Goal: Contribute content: Contribute content

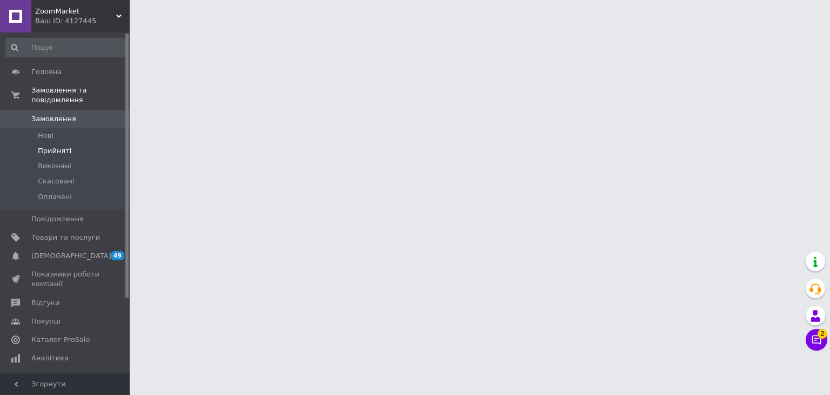
click at [62, 146] on span "Прийняті" at bounding box center [55, 151] width 34 height 10
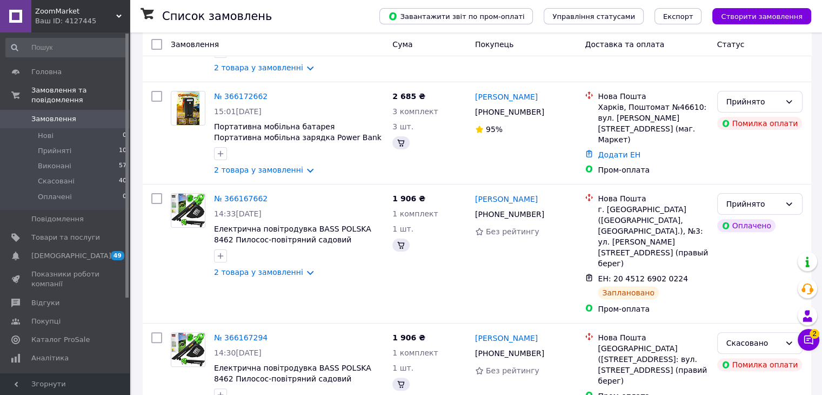
scroll to position [270, 0]
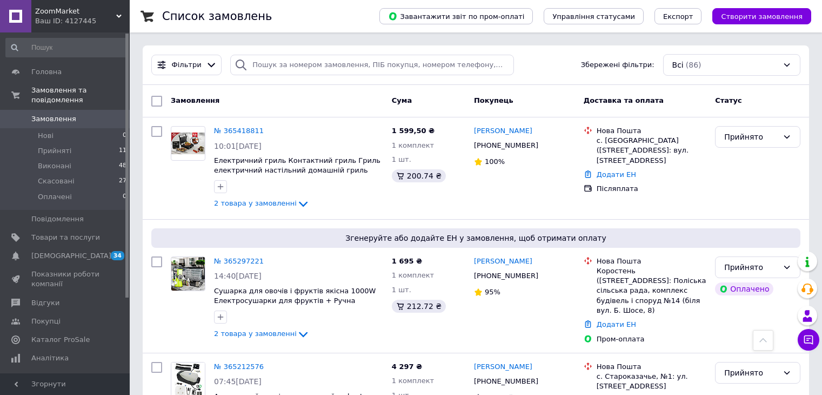
scroll to position [270, 0]
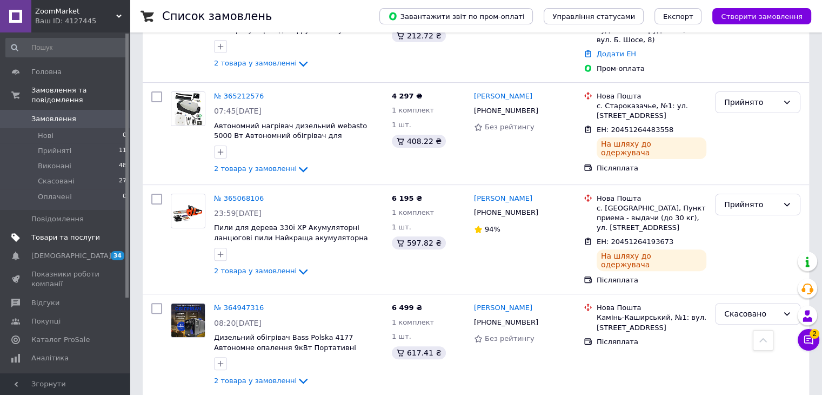
click at [72, 232] on span "Товари та послуги" at bounding box center [65, 237] width 69 height 10
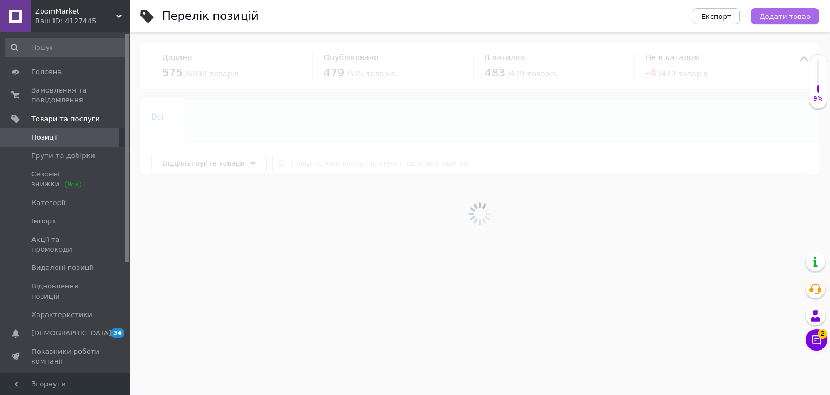
click at [800, 15] on span "Додати товар" at bounding box center [785, 16] width 51 height 8
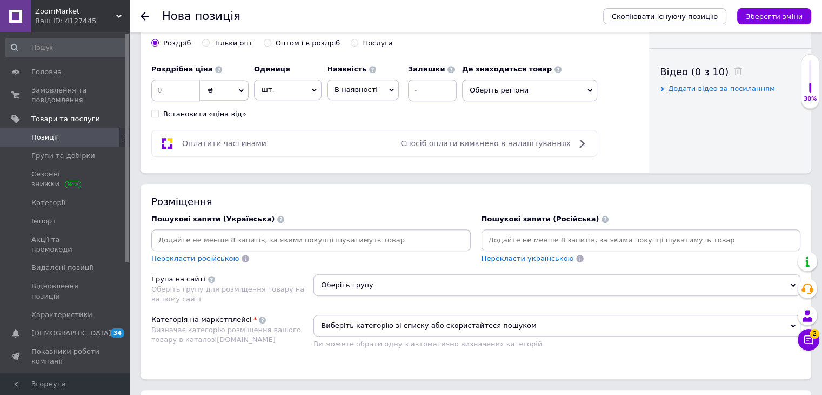
scroll to position [541, 0]
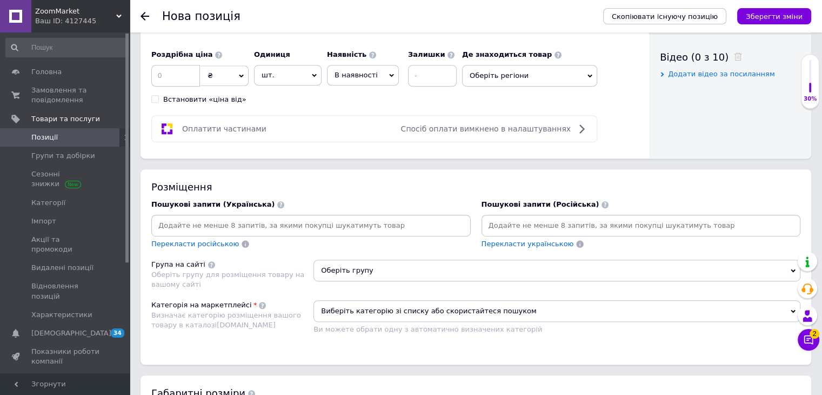
click at [605, 225] on input at bounding box center [641, 225] width 315 height 16
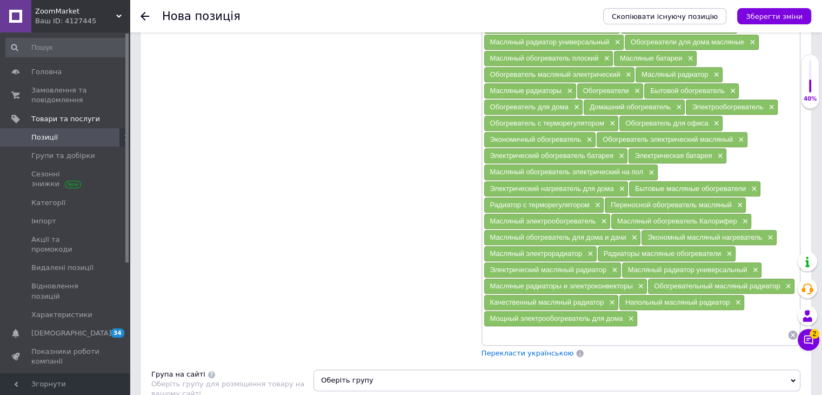
scroll to position [757, 0]
click at [614, 297] on span "×" at bounding box center [611, 301] width 9 height 9
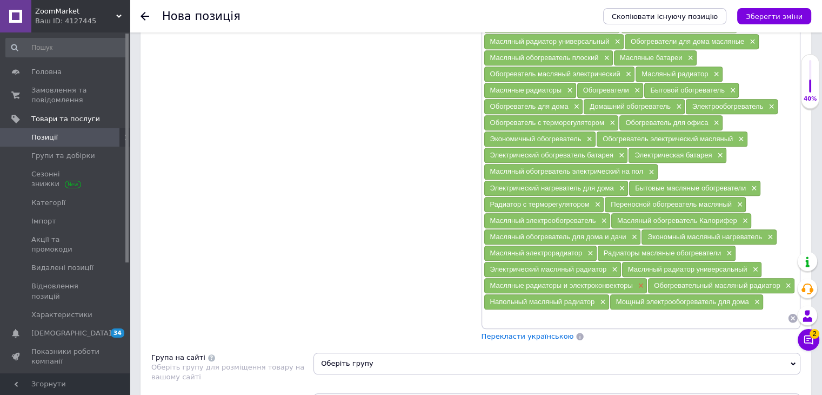
click at [639, 281] on span "×" at bounding box center [640, 285] width 9 height 9
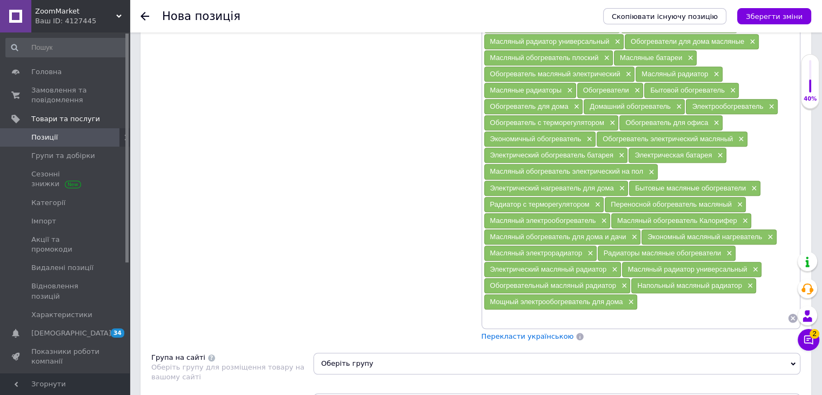
click at [541, 332] on span "Перекласти українською" at bounding box center [528, 336] width 92 height 8
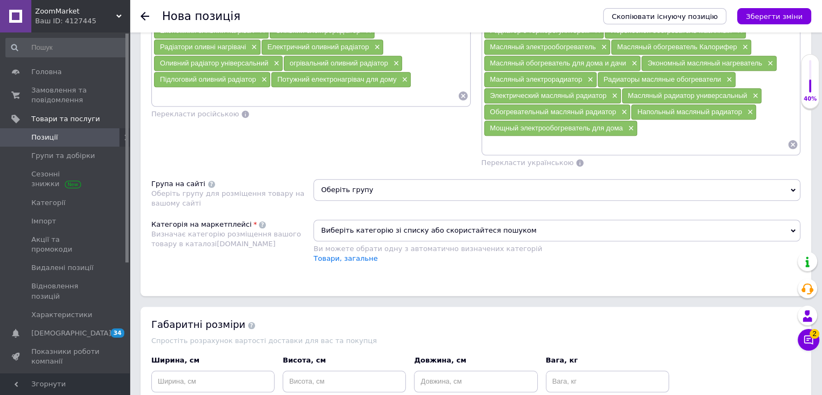
scroll to position [850, 0]
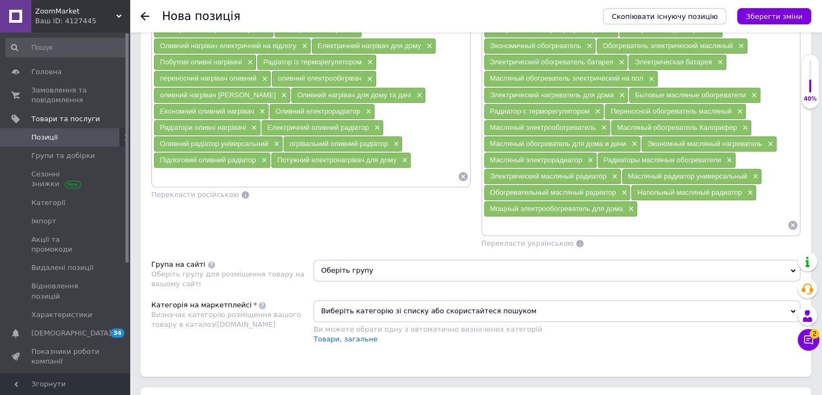
click at [433, 263] on span "Оберіть групу" at bounding box center [557, 271] width 487 height 22
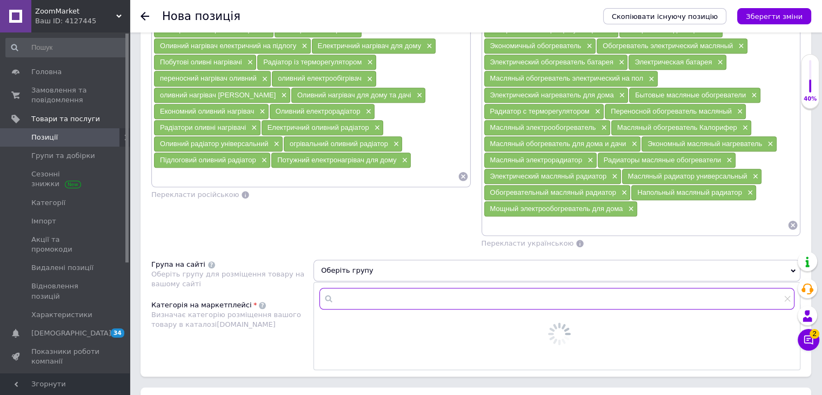
click at [407, 293] on input "text" at bounding box center [557, 299] width 475 height 22
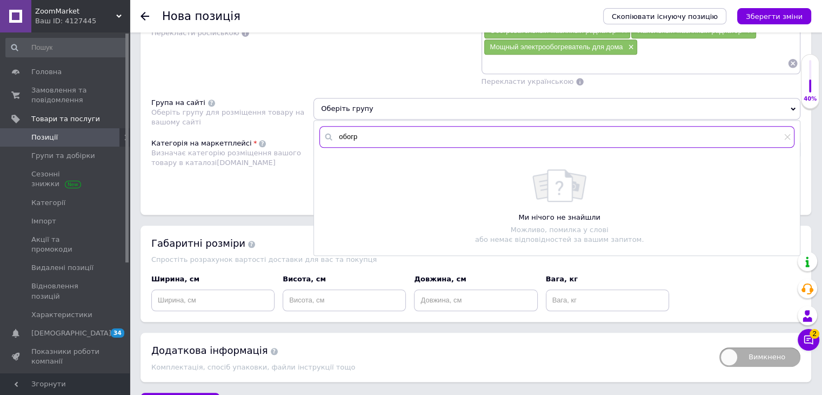
scroll to position [1012, 0]
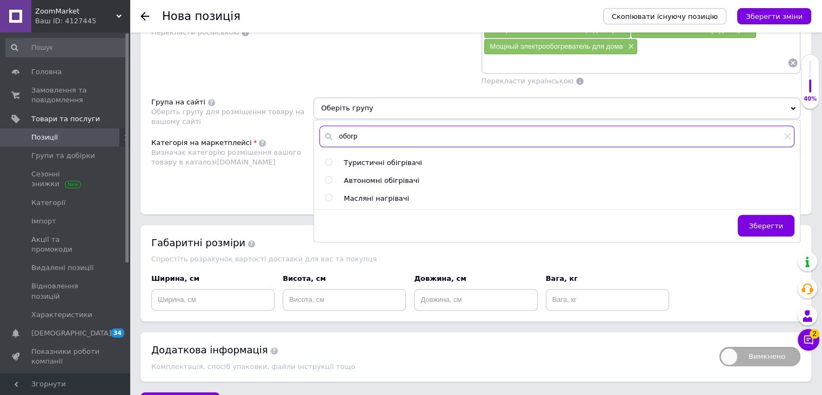
type input "обогр"
click at [329, 194] on input "radio" at bounding box center [328, 197] width 7 height 7
radio input "true"
click at [768, 222] on span "Зберегти" at bounding box center [766, 226] width 34 height 8
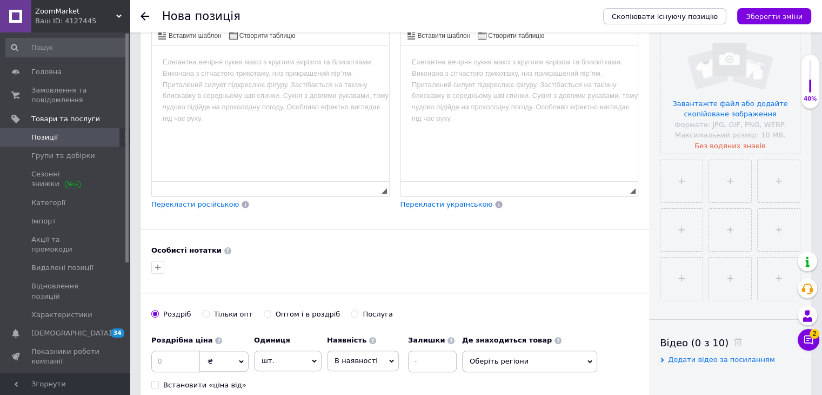
scroll to position [0, 0]
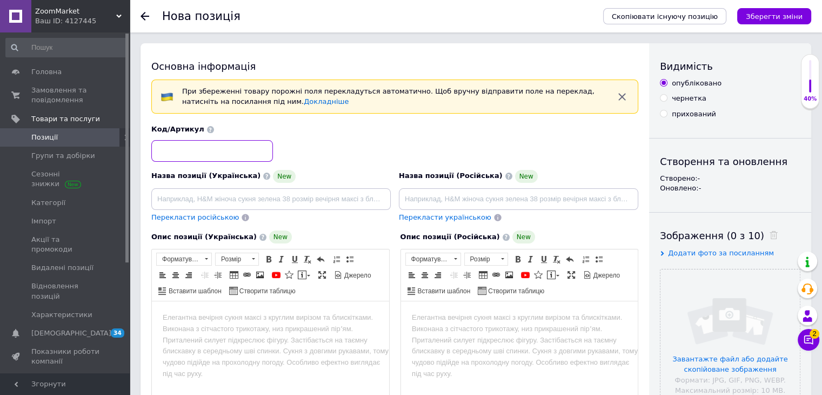
click at [229, 142] on input at bounding box center [212, 151] width 122 height 22
paste input "EM:WOH-9VB"
click at [157, 150] on input "EM:WOH-9VB" at bounding box center [212, 151] width 122 height 22
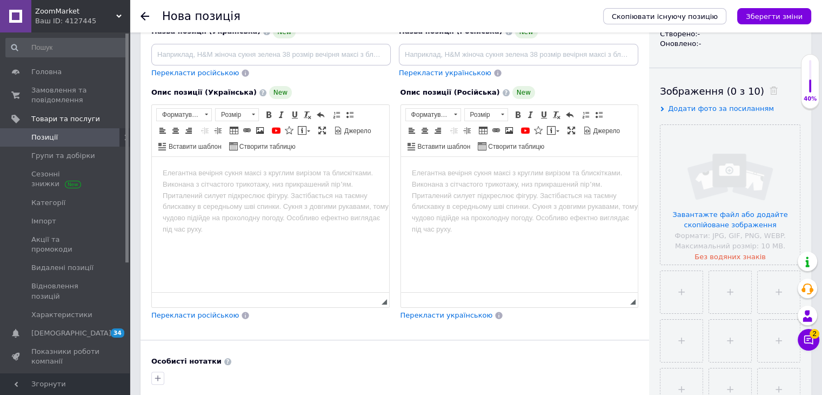
scroll to position [324, 0]
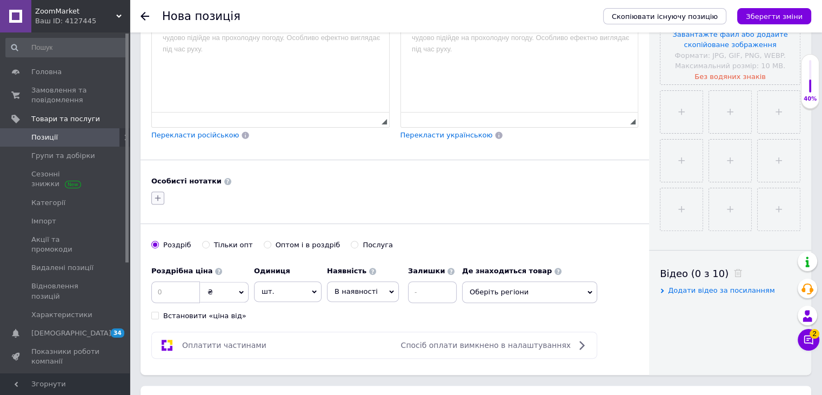
type input "ZM:WOH-9VB"
click at [160, 194] on icon "button" at bounding box center [158, 198] width 9 height 9
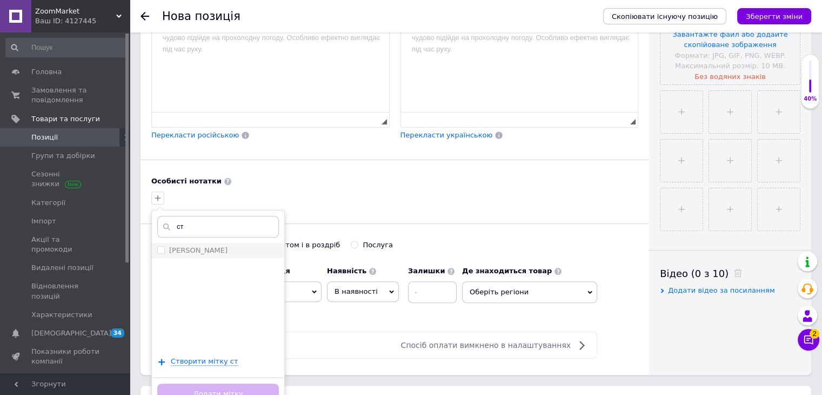
type input "ст"
click at [177, 243] on li "[PERSON_NAME]" at bounding box center [218, 250] width 132 height 15
checkbox input "true"
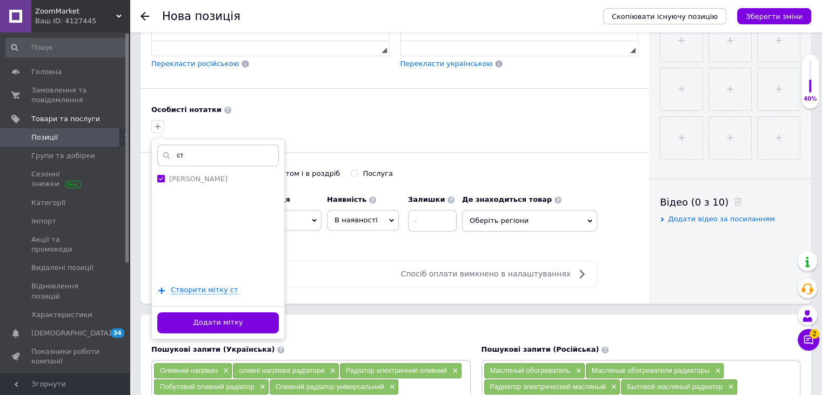
scroll to position [433, 0]
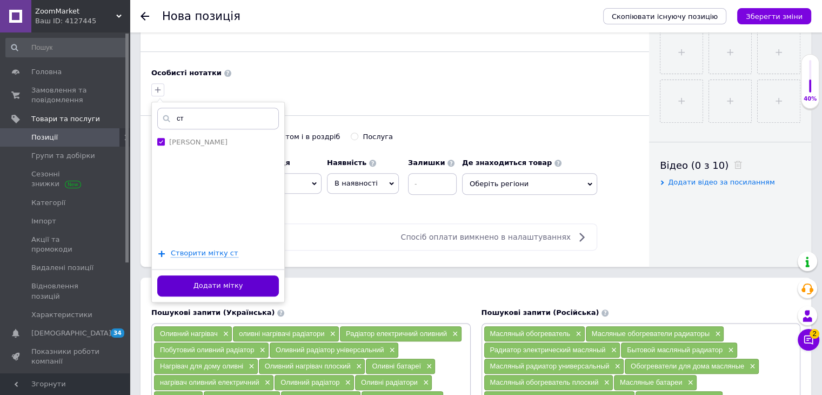
click at [226, 286] on button "Додати мітку" at bounding box center [218, 285] width 122 height 21
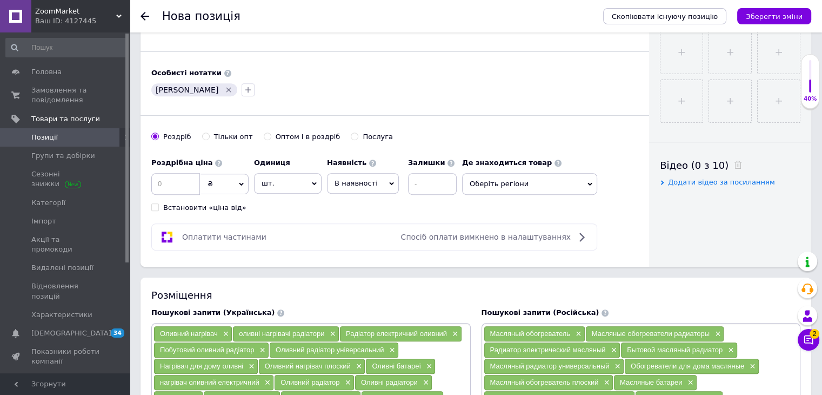
click at [264, 134] on input "Оптом і в роздріб" at bounding box center [267, 135] width 7 height 7
radio input "true"
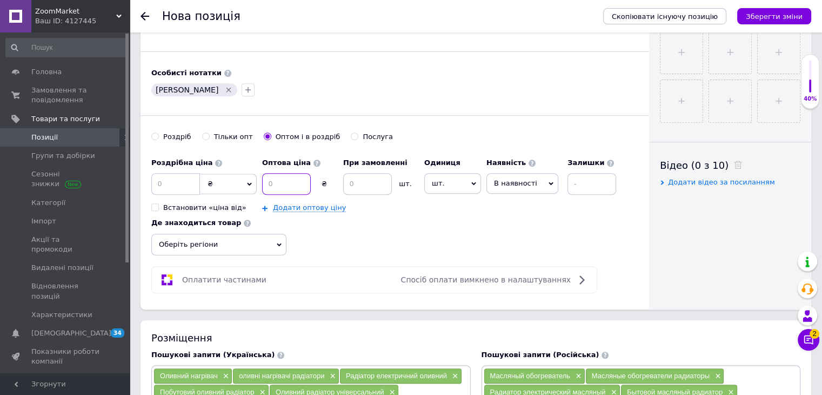
click at [277, 173] on input at bounding box center [286, 184] width 49 height 22
type input "2774"
click at [360, 187] on input at bounding box center [367, 184] width 49 height 22
type input "2"
click at [305, 209] on link "Додати оптову ціну" at bounding box center [309, 207] width 73 height 9
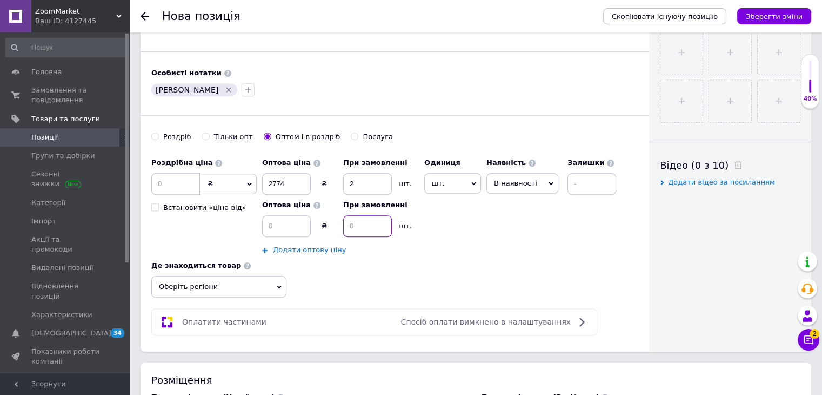
click at [368, 215] on input at bounding box center [367, 226] width 49 height 22
type input "2"
click at [294, 228] on input at bounding box center [286, 226] width 49 height 22
type input "2717"
click at [185, 177] on input at bounding box center [175, 184] width 49 height 22
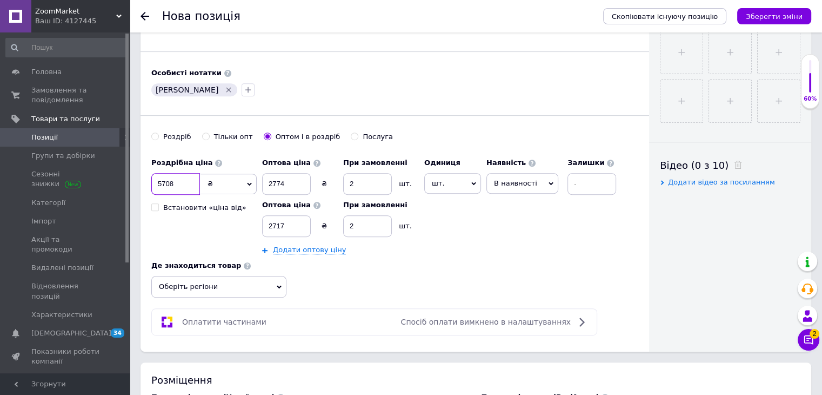
type input "5708"
click at [464, 183] on span "шт." at bounding box center [452, 183] width 57 height 21
click at [461, 245] on li "комплект" at bounding box center [458, 248] width 67 height 15
click at [521, 181] on span "В наявності" at bounding box center [523, 183] width 43 height 8
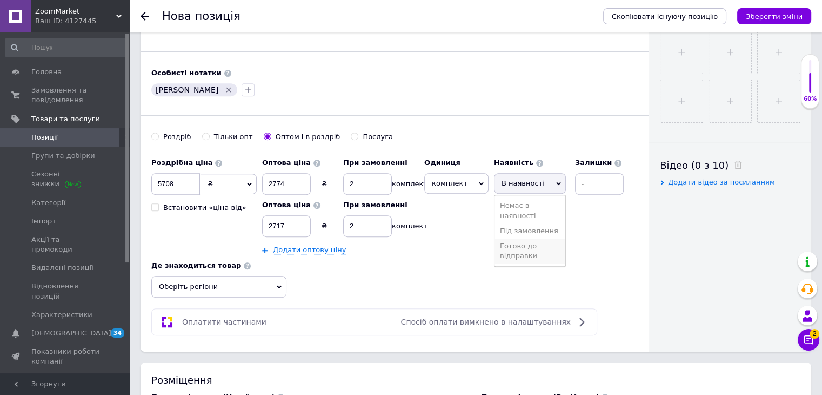
click at [507, 251] on li "Готово до відправки" at bounding box center [530, 250] width 71 height 25
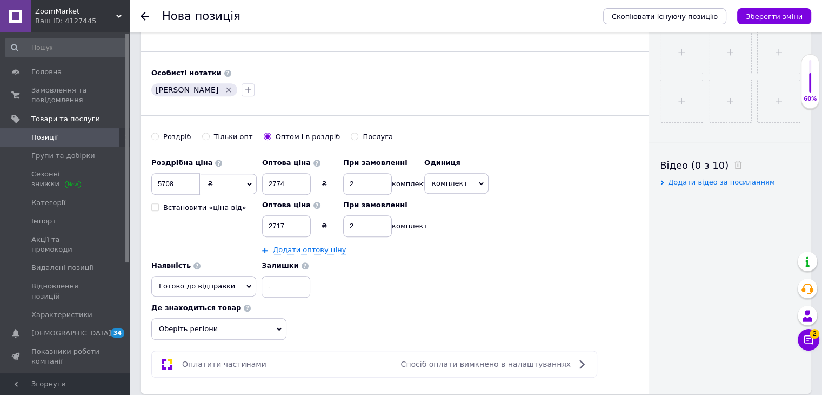
drag, startPoint x: 204, startPoint y: 331, endPoint x: 233, endPoint y: 301, distance: 42.1
click at [203, 331] on span "Оберіть регіони" at bounding box center [218, 329] width 135 height 22
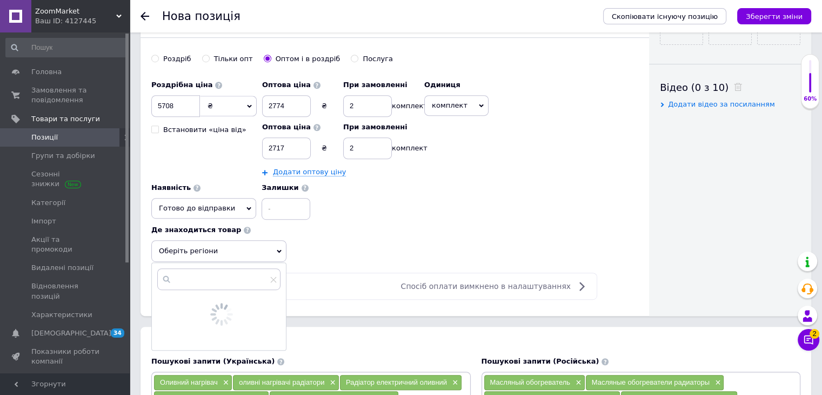
scroll to position [703, 0]
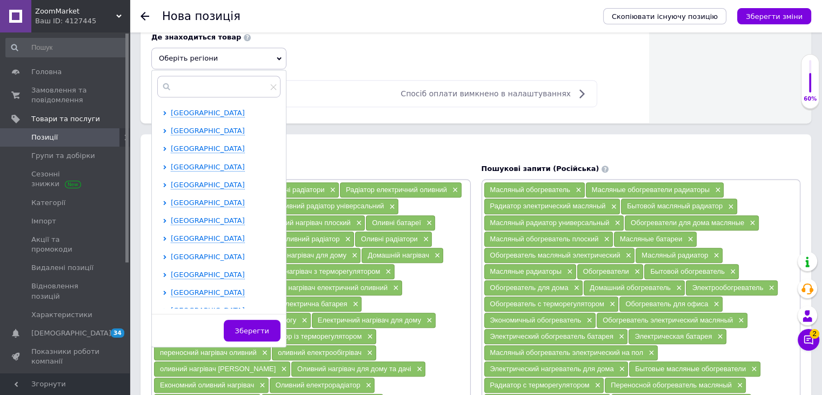
click at [204, 252] on span "[GEOGRAPHIC_DATA]" at bounding box center [208, 256] width 74 height 8
click at [175, 273] on input "checkbox" at bounding box center [174, 273] width 7 height 7
checkbox input "true"
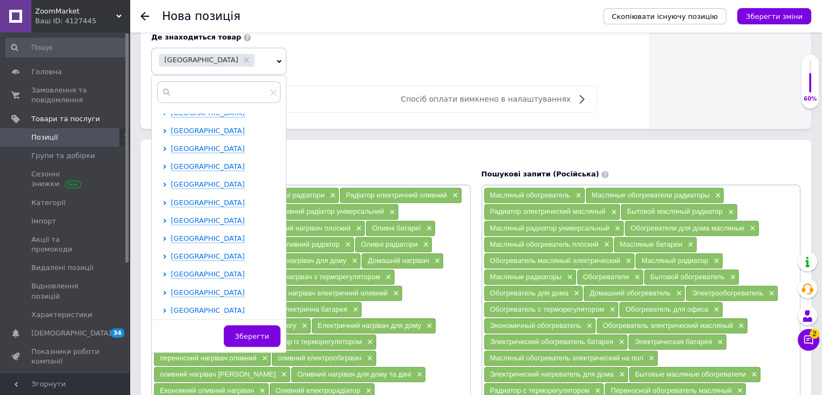
scroll to position [609, 0]
click at [204, 125] on span "[GEOGRAPHIC_DATA]" at bounding box center [208, 129] width 74 height 8
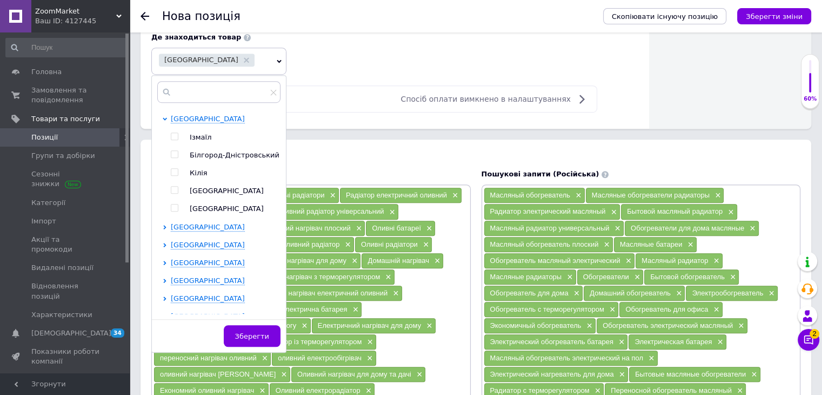
click at [171, 194] on input "checkbox" at bounding box center [174, 190] width 7 height 7
checkbox input "true"
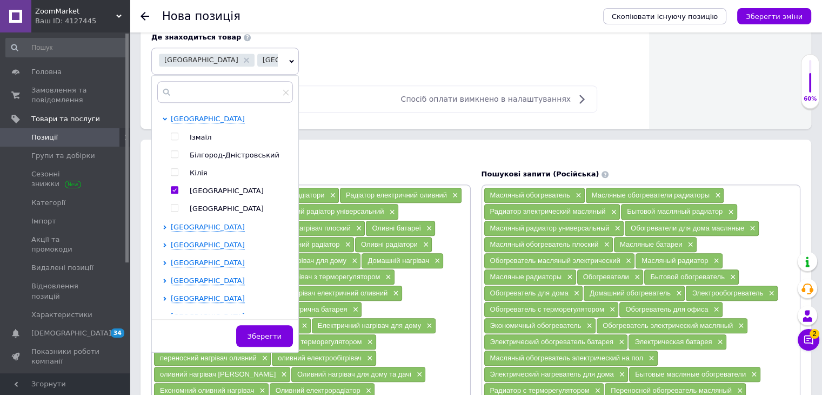
scroll to position [555, 0]
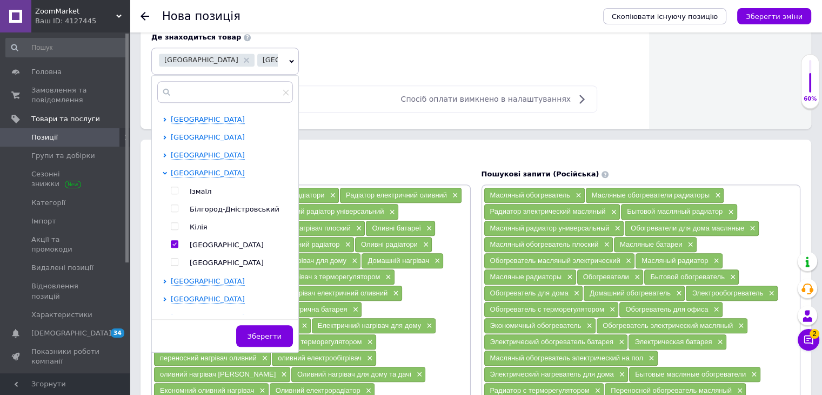
click at [201, 141] on span "[GEOGRAPHIC_DATA]" at bounding box center [208, 137] width 74 height 8
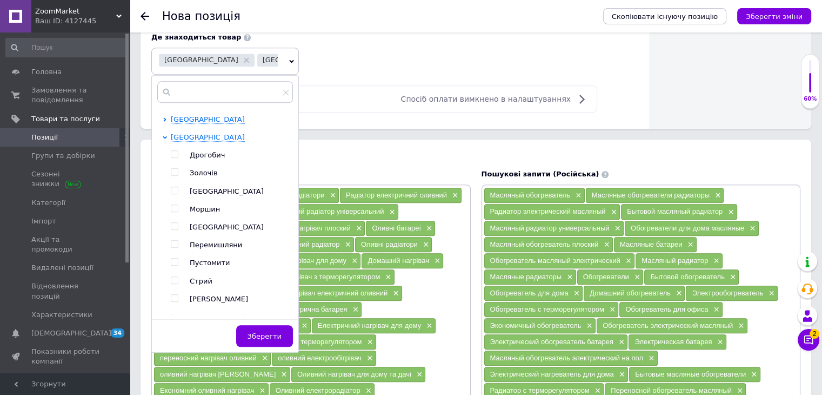
click at [175, 194] on input "checkbox" at bounding box center [174, 190] width 7 height 7
checkbox input "true"
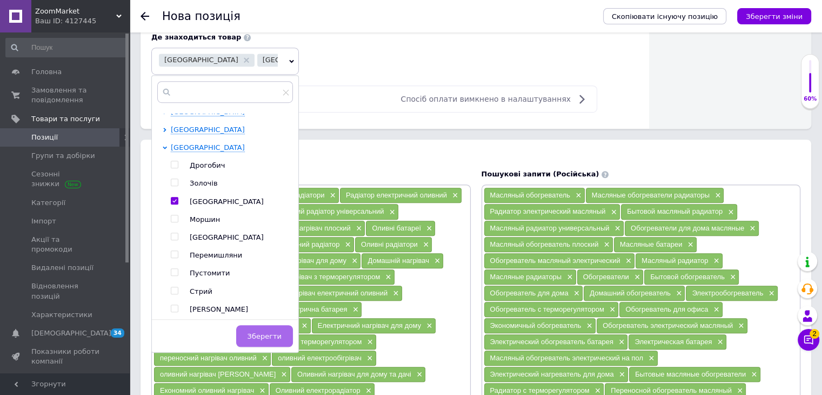
click at [271, 340] on button "Зберегти" at bounding box center [264, 336] width 57 height 22
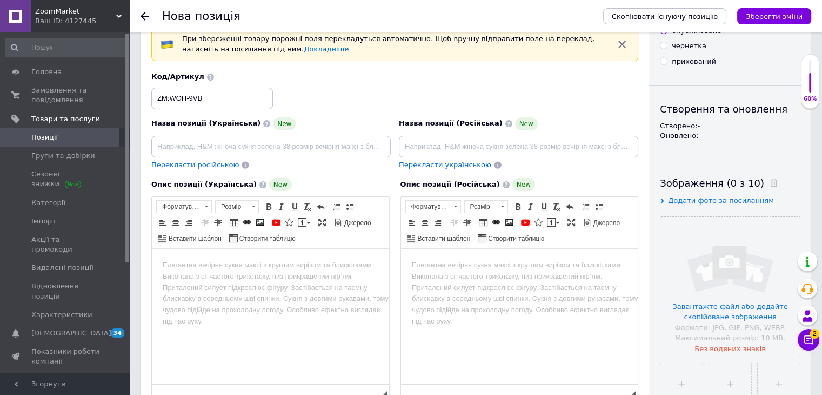
scroll to position [0, 0]
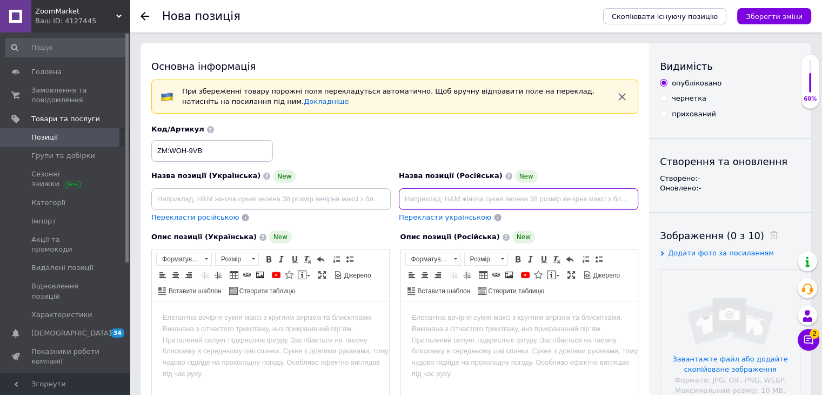
click at [449, 204] on input at bounding box center [519, 199] width 240 height 22
paste input "Масляный обогреватель WetAir WOH-9VB Бытовой масляный радиатор (9 секций) Радиа…"
type input "Масляный обогреватель WetAir WOH-9VB Бытовой масляный радиатор (9 секций) Радиа…"
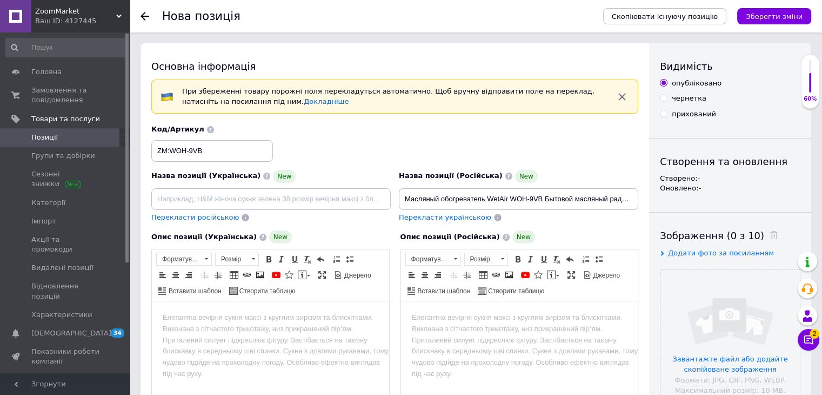
click at [479, 334] on html at bounding box center [519, 317] width 237 height 33
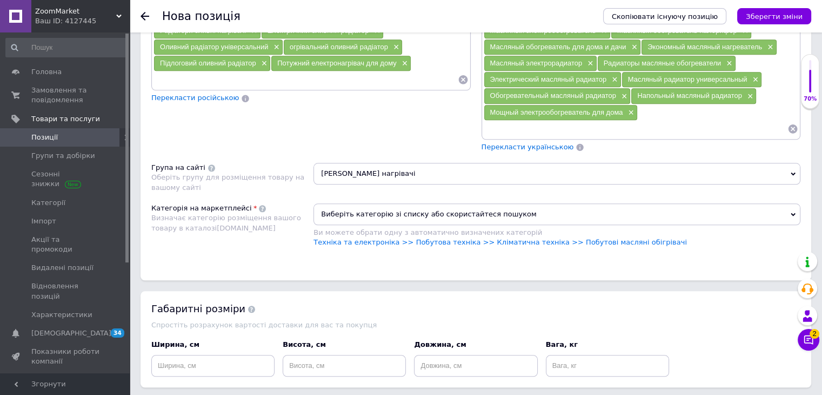
scroll to position [1168, 0]
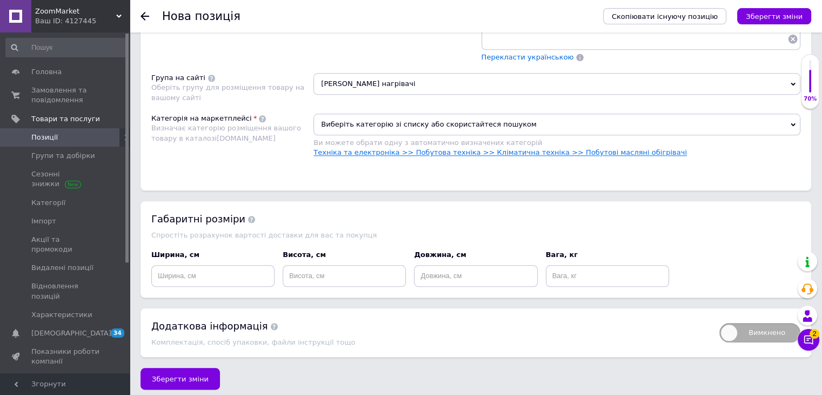
click at [626, 148] on link "Техніка та електроніка >> Побутова техніка >> Кліматична техніка >> Побутові ма…" at bounding box center [501, 152] width 374 height 8
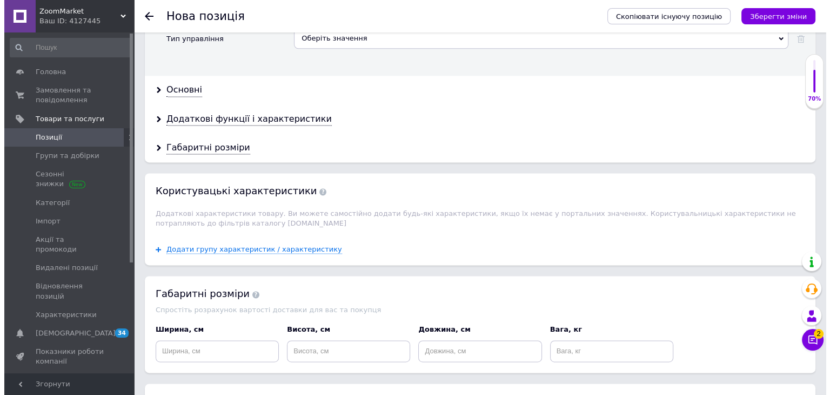
scroll to position [1557, 0]
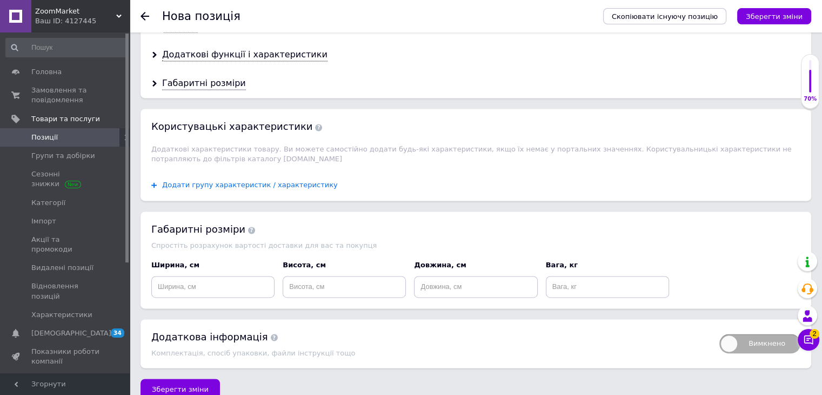
click at [290, 181] on span "Додати групу характеристик / характеристику" at bounding box center [250, 185] width 176 height 9
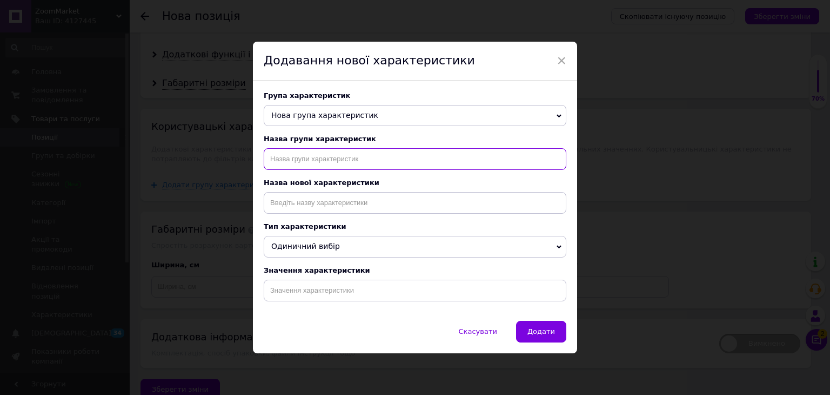
click at [363, 152] on input "text" at bounding box center [415, 159] width 303 height 22
type input "Тип назначения"
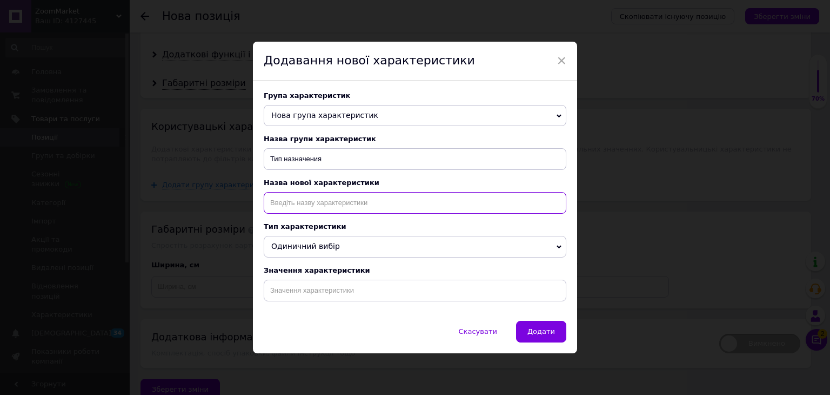
click at [373, 208] on input at bounding box center [415, 203] width 303 height 22
type input "Тип назначения"
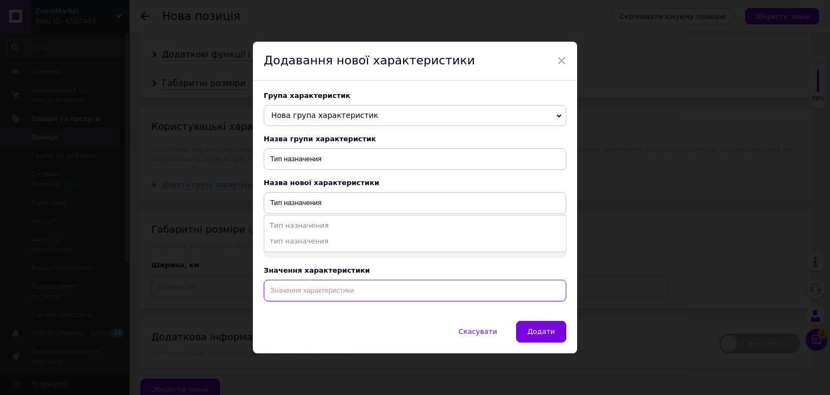
click at [381, 294] on input at bounding box center [415, 291] width 303 height 22
paste input "Масляный обогреватель WetAir WOH-9VB Бытовой масляный радиатор (9 секций) Радиа…"
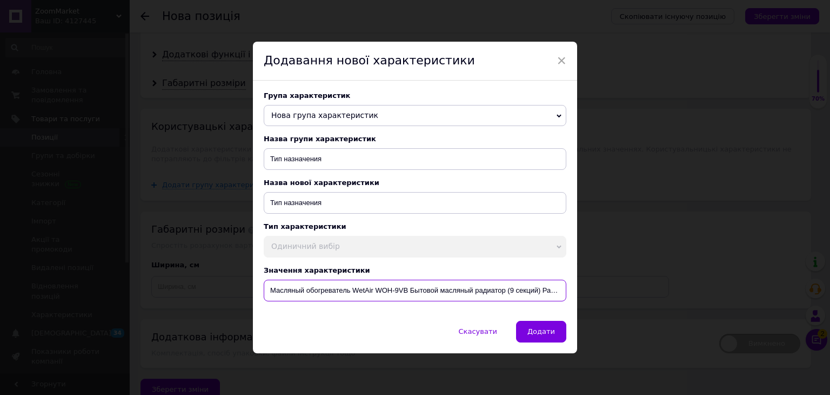
scroll to position [0, 160]
type input "Масляный обогреватель WetAir WOH-9VB Бытовой масляный радиатор (9 секций) Радиа…"
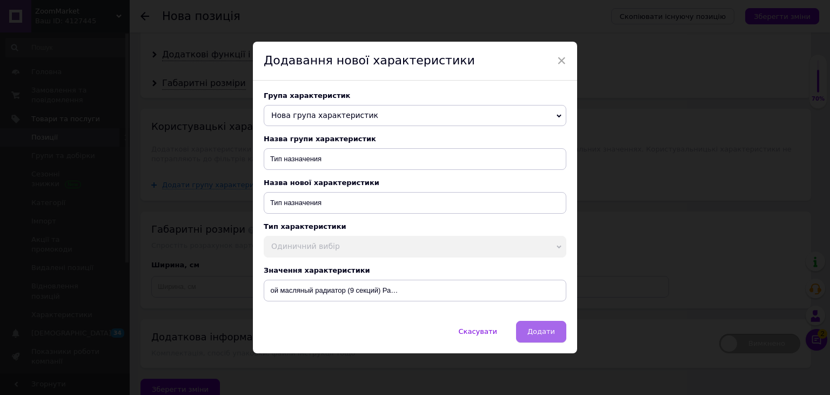
click at [543, 340] on button "Додати" at bounding box center [541, 332] width 50 height 22
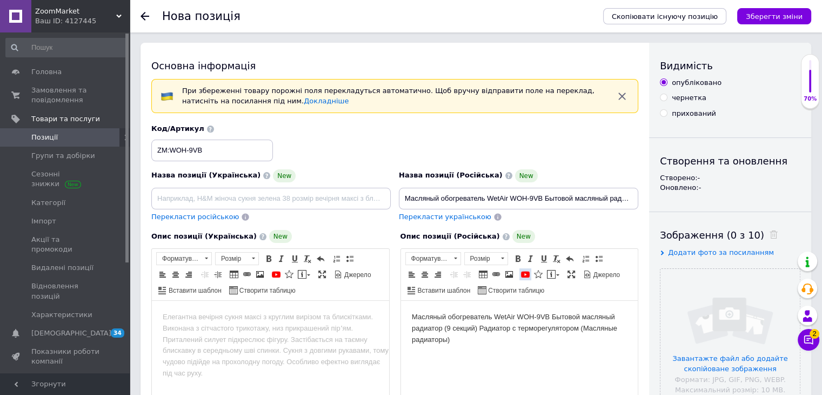
scroll to position [0, 0]
click at [457, 343] on body "Масляный обогреватель WetAir WOH-9VB Бытовой масляный радиатор (9 секций) Радиа…" at bounding box center [519, 329] width 216 height 34
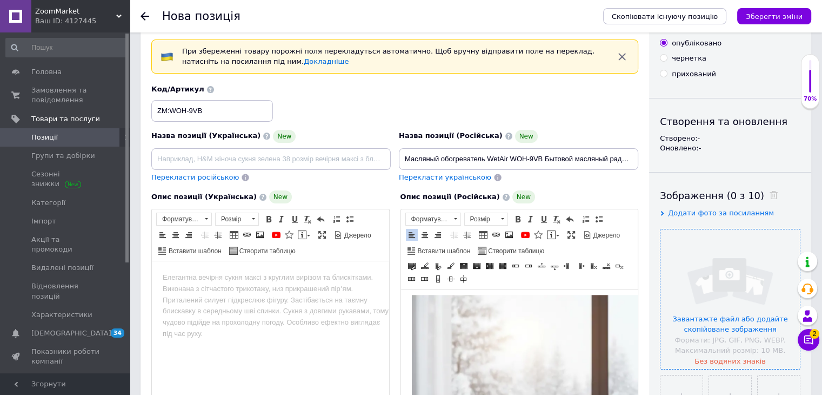
scroll to position [2235, 0]
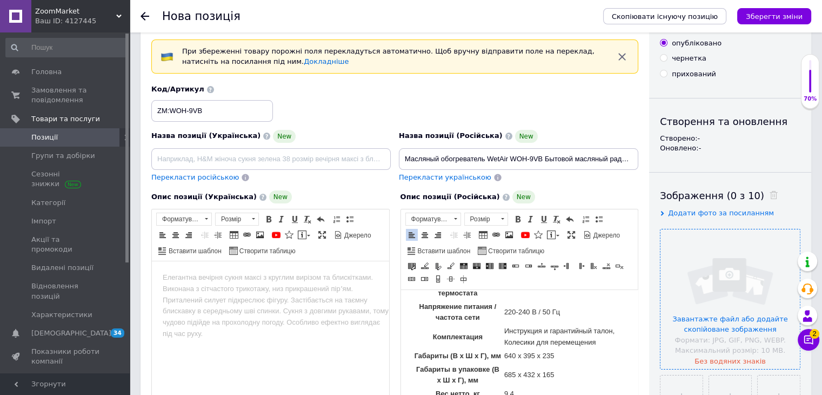
click at [688, 269] on input "file" at bounding box center [730, 298] width 139 height 139
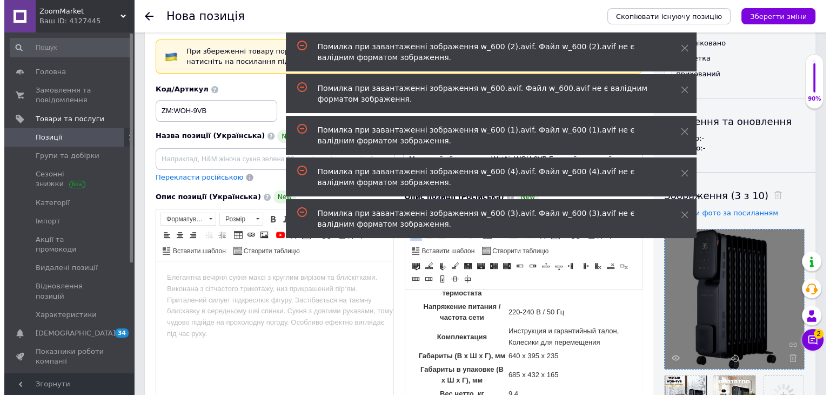
scroll to position [202, 0]
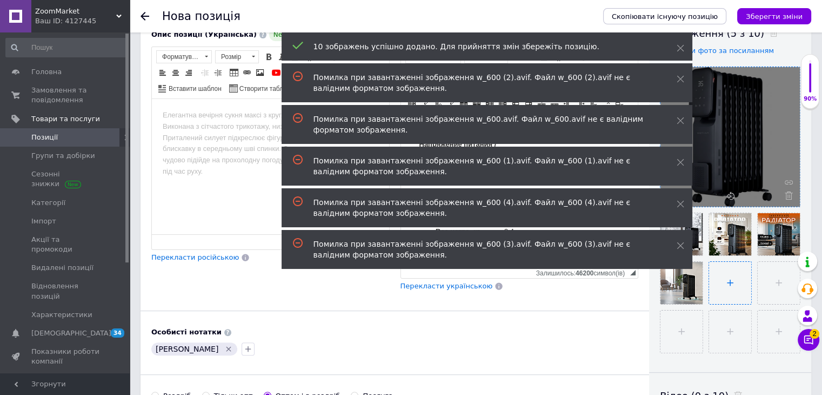
click at [736, 293] on input "file" at bounding box center [730, 283] width 42 height 42
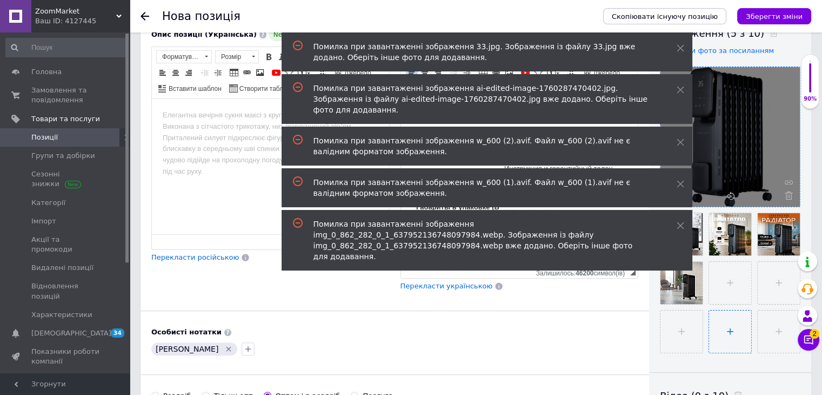
click at [747, 331] on input "file" at bounding box center [730, 331] width 42 height 42
type input "C:\fakepath\Знімок екрана [DATE] 195649.png"
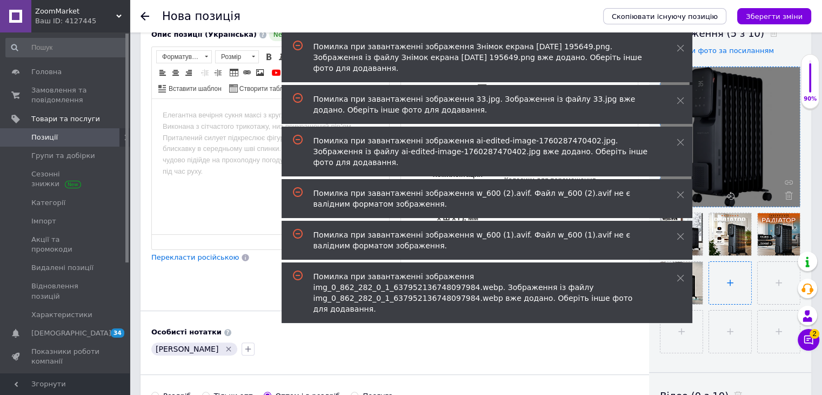
click at [727, 287] on input "file" at bounding box center [730, 283] width 42 height 42
type input "C:\fakepath\Знімок екрана [DATE] 195639.png"
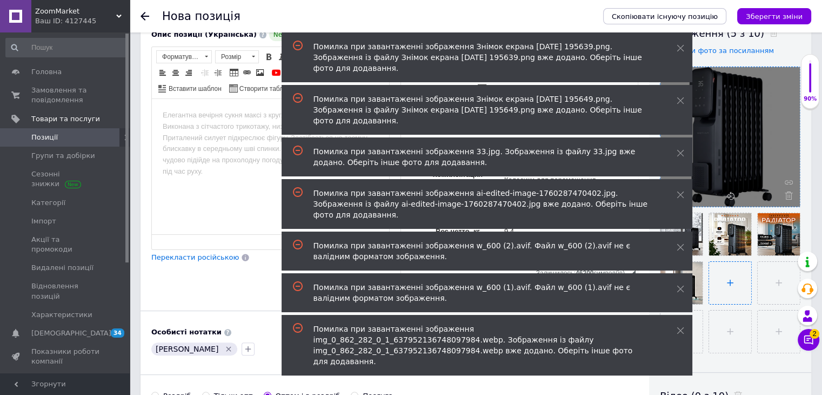
click at [732, 292] on input "file" at bounding box center [730, 283] width 42 height 42
type input "C:\fakepath\w_600.avif"
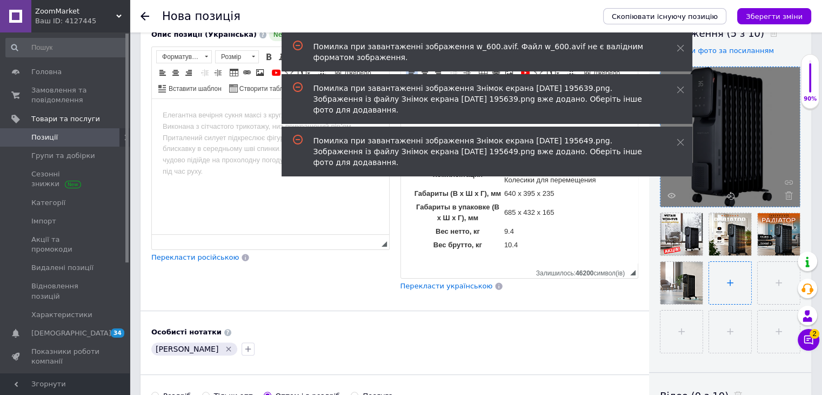
click at [734, 284] on input "file" at bounding box center [730, 283] width 42 height 42
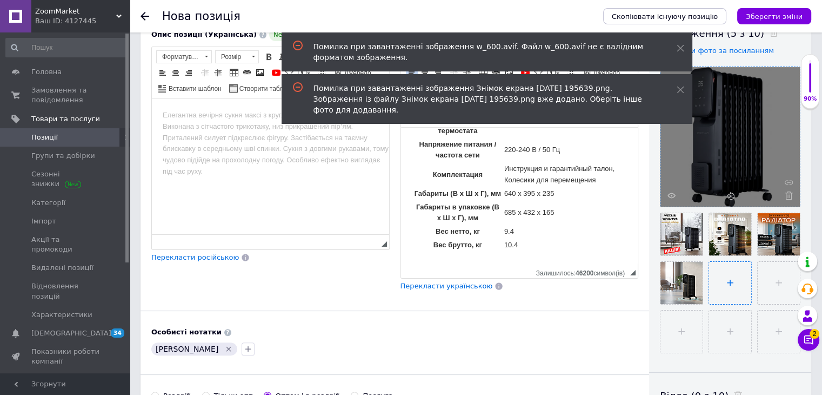
type input "C:\fakepath\w_600 (4).avif"
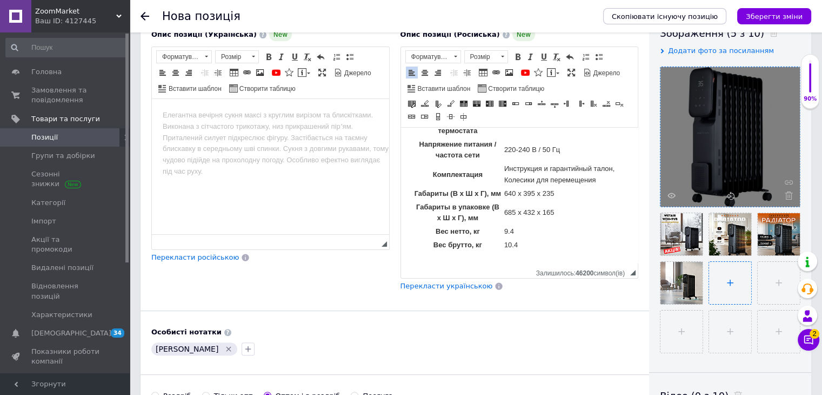
click at [713, 285] on input "file" at bounding box center [730, 283] width 42 height 42
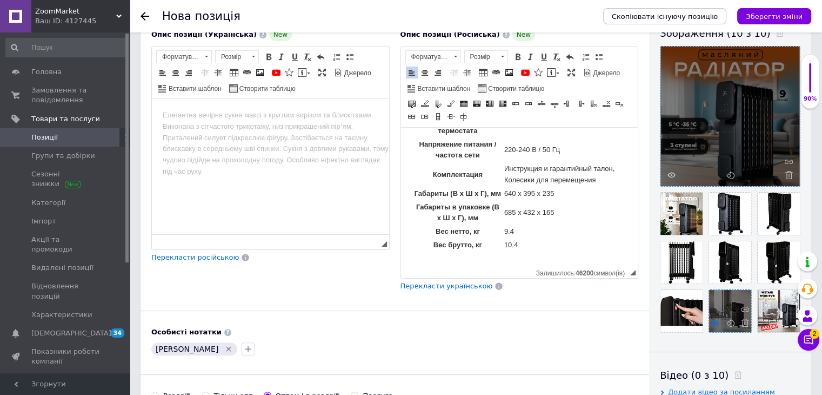
click at [716, 322] on use at bounding box center [716, 322] width 8 height 5
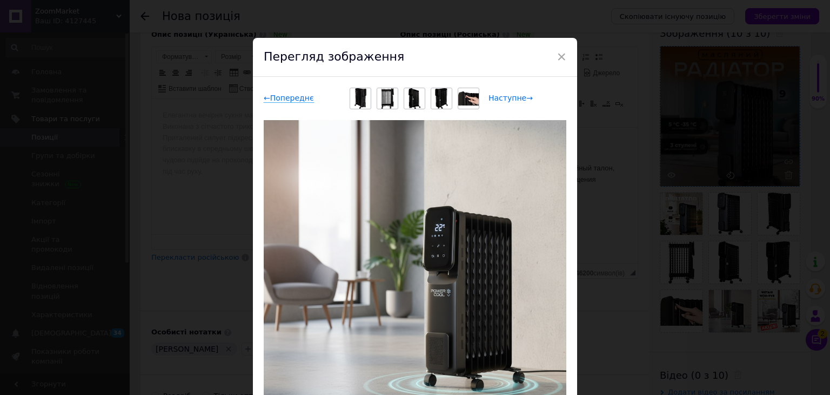
click at [515, 102] on span "Наступне →" at bounding box center [511, 98] width 44 height 9
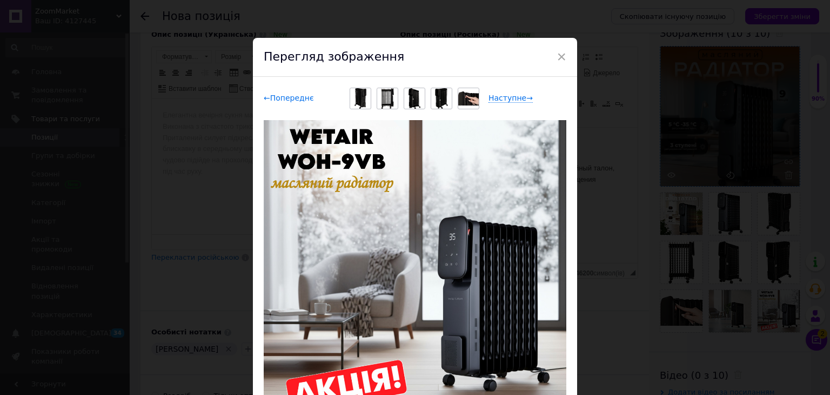
click at [294, 101] on span "← Попереднє" at bounding box center [289, 98] width 50 height 9
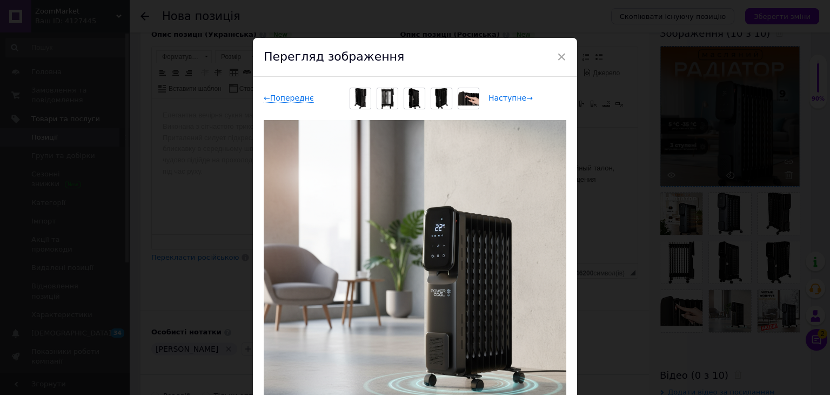
click at [510, 98] on span "Наступне →" at bounding box center [511, 98] width 44 height 9
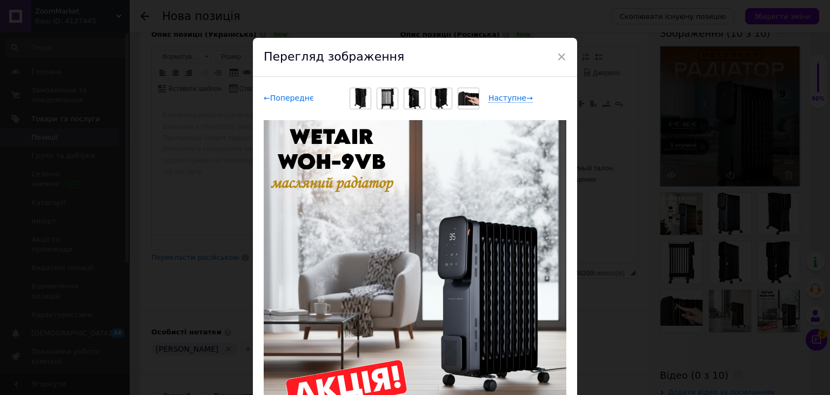
click at [296, 101] on span "← Попереднє" at bounding box center [289, 98] width 50 height 9
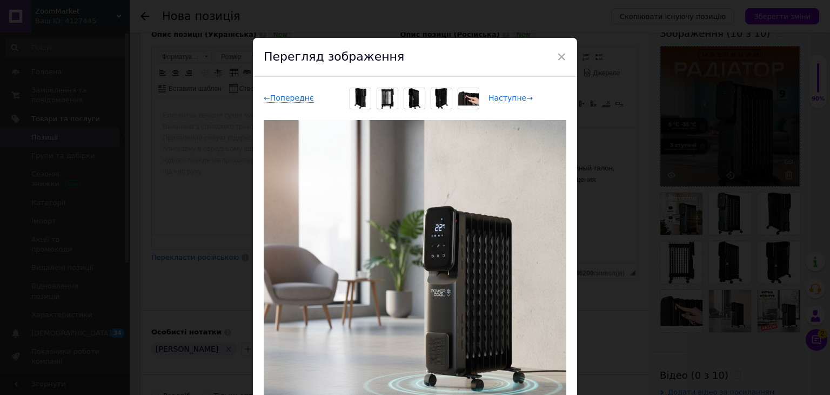
click at [515, 95] on span "Наступне →" at bounding box center [511, 98] width 44 height 9
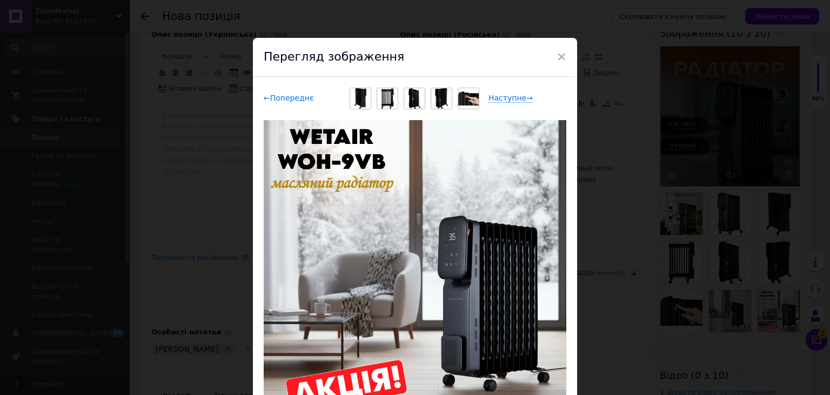
click at [290, 99] on span "← Попереднє" at bounding box center [289, 98] width 50 height 9
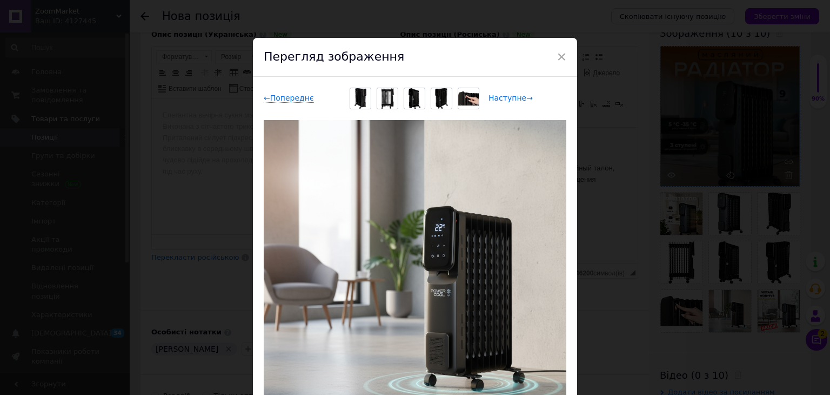
click at [497, 96] on span "Наступне →" at bounding box center [511, 98] width 44 height 9
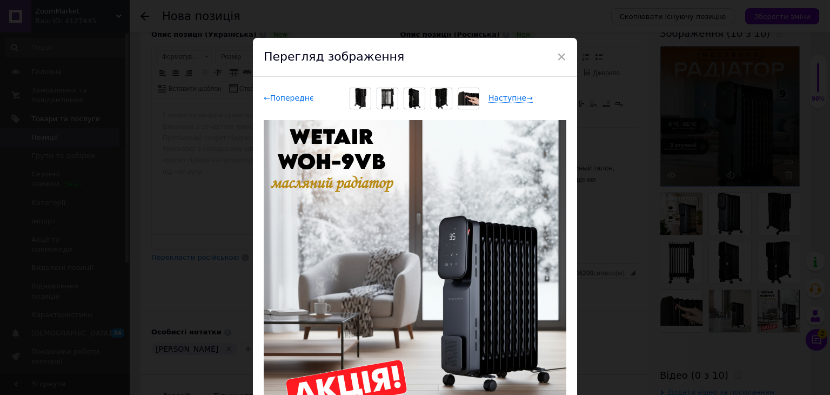
click at [286, 101] on span "← Попереднє" at bounding box center [289, 98] width 50 height 9
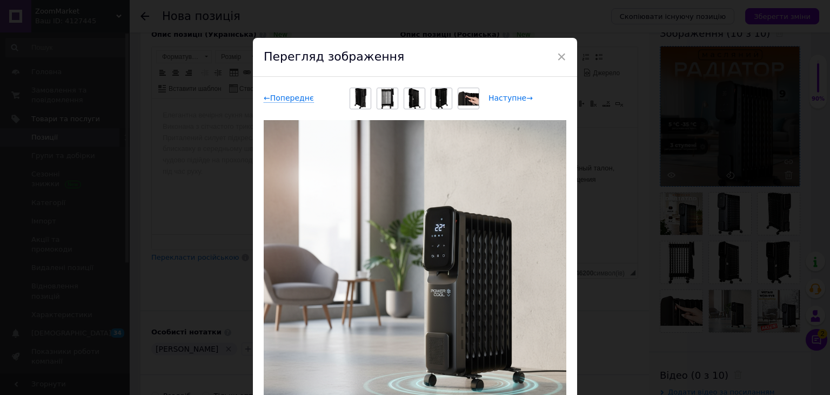
click at [504, 97] on span "Наступне →" at bounding box center [511, 98] width 44 height 9
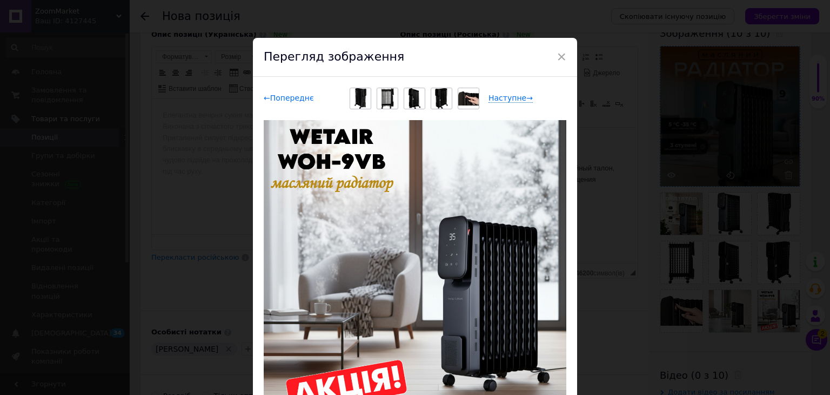
click at [303, 102] on span "← Попереднє" at bounding box center [289, 98] width 50 height 9
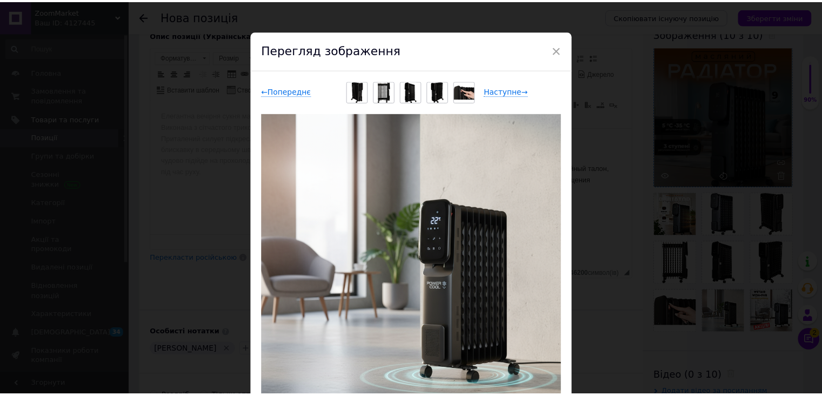
scroll to position [0, 0]
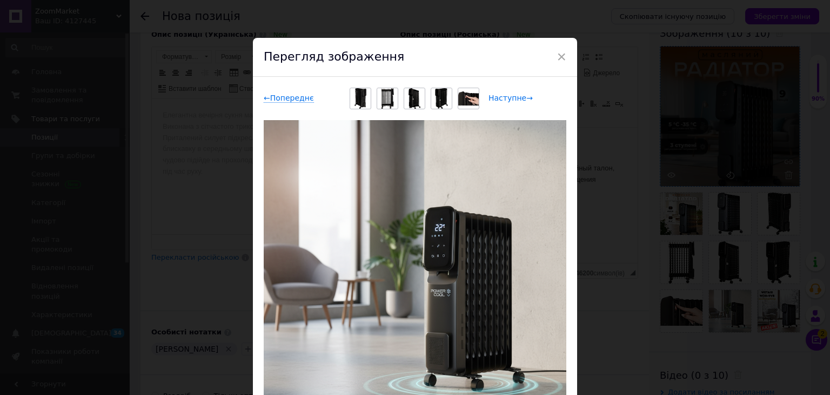
click at [508, 97] on span "Наступне →" at bounding box center [511, 98] width 44 height 9
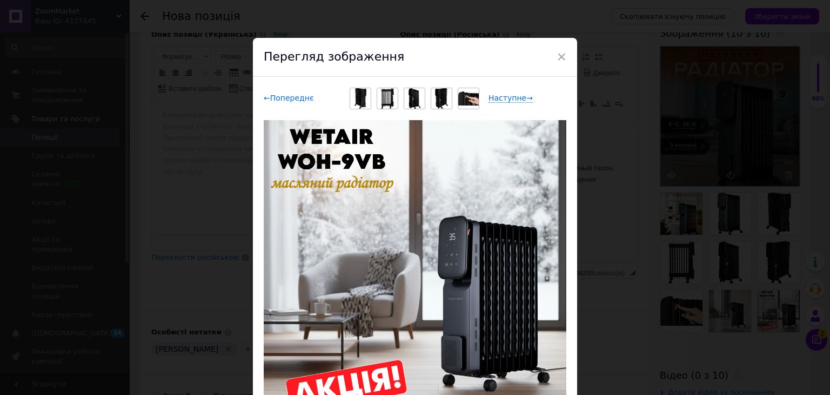
click at [284, 98] on span "← Попереднє" at bounding box center [289, 98] width 50 height 9
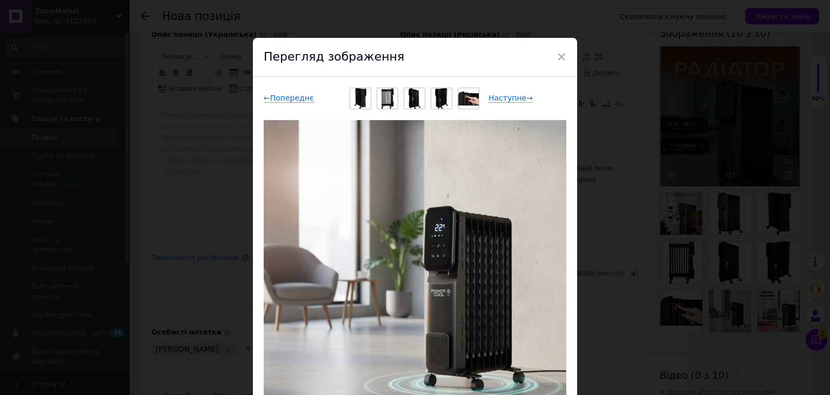
click at [598, 125] on div "× Перегляд зображення ← Попереднє Наступне → Видалити зображення Видалити всі з…" at bounding box center [415, 197] width 830 height 395
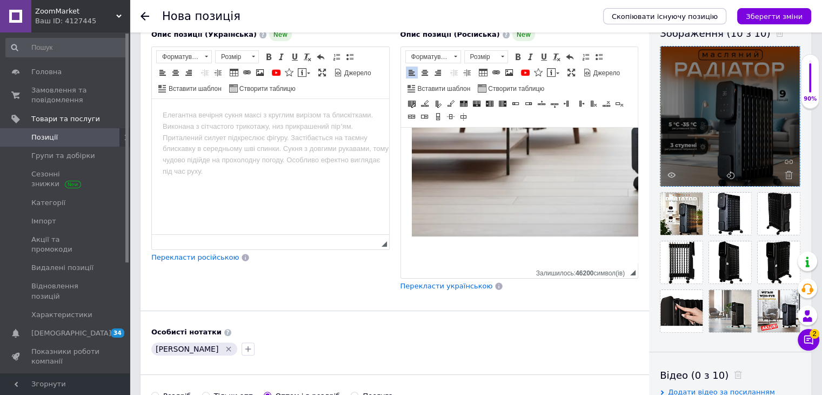
scroll to position [1554, 0]
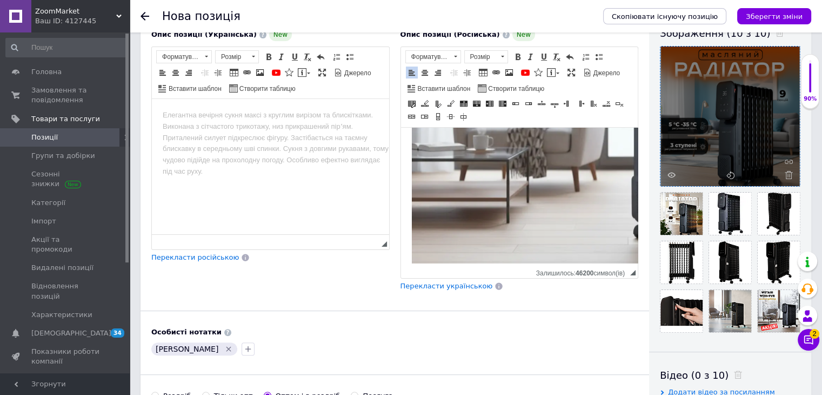
click at [520, 234] on img "Редактор, 4798AD9A-EFF8-4537-901A-E247B74D416D" at bounding box center [598, 95] width 375 height 378
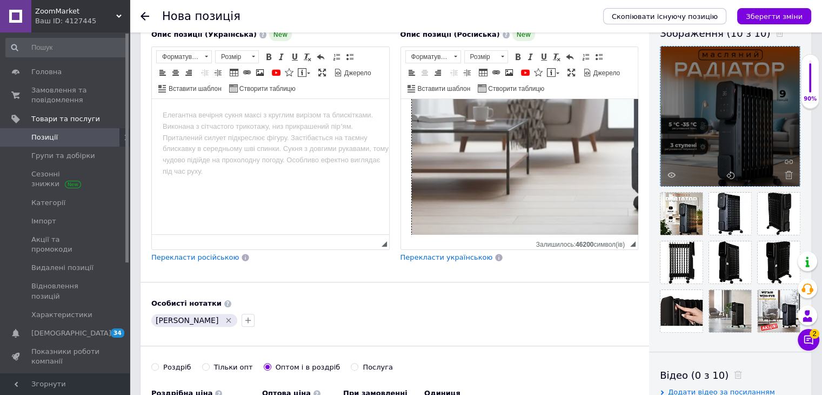
click at [522, 178] on img "Редактор, 4798AD9A-EFF8-4537-901A-E247B74D416D" at bounding box center [598, 67] width 375 height 378
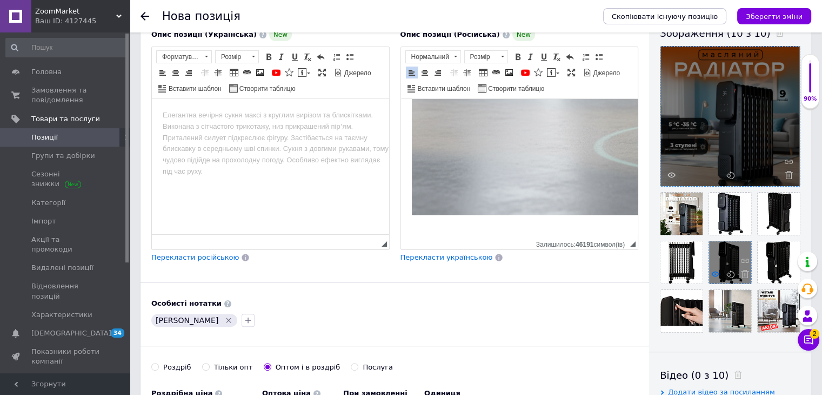
click at [716, 273] on use at bounding box center [716, 273] width 8 height 5
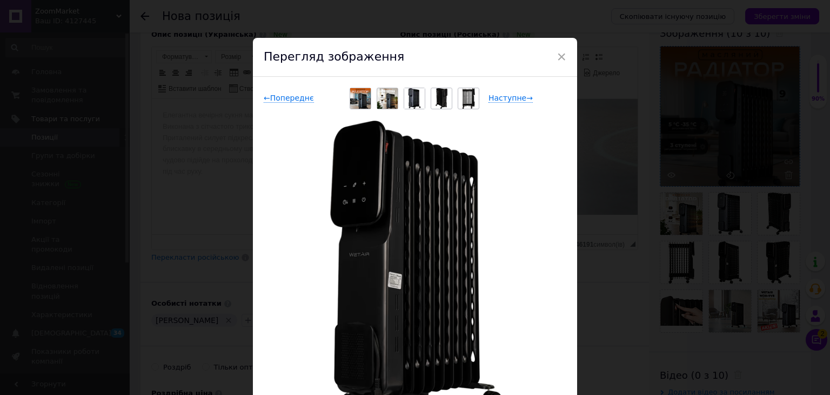
click at [643, 240] on div "× Перегляд зображення ← Попереднє Наступне → Видалити зображення Видалити всі з…" at bounding box center [415, 197] width 830 height 395
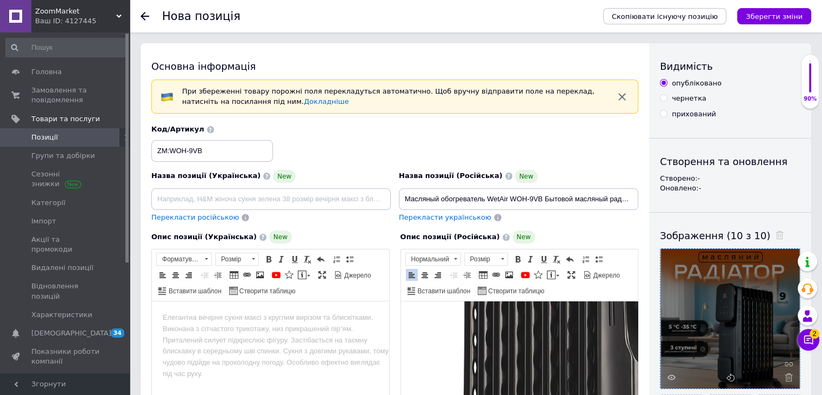
scroll to position [528, 0]
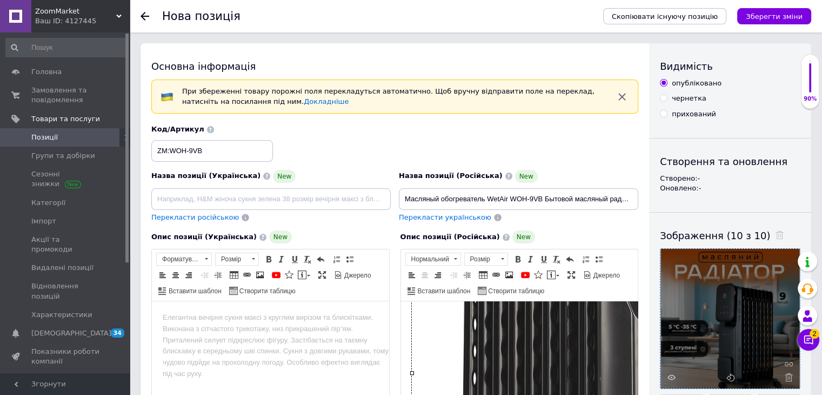
scroll to position [32, 0]
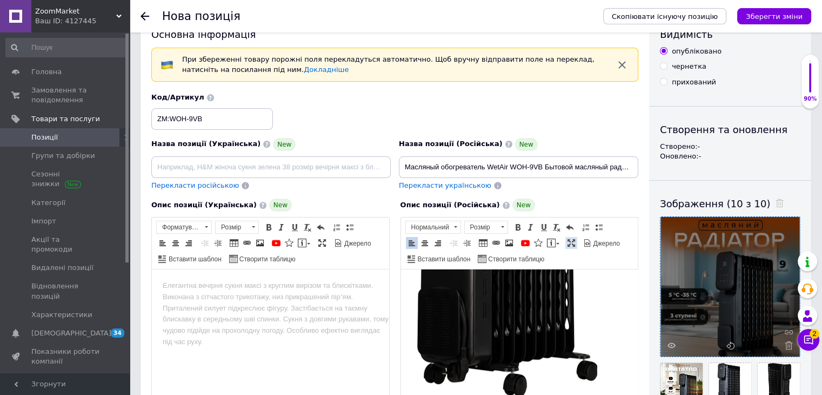
drag, startPoint x: 571, startPoint y: 221, endPoint x: 571, endPoint y: 241, distance: 20.0
click at [571, 241] on link "Максимізувати" at bounding box center [572, 243] width 12 height 12
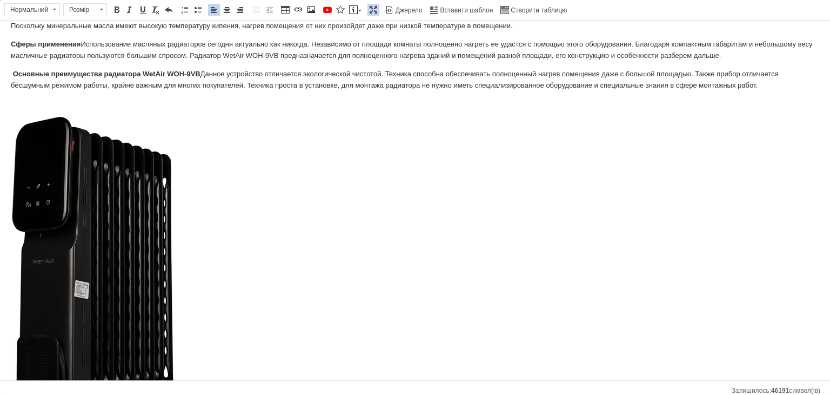
scroll to position [0, 0]
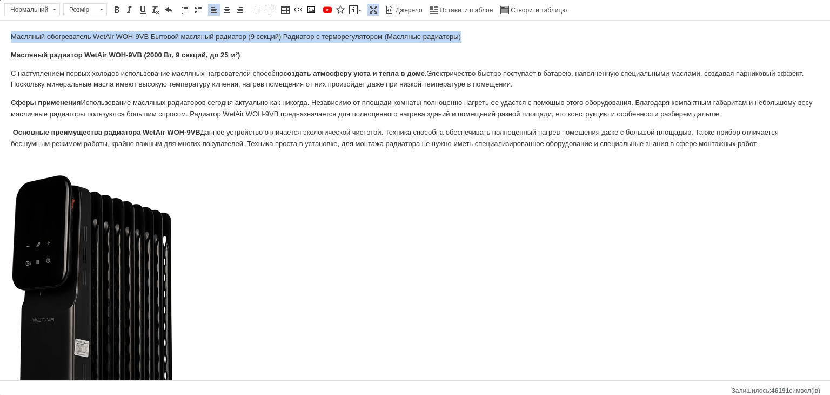
drag, startPoint x: 0, startPoint y: 31, endPoint x: 92, endPoint y: 35, distance: 92.5
click at [117, 10] on span at bounding box center [116, 9] width 9 height 9
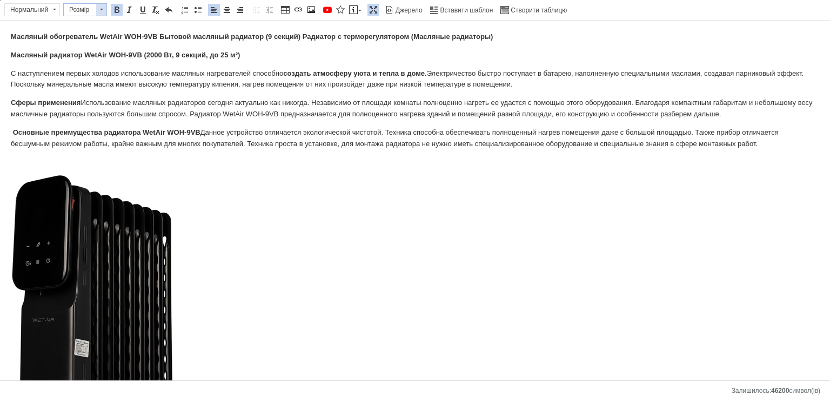
click at [102, 10] on span at bounding box center [101, 10] width 10 height 12
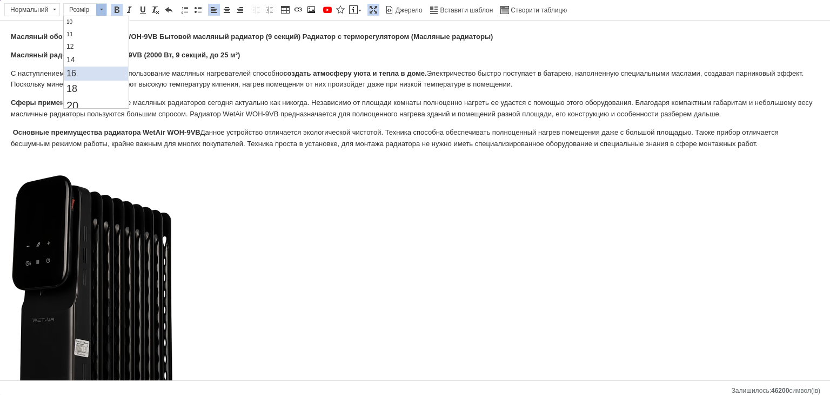
click at [85, 77] on link "16" at bounding box center [96, 74] width 64 height 14
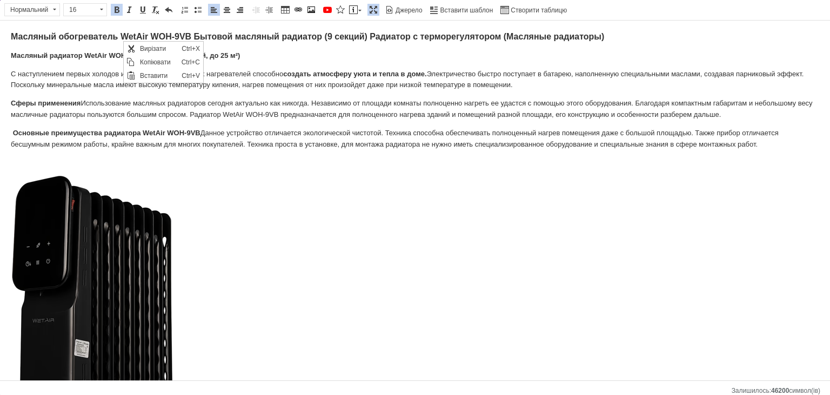
scroll to position [0, 0]
click at [142, 59] on span "Копіювати" at bounding box center [158, 62] width 42 height 13
click at [356, 9] on link "Вставити повідомлення" at bounding box center [356, 10] width 16 height 12
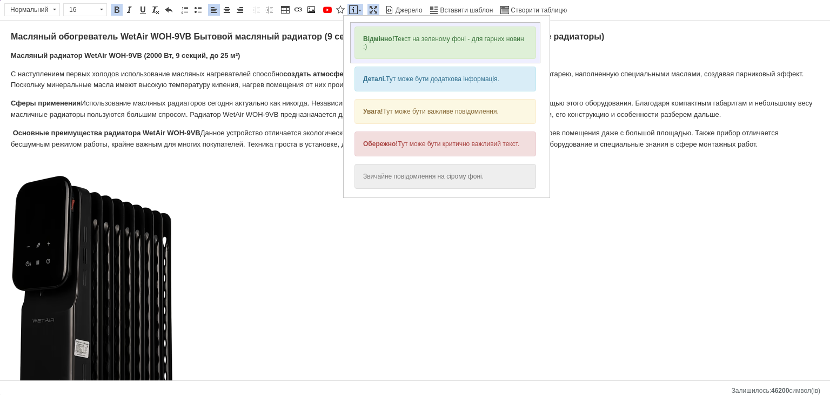
click at [387, 49] on div "Відмінно! Текст на зеленому фоні - для гарних новин :)" at bounding box center [446, 42] width 182 height 32
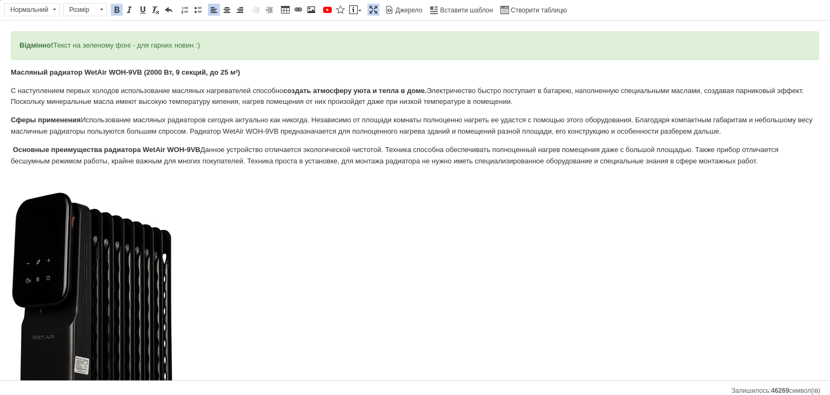
drag, startPoint x: 301, startPoint y: 42, endPoint x: 0, endPoint y: 44, distance: 300.6
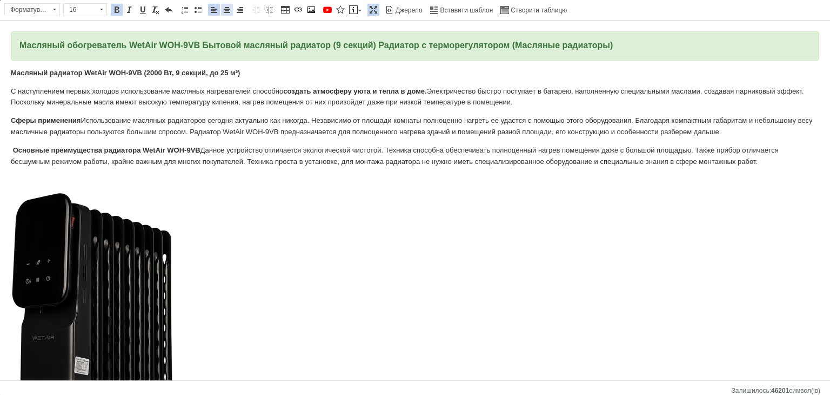
click at [223, 10] on span at bounding box center [227, 9] width 9 height 9
drag, startPoint x: 253, startPoint y: 71, endPoint x: 0, endPoint y: 72, distance: 253.0
click at [102, 9] on span at bounding box center [101, 10] width 10 height 12
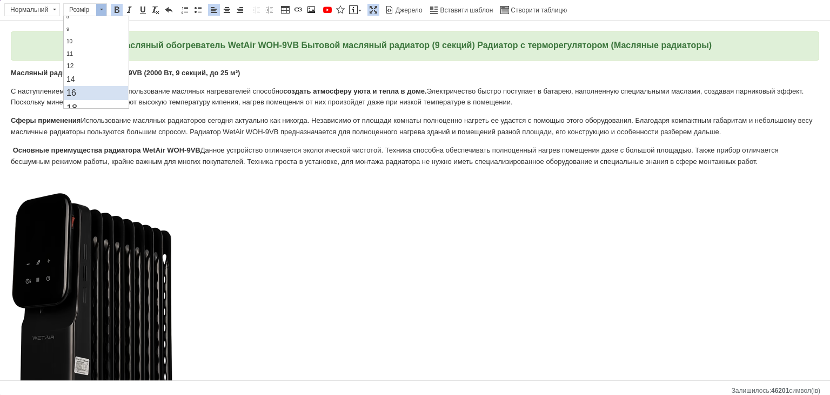
scroll to position [54, 0]
click at [65, 72] on link "16" at bounding box center [96, 74] width 64 height 14
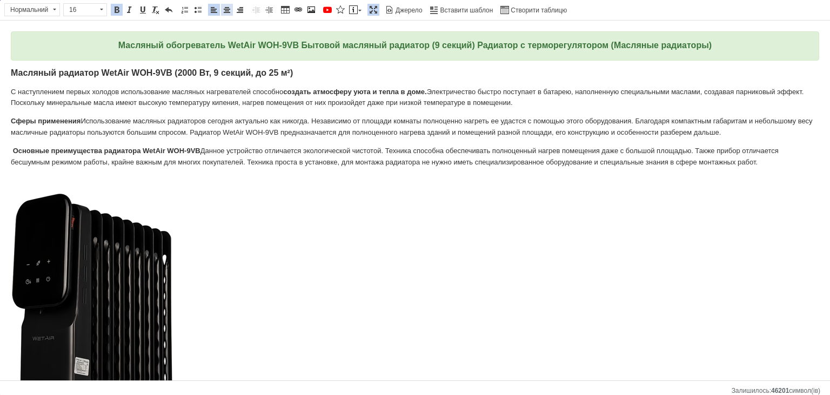
click at [223, 6] on span at bounding box center [227, 9] width 9 height 9
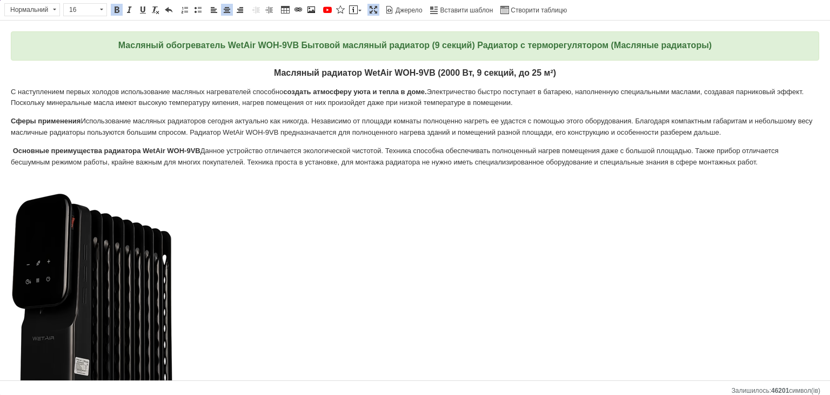
click at [503, 116] on p "Сферы применения Использование масляных радиаторов сегодня актуально как никогд…" at bounding box center [415, 127] width 809 height 23
click at [225, 14] on span at bounding box center [227, 9] width 9 height 9
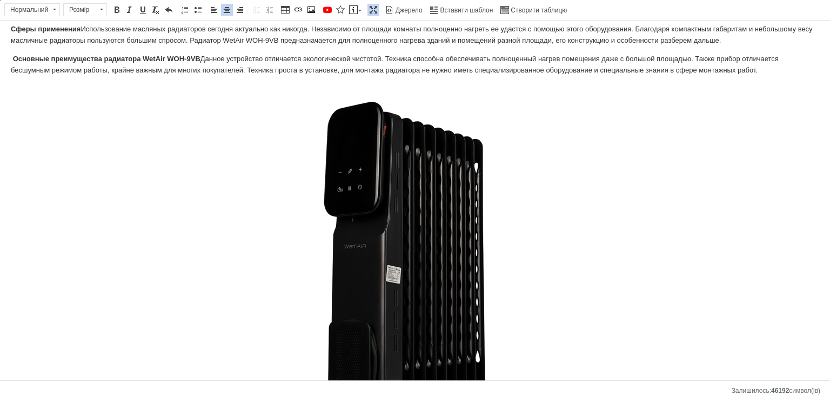
scroll to position [270, 0]
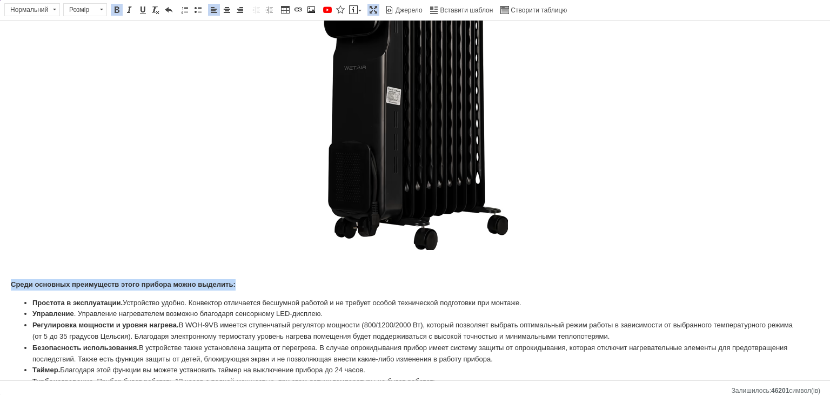
drag, startPoint x: 0, startPoint y: 282, endPoint x: 138, endPoint y: 121, distance: 212.4
drag, startPoint x: 103, startPoint y: 14, endPoint x: 34, endPoint y: 12, distance: 68.7
click at [103, 14] on span at bounding box center [101, 10] width 10 height 12
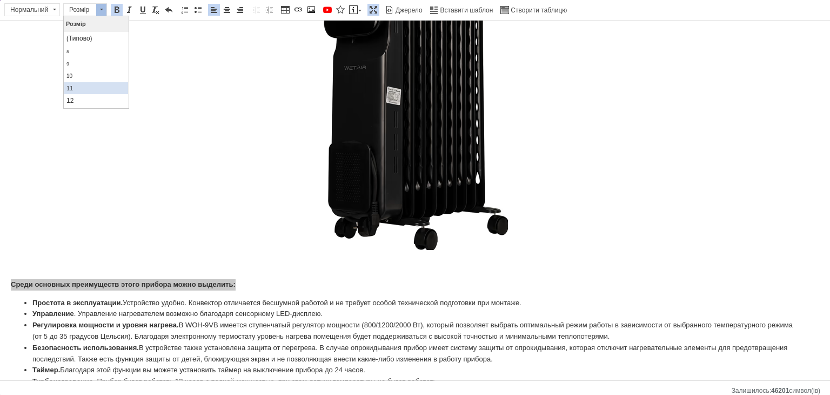
scroll to position [54, 0]
click at [87, 67] on link "16" at bounding box center [96, 74] width 64 height 14
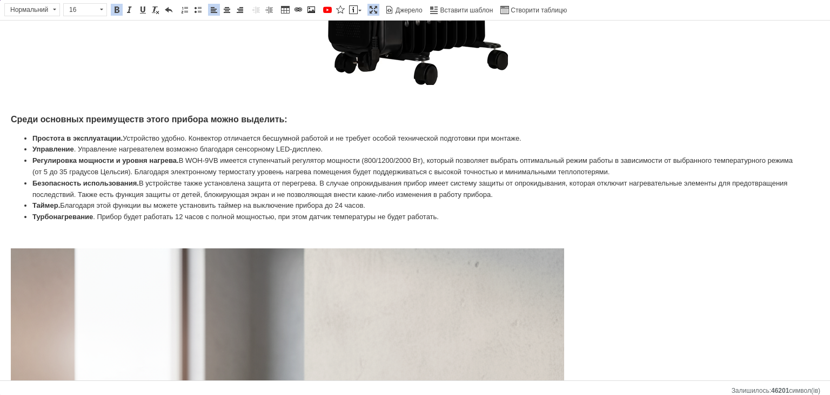
scroll to position [541, 0]
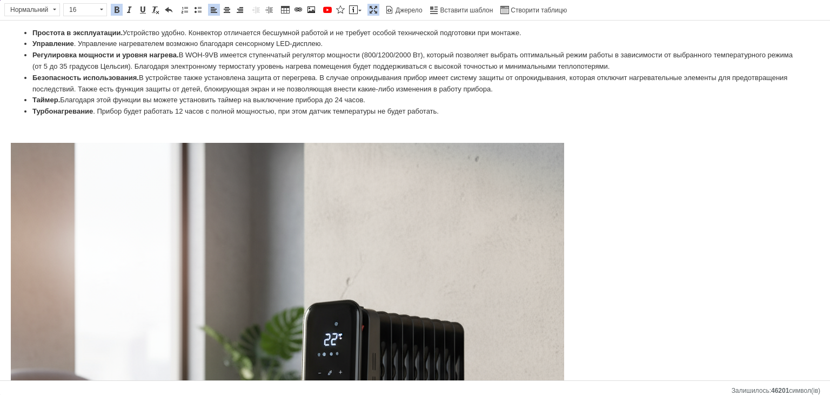
click at [0, 214] on html "Масляный обогреватель WetAir WOH-9VB Бытовой масляный радиатор (9 секций) Радиа…" at bounding box center [415, 299] width 830 height 1638
click at [223, 13] on span at bounding box center [227, 9] width 9 height 9
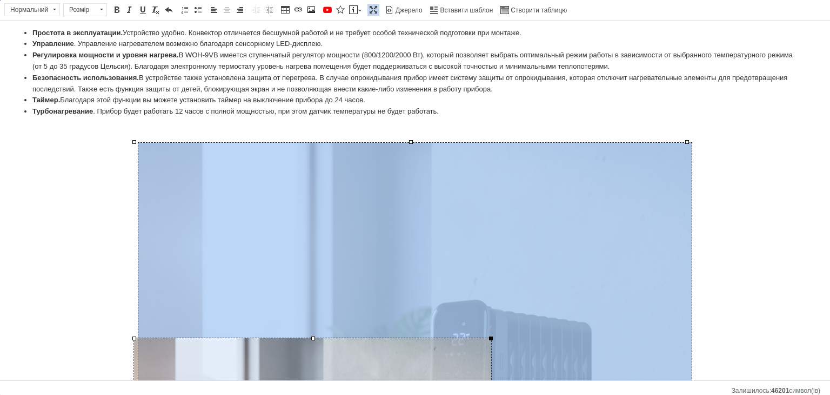
drag, startPoint x: 688, startPoint y: 141, endPoint x: 491, endPoint y: 337, distance: 278.3
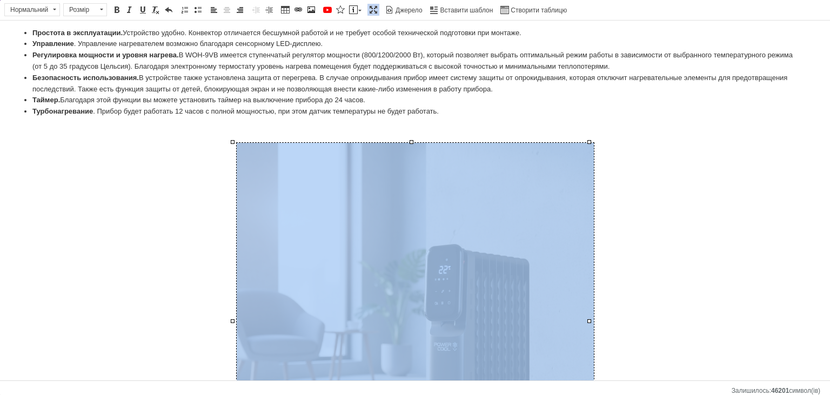
click at [698, 229] on p "Редактор, 4798AD9A-EFF8-4537-901A-E247B74D416D" at bounding box center [415, 323] width 809 height 361
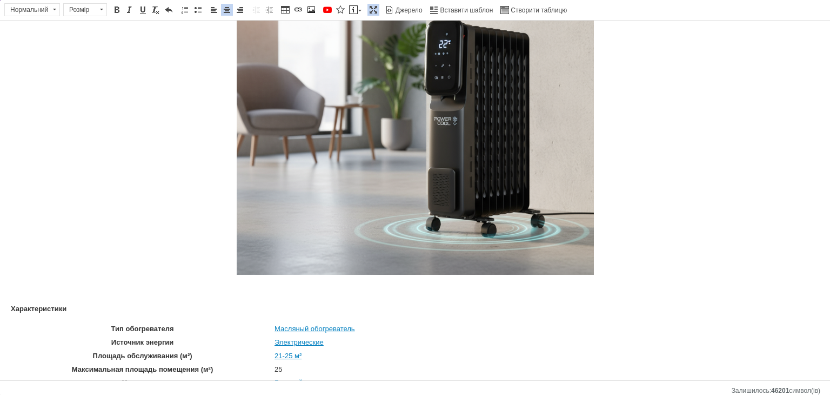
scroll to position [703, 0]
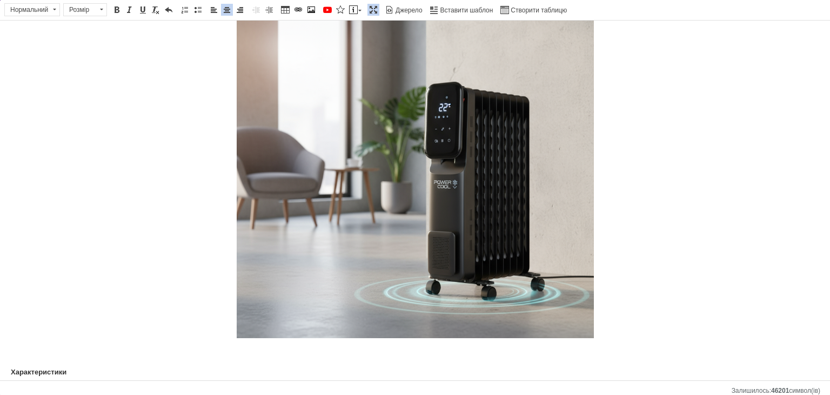
click at [369, 7] on span at bounding box center [373, 9] width 9 height 9
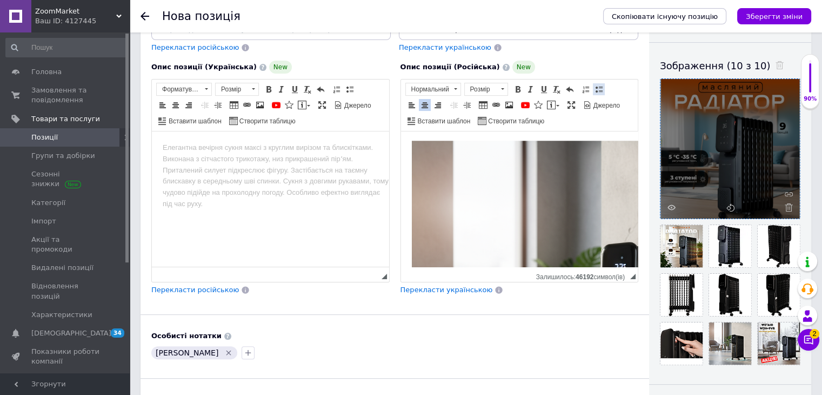
scroll to position [116, 0]
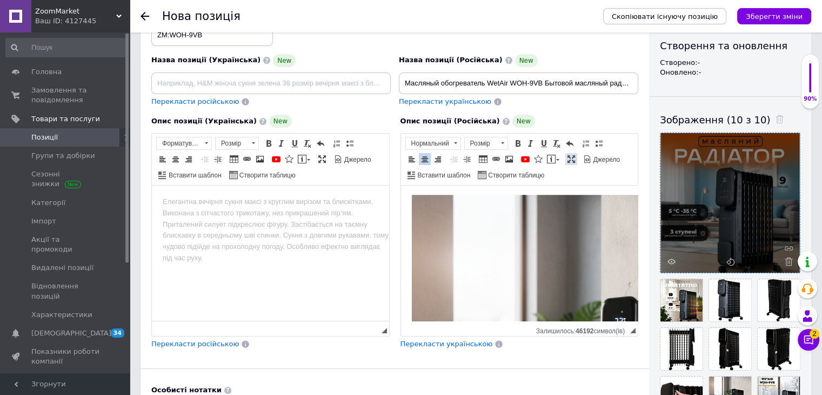
drag, startPoint x: 564, startPoint y: 157, endPoint x: 699, endPoint y: 169, distance: 134.6
click at [567, 157] on span at bounding box center [571, 159] width 9 height 9
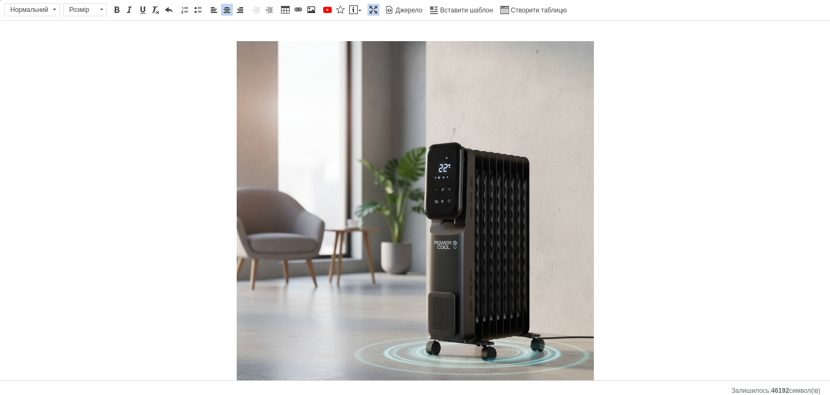
scroll to position [0, 0]
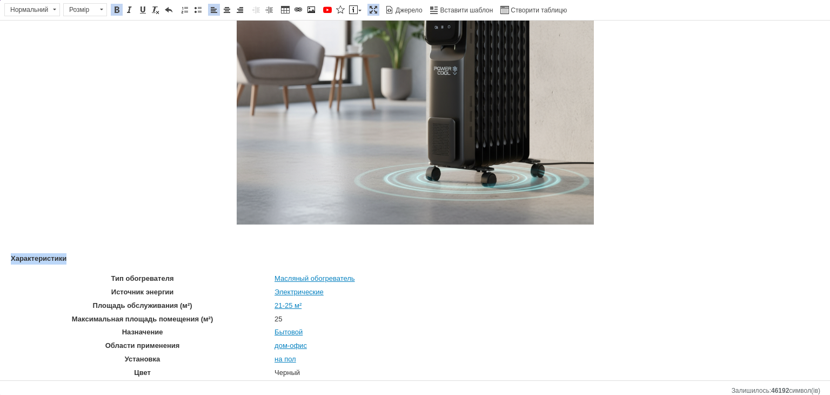
drag, startPoint x: 1, startPoint y: 245, endPoint x: 134, endPoint y: 250, distance: 132.6
click at [96, 10] on span at bounding box center [101, 10] width 10 height 12
click at [83, 67] on link "16" at bounding box center [96, 74] width 64 height 14
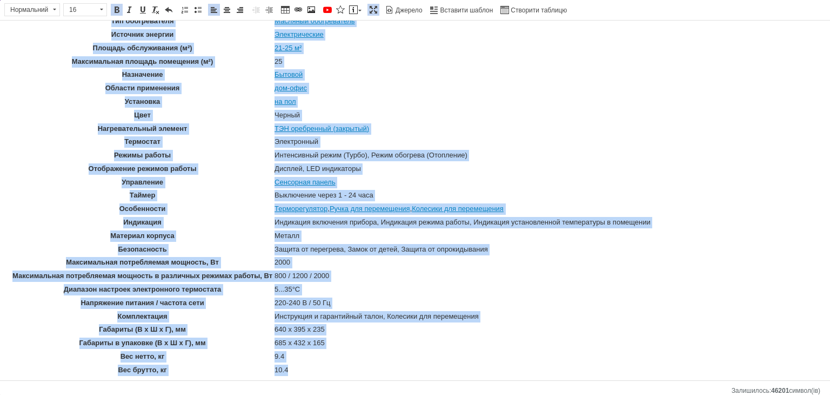
drag, startPoint x: 55, startPoint y: 278, endPoint x: 303, endPoint y: 357, distance: 259.9
click at [303, 357] on tbody "Тип обогревателя Масляный обогреватель Источник энергии Электрические Площадь о…" at bounding box center [332, 195] width 640 height 361
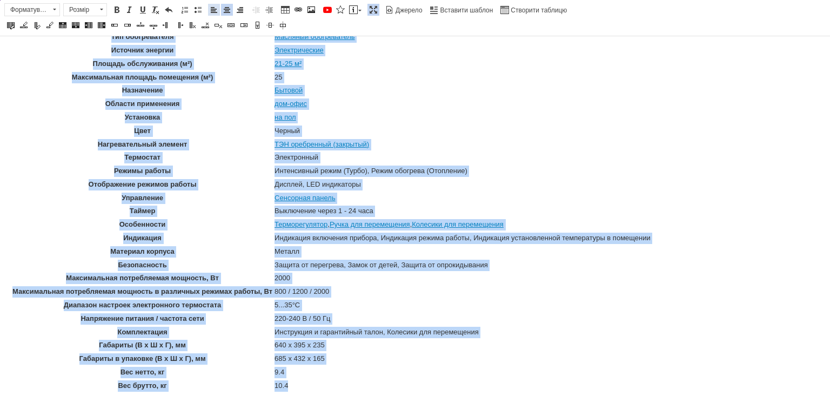
click at [210, 10] on span at bounding box center [214, 9] width 9 height 9
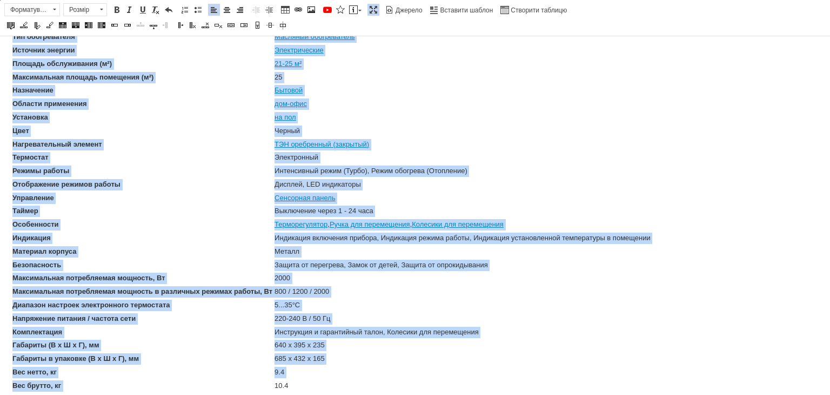
click at [400, 224] on td "Терморегулятор , Ручка для перемещения , Колесики для перемещения" at bounding box center [462, 224] width 377 height 12
click at [369, 6] on span at bounding box center [373, 9] width 9 height 9
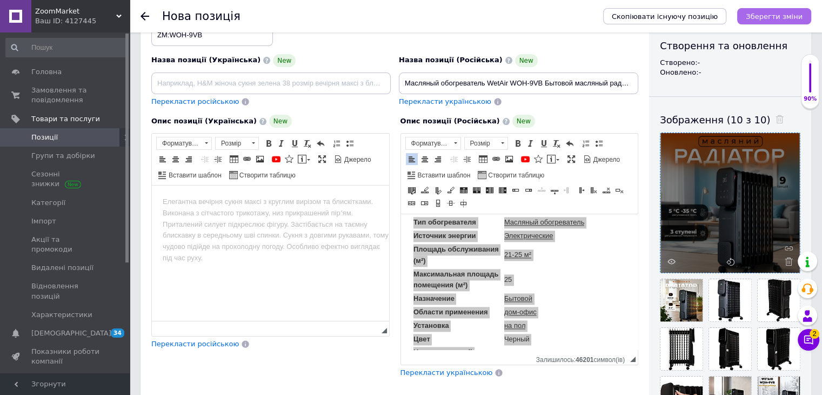
click at [783, 17] on icon "Зберегти зміни" at bounding box center [774, 16] width 57 height 8
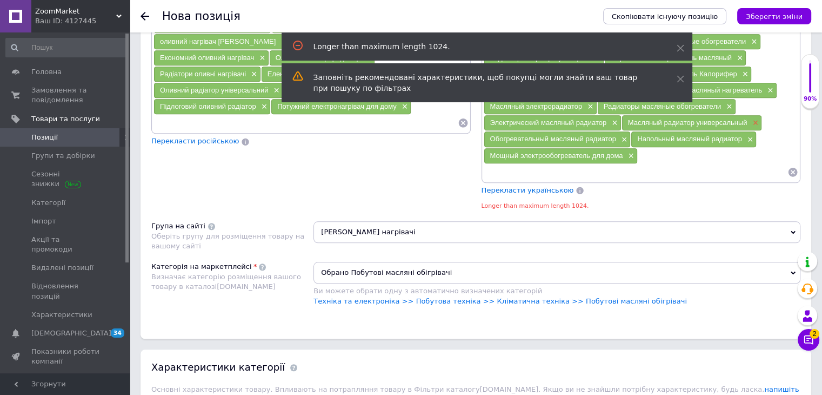
click at [755, 118] on span "×" at bounding box center [754, 122] width 9 height 9
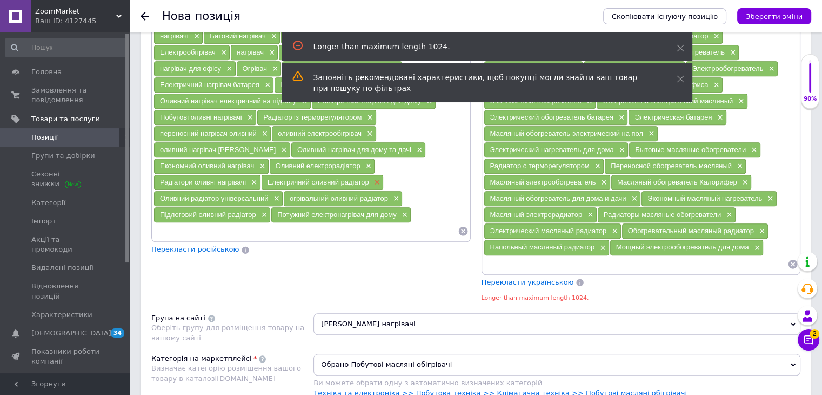
click at [374, 178] on span "×" at bounding box center [376, 182] width 9 height 9
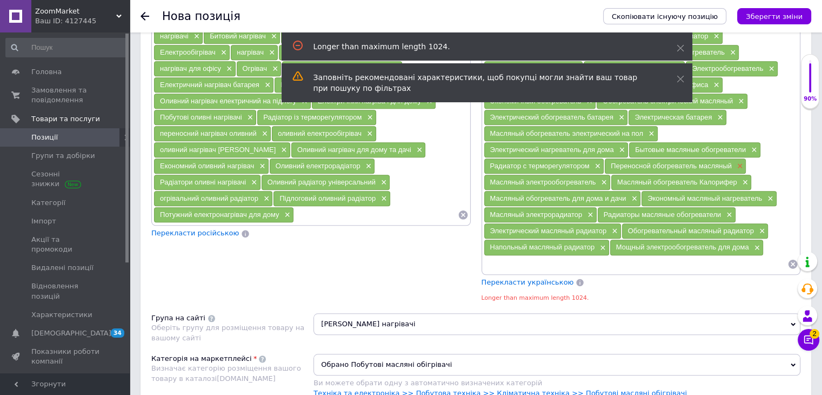
click at [740, 162] on span "×" at bounding box center [739, 166] width 9 height 9
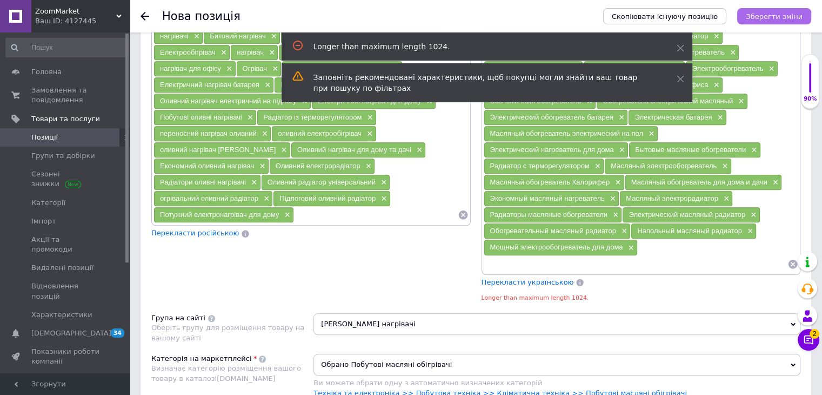
click at [775, 15] on icon "Зберегти зміни" at bounding box center [774, 16] width 57 height 8
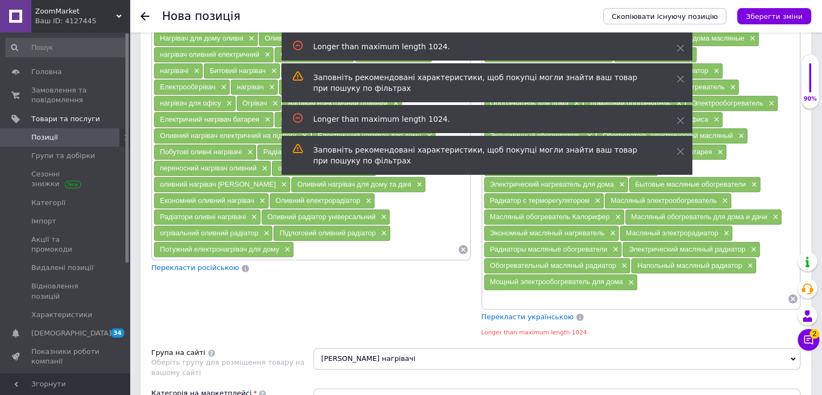
scroll to position [832, 0]
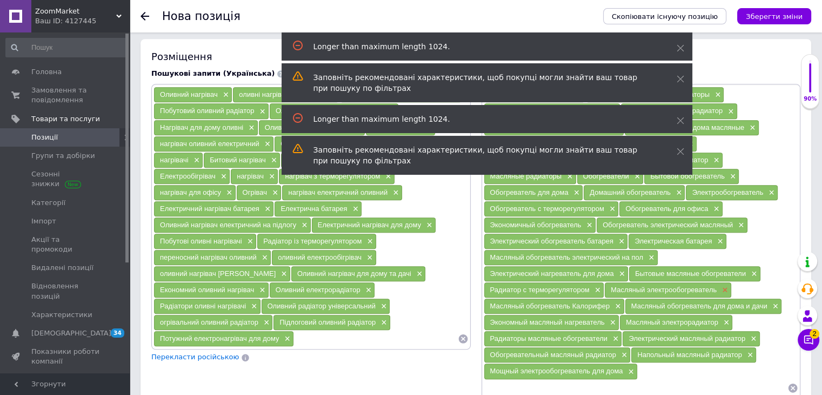
click at [725, 285] on span "×" at bounding box center [724, 289] width 9 height 9
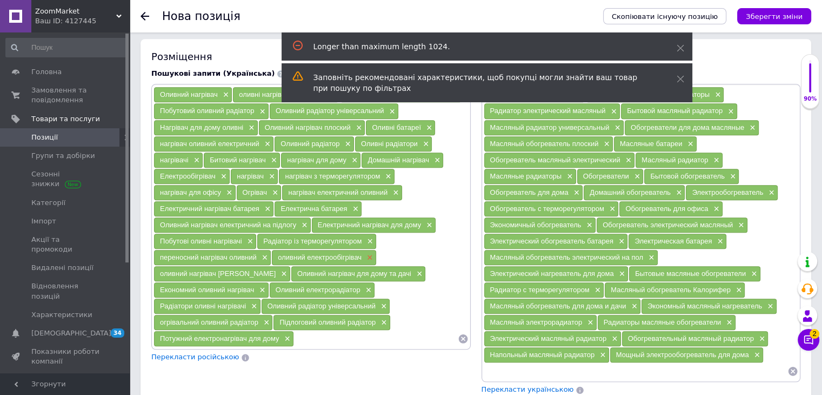
click at [370, 253] on span "×" at bounding box center [368, 257] width 9 height 9
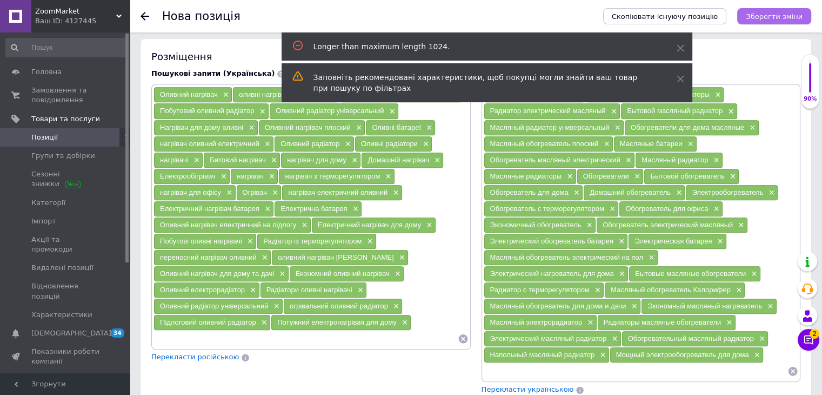
click at [790, 22] on button "Зберегти зміни" at bounding box center [774, 16] width 74 height 16
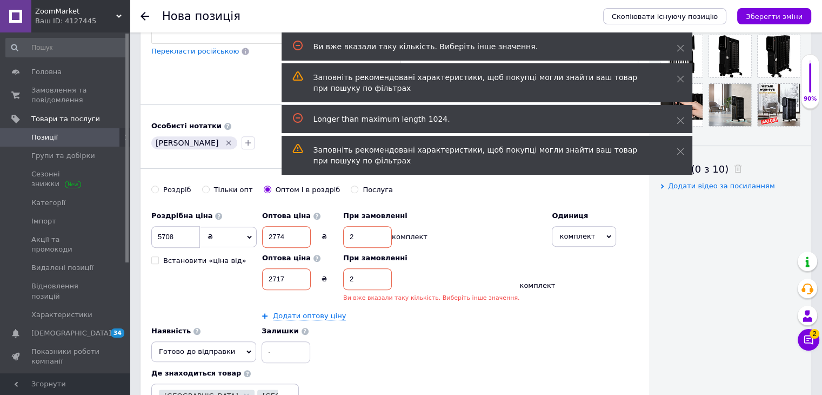
scroll to position [398, 0]
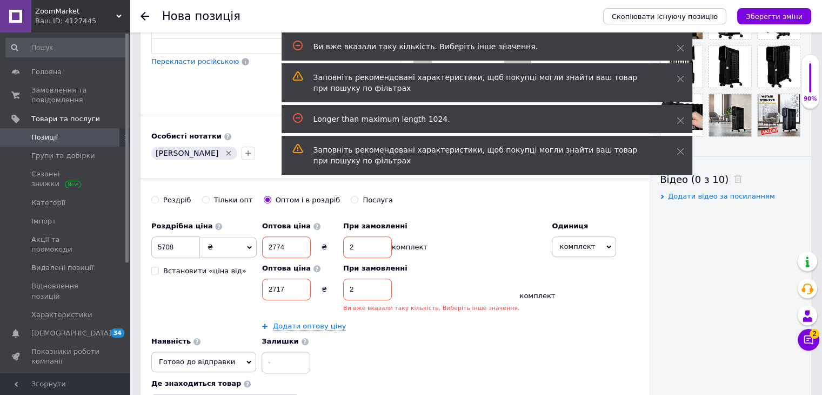
drag, startPoint x: 358, startPoint y: 283, endPoint x: 350, endPoint y: 284, distance: 8.3
click at [350, 284] on input "2" at bounding box center [367, 289] width 49 height 22
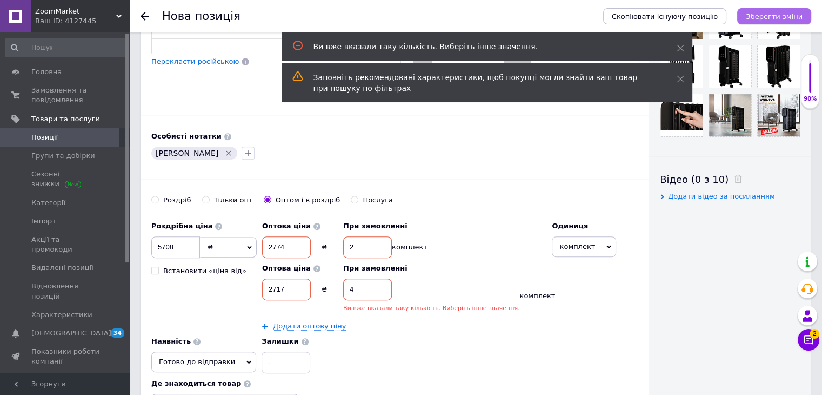
type input "4"
click at [787, 17] on icon "Зберегти зміни" at bounding box center [774, 16] width 57 height 8
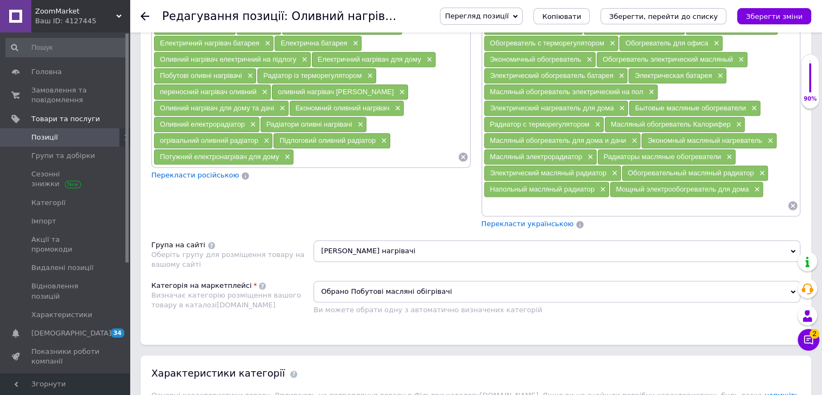
scroll to position [973, 0]
click at [393, 247] on span "[PERSON_NAME] нагрівачі" at bounding box center [557, 251] width 487 height 22
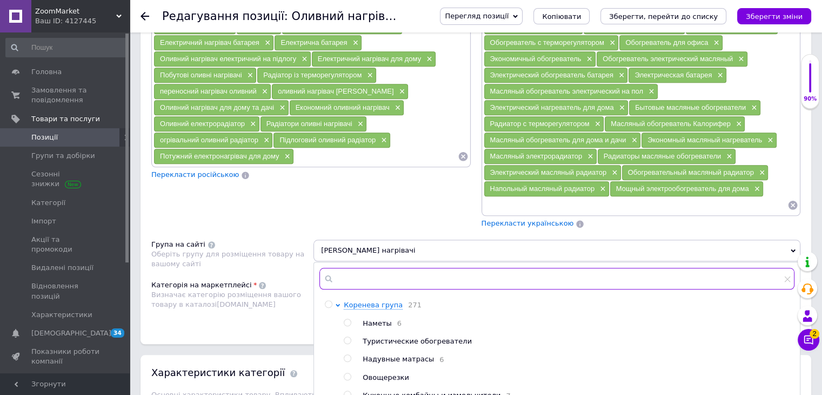
click at [383, 277] on input "text" at bounding box center [557, 279] width 475 height 22
click at [238, 182] on div "Пошукові запити (Українська) Оливний нагрівач × оливні нагрівачі радіатори × Ра…" at bounding box center [311, 65] width 330 height 337
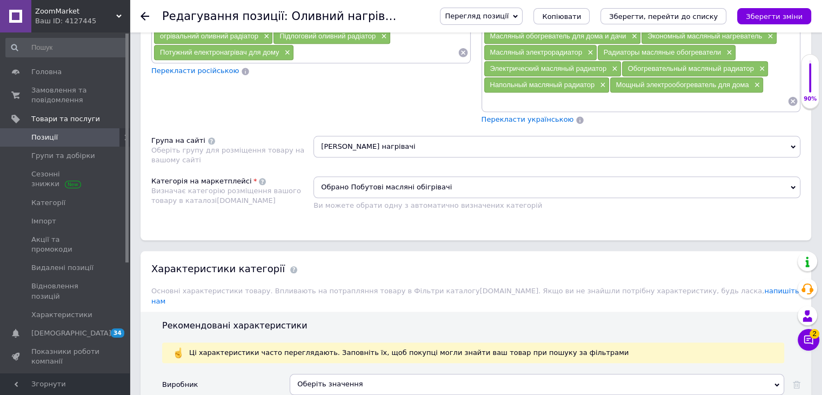
scroll to position [1298, 0]
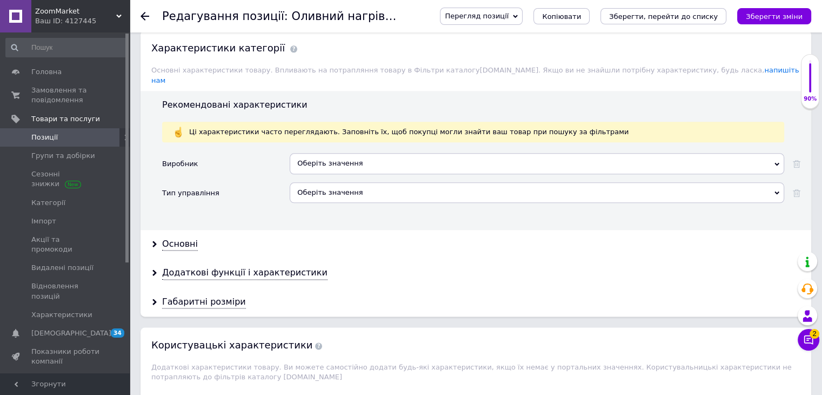
click at [329, 153] on div "Оберіть значення" at bounding box center [537, 163] width 495 height 21
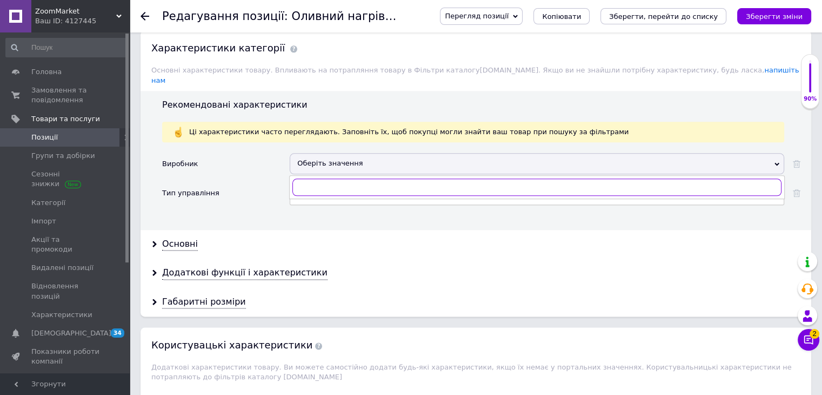
paste input "WetAir"
type input "WetAir"
click at [316, 204] on div "WetAir" at bounding box center [537, 209] width 483 height 10
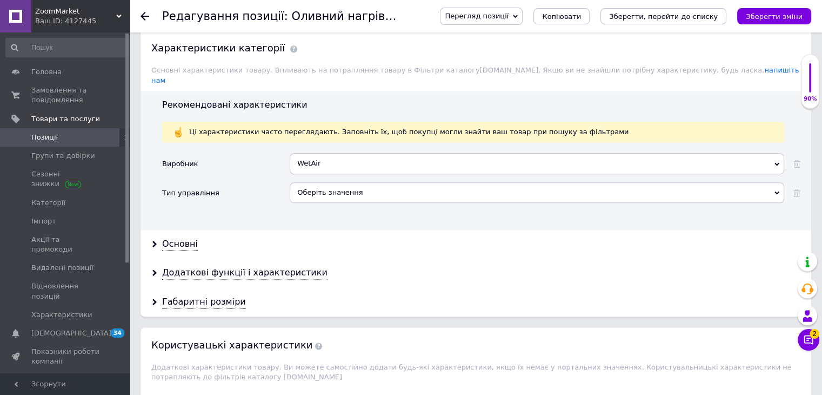
click at [323, 182] on div "Оберіть значення" at bounding box center [537, 192] width 495 height 21
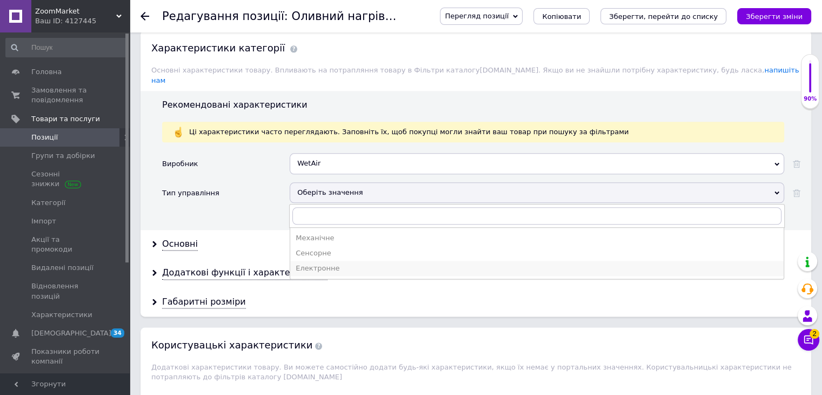
click at [329, 263] on div "Електронне" at bounding box center [537, 268] width 483 height 10
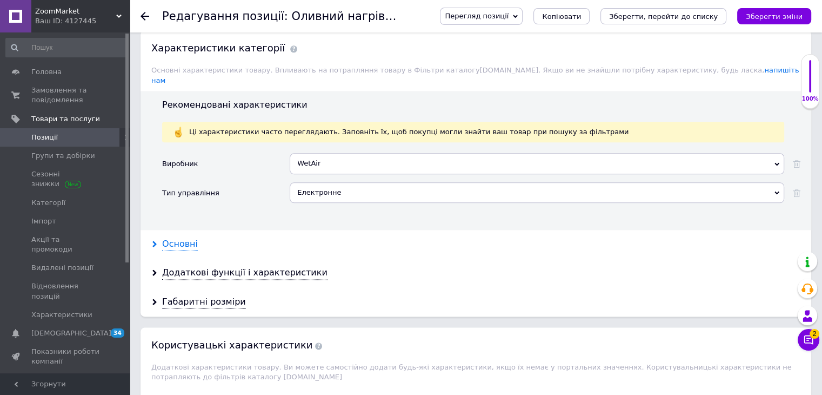
click at [171, 238] on div "Основні" at bounding box center [180, 244] width 36 height 12
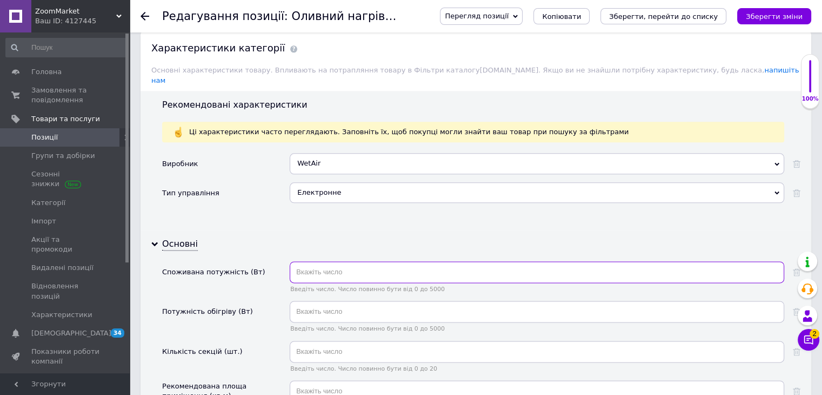
click at [336, 261] on input "text" at bounding box center [537, 272] width 495 height 22
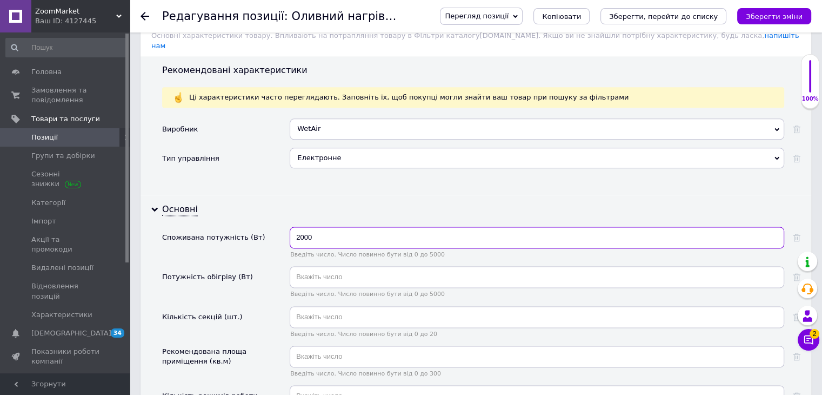
scroll to position [1352, 0]
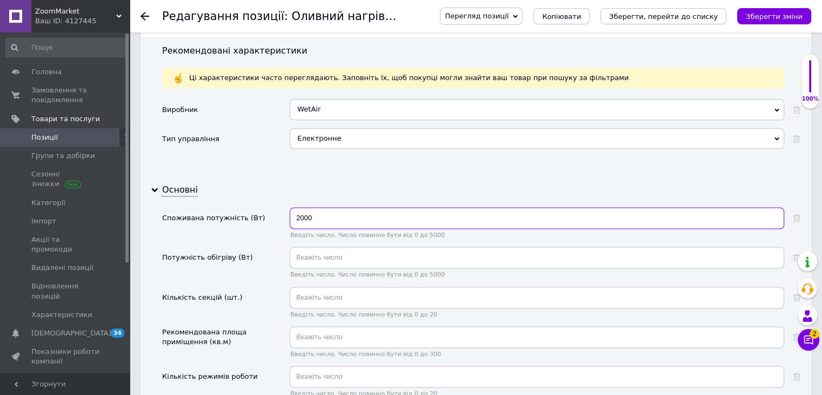
type input "2000"
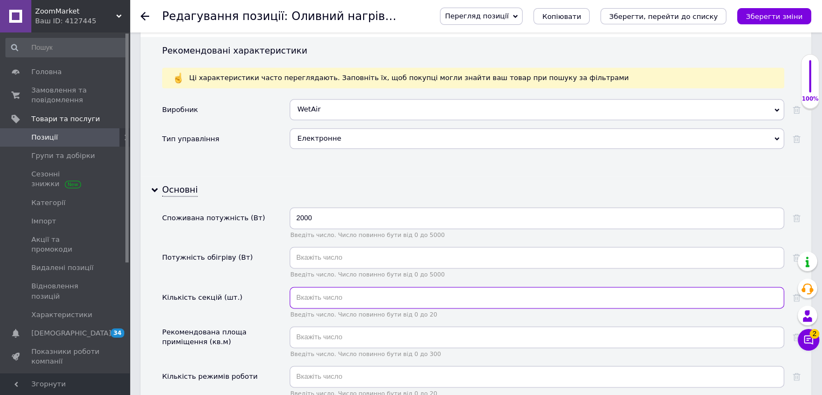
click at [341, 287] on input "text" at bounding box center [537, 298] width 495 height 22
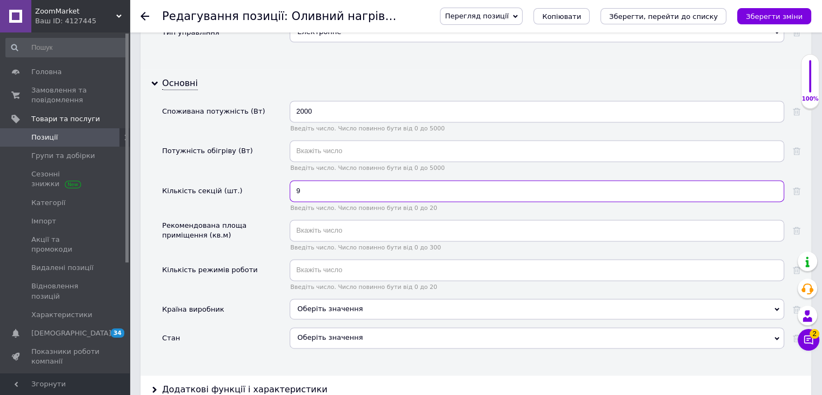
scroll to position [1460, 0]
type input "9"
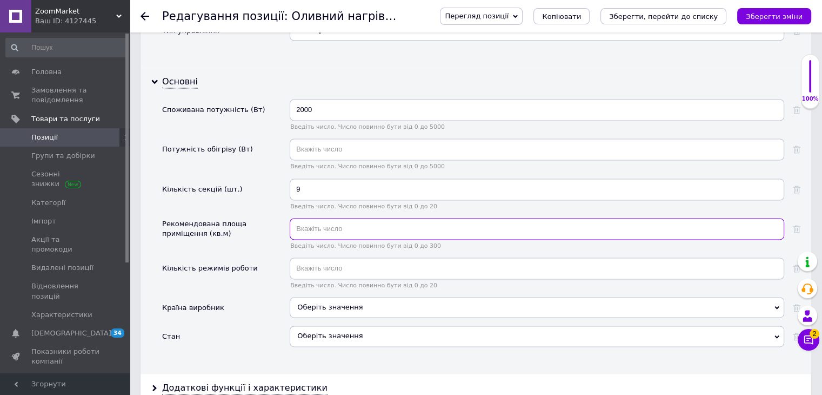
click at [330, 218] on input "text" at bounding box center [537, 229] width 495 height 22
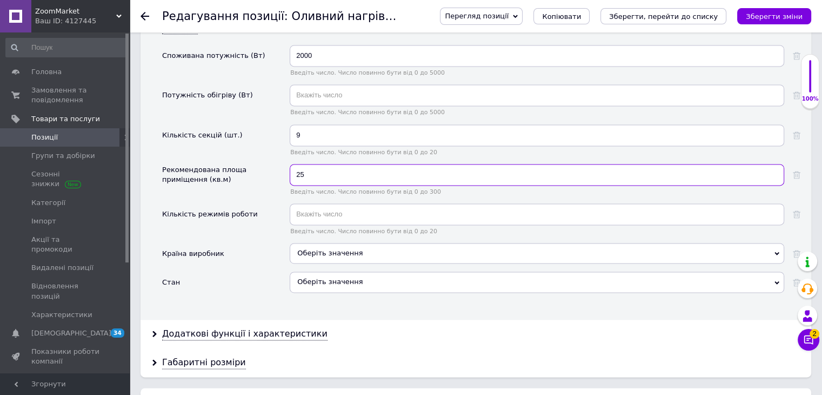
type input "25"
click at [323, 271] on div "Оберіть значення" at bounding box center [537, 281] width 495 height 21
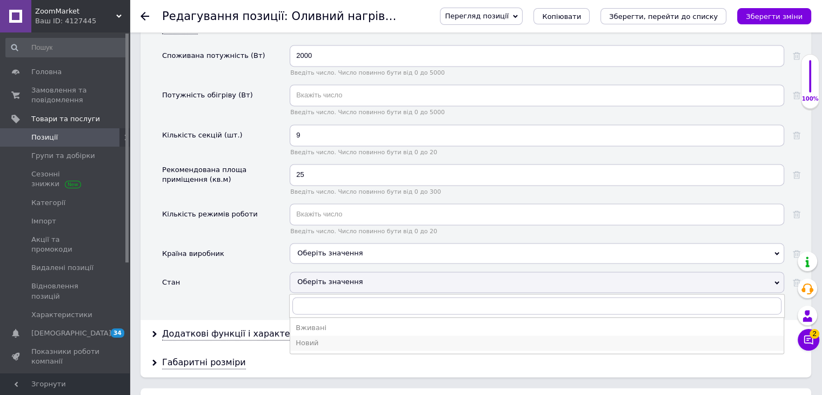
drag, startPoint x: 311, startPoint y: 328, endPoint x: 307, endPoint y: 278, distance: 49.3
click at [311, 335] on li "Новий" at bounding box center [537, 342] width 494 height 15
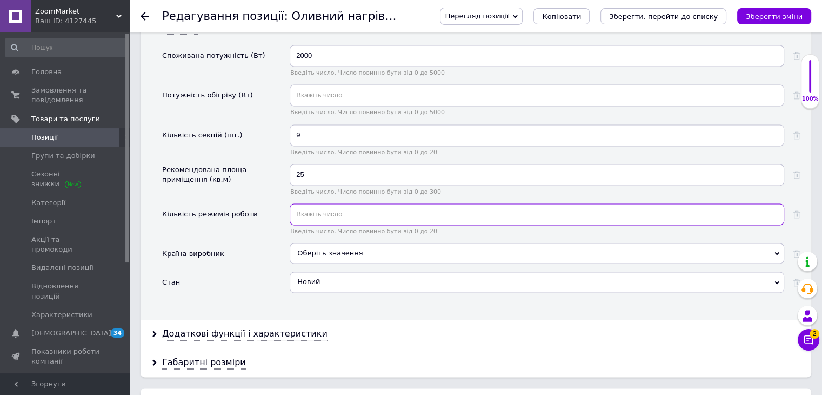
click at [307, 203] on input "text" at bounding box center [537, 214] width 495 height 22
type input "3"
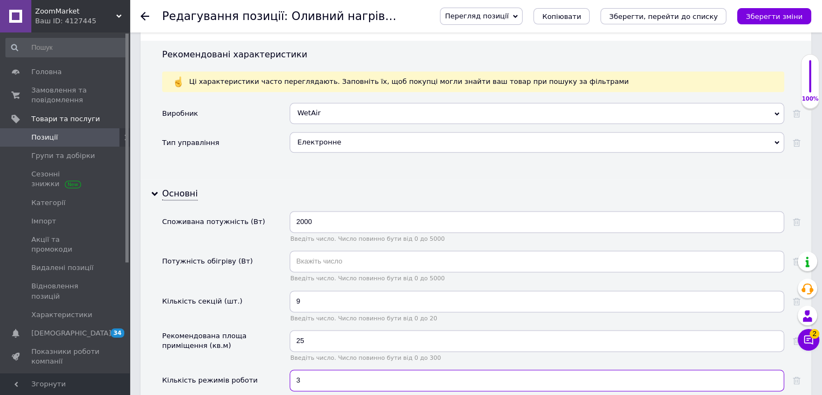
scroll to position [1460, 0]
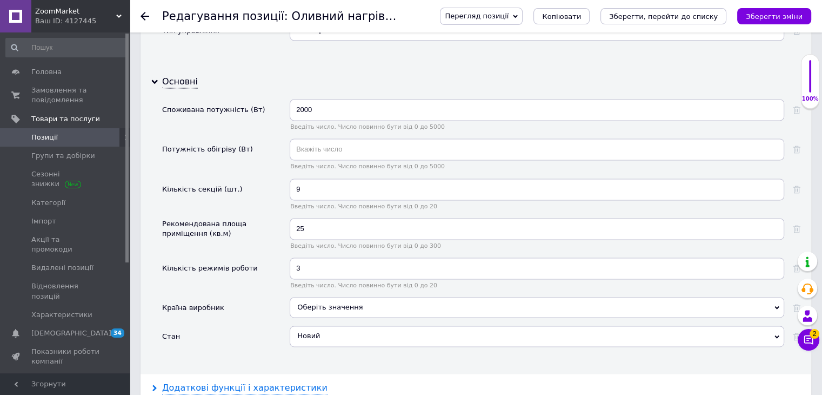
click at [242, 382] on div "Додаткові функції і характеристики" at bounding box center [244, 388] width 165 height 12
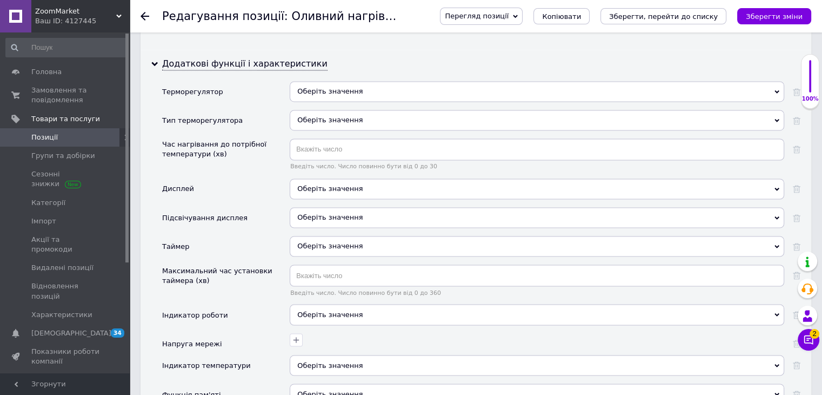
scroll to position [1784, 0]
click at [350, 87] on span "Оберіть значення" at bounding box center [329, 91] width 65 height 8
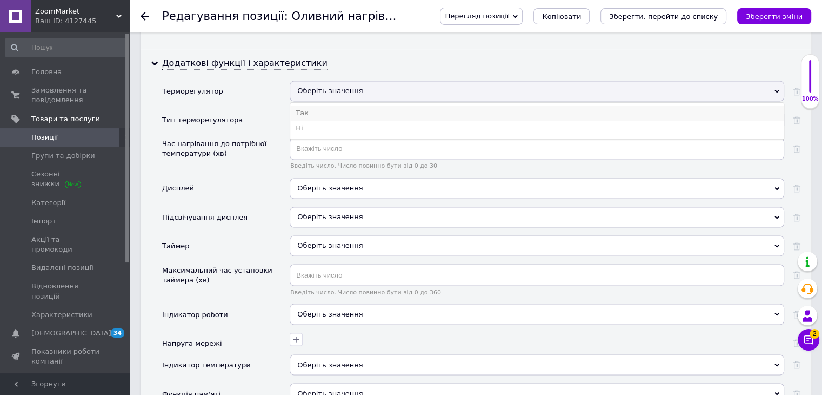
click at [330, 105] on li "Так" at bounding box center [537, 112] width 494 height 15
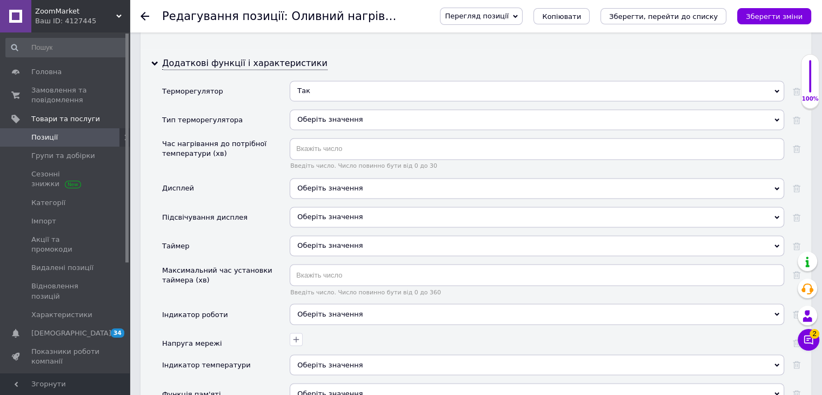
click at [327, 184] on span "Оберіть значення" at bounding box center [329, 188] width 65 height 8
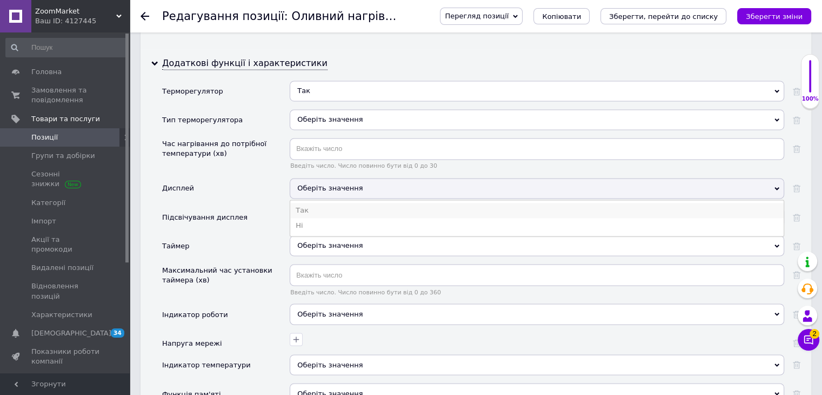
click at [307, 203] on li "Так" at bounding box center [537, 210] width 494 height 15
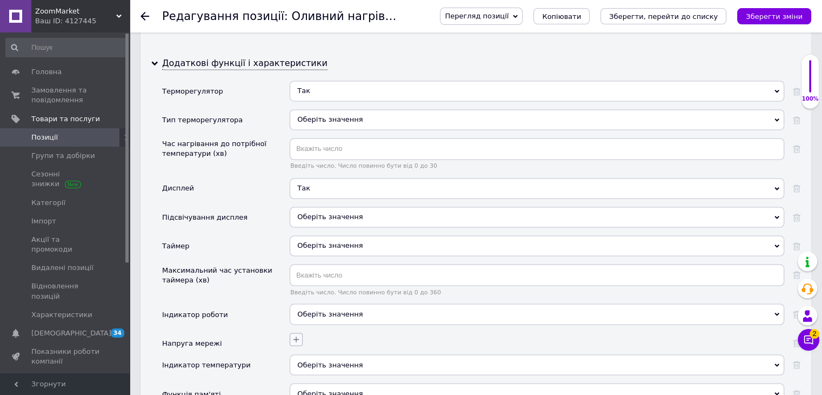
click at [297, 335] on icon "button" at bounding box center [296, 339] width 9 height 9
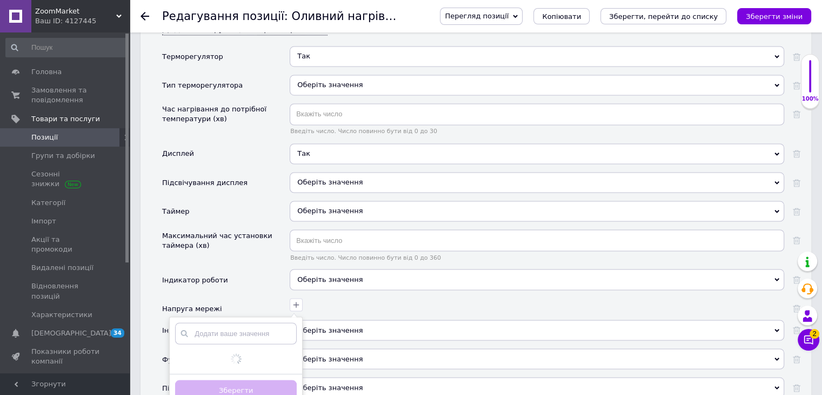
scroll to position [1838, 0]
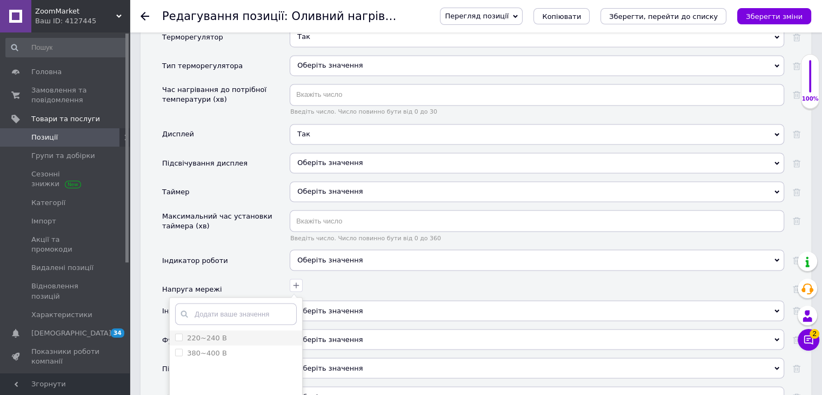
click at [250, 333] on div "220~240 В" at bounding box center [236, 338] width 122 height 10
checkbox В "true"
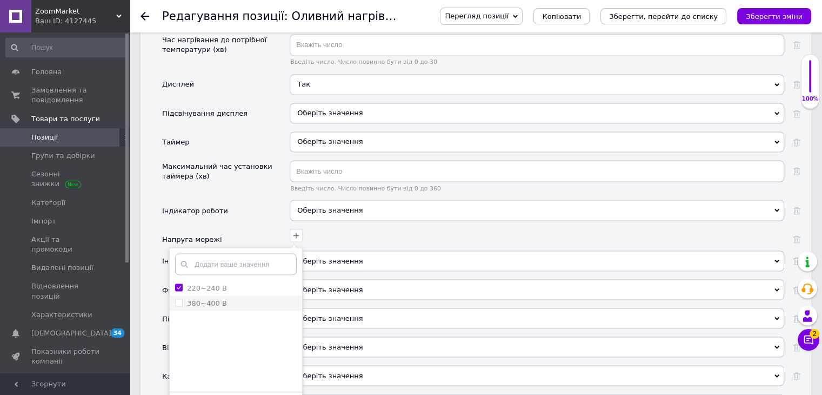
scroll to position [1946, 0]
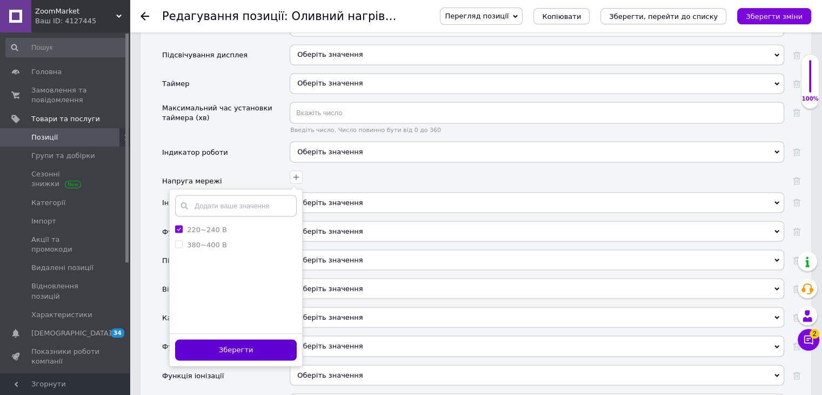
click at [261, 339] on button "Зберегти" at bounding box center [236, 349] width 122 height 21
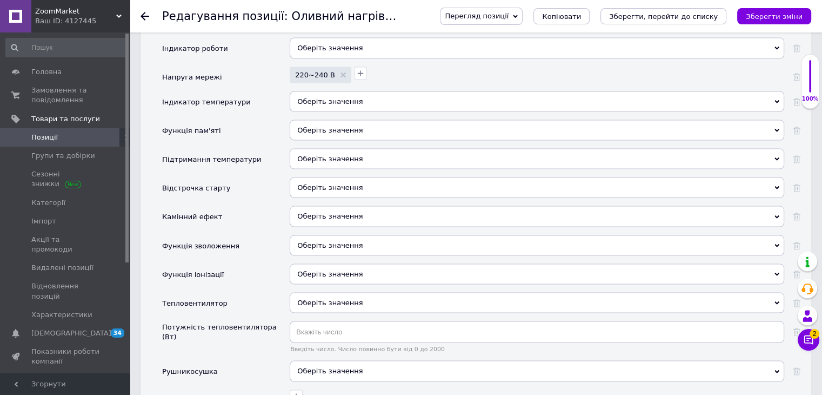
scroll to position [2055, 0]
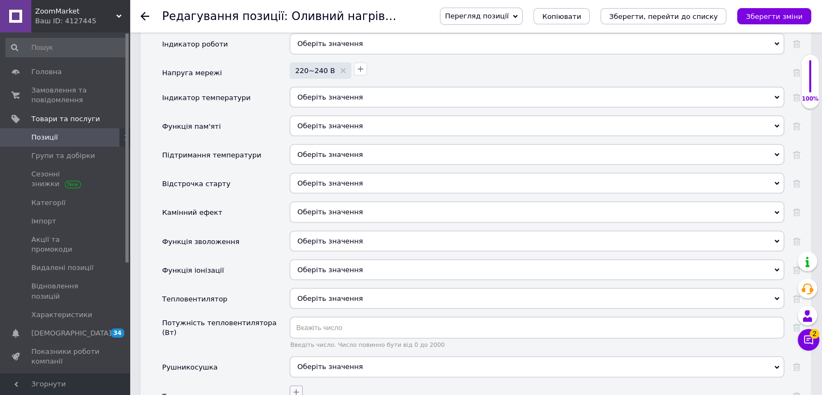
click at [294, 387] on icon "button" at bounding box center [296, 391] width 9 height 9
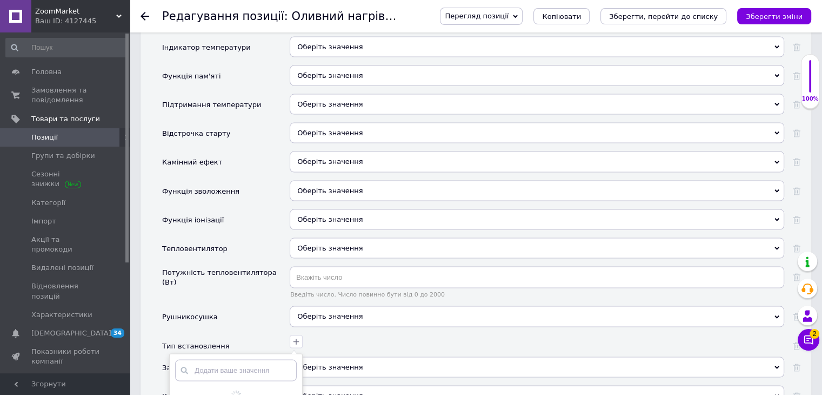
scroll to position [2230, 0]
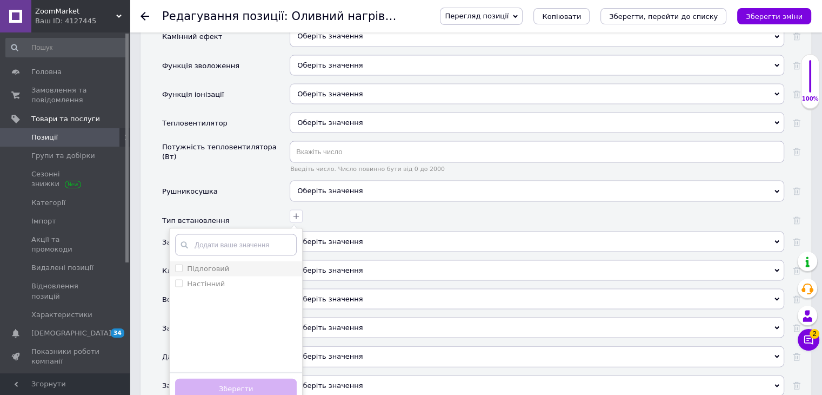
click at [217, 264] on label "Підлоговий" at bounding box center [208, 268] width 42 height 8
checkbox input "true"
click at [278, 378] on button "Зберегти" at bounding box center [236, 388] width 122 height 21
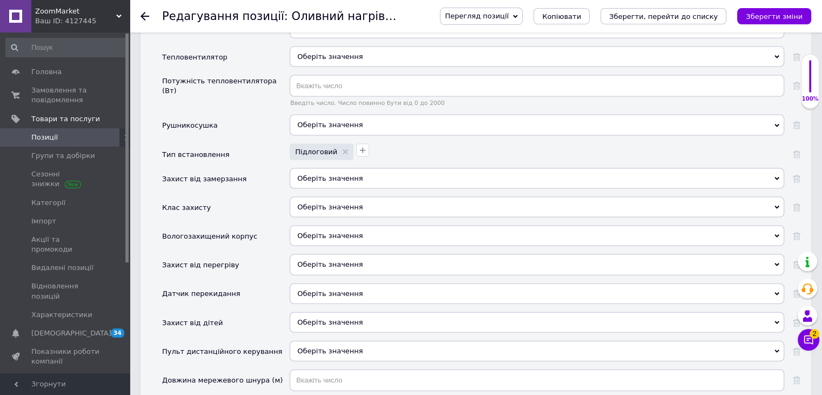
scroll to position [2392, 0]
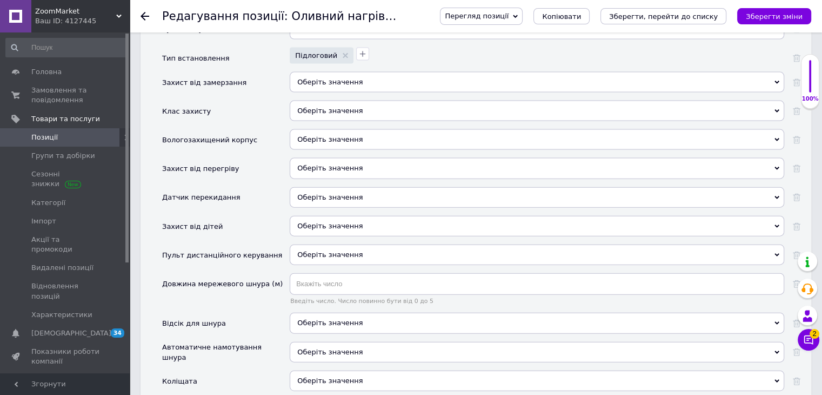
click at [310, 164] on span "Оберіть значення" at bounding box center [329, 168] width 65 height 8
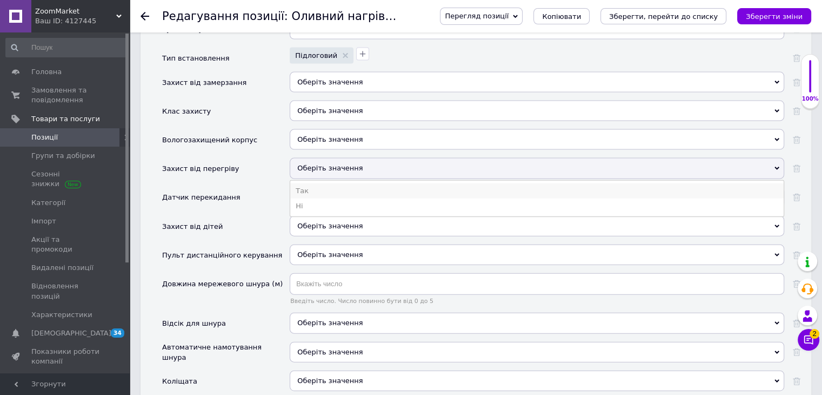
click at [309, 183] on li "Так" at bounding box center [537, 190] width 494 height 15
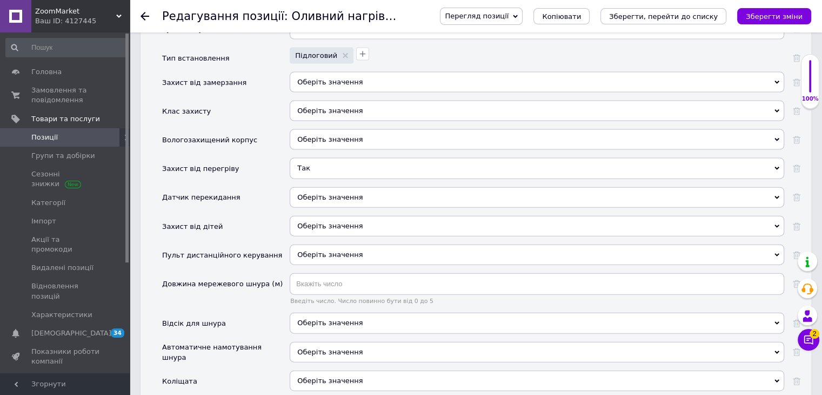
click at [309, 193] on span "Оберіть значення" at bounding box center [329, 197] width 65 height 8
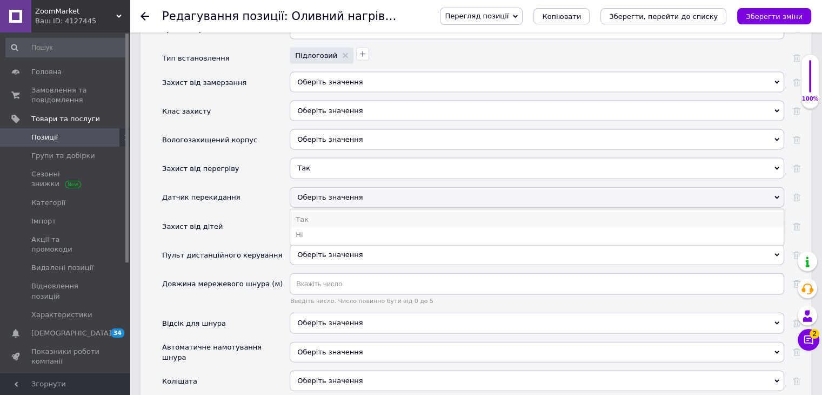
click at [307, 212] on li "Так" at bounding box center [537, 219] width 494 height 15
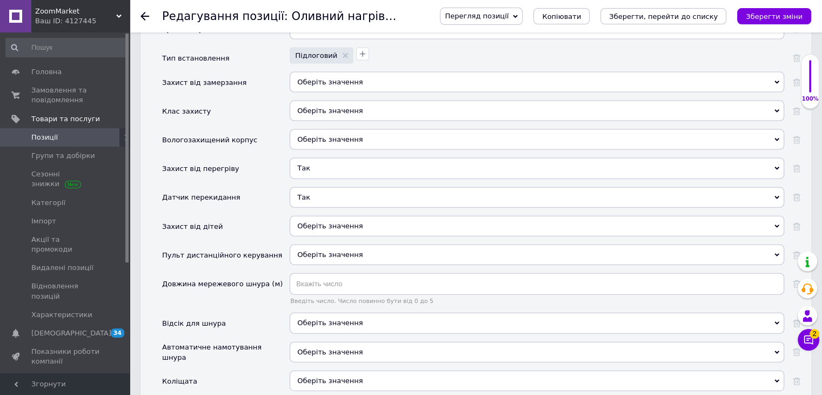
click at [306, 222] on span "Оберіть значення" at bounding box center [329, 226] width 65 height 8
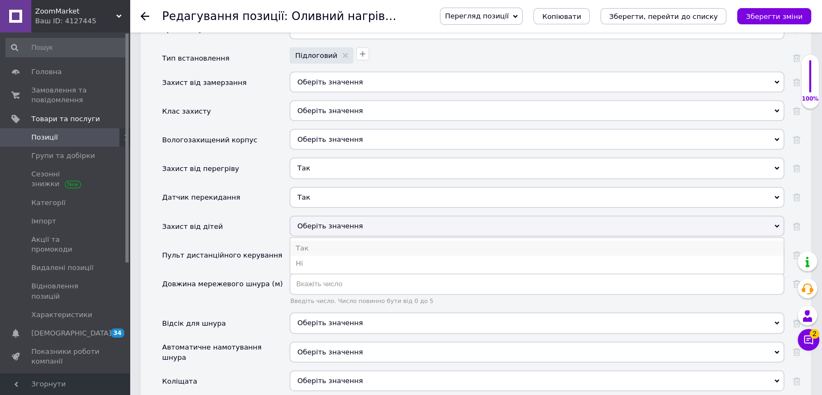
click at [306, 241] on li "Так" at bounding box center [537, 248] width 494 height 15
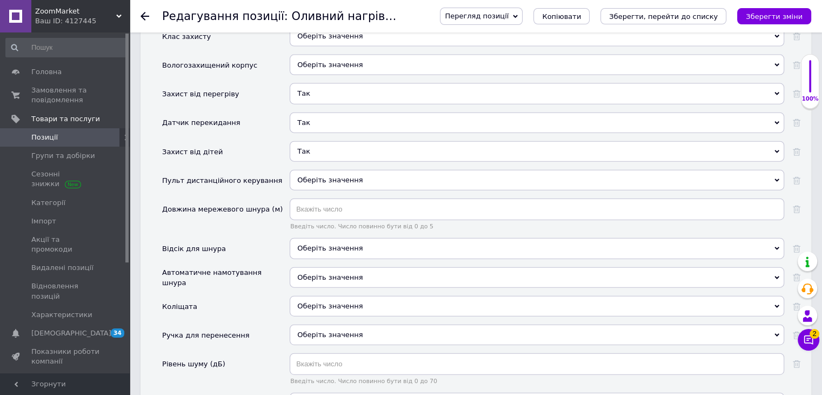
scroll to position [2500, 0]
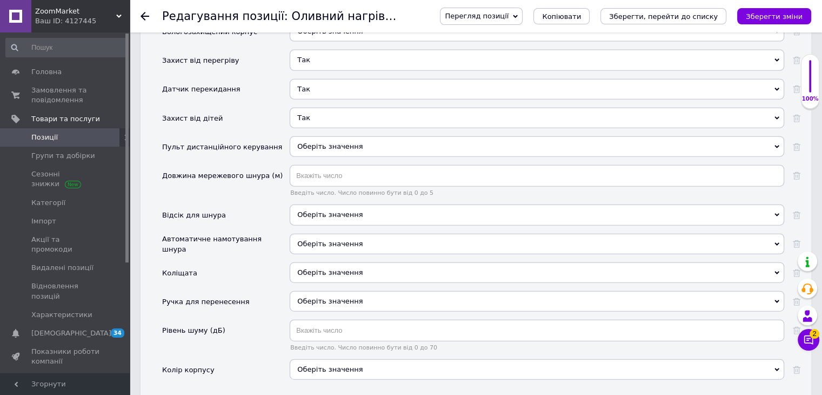
click at [309, 204] on div "Оберіть значення Так Ні" at bounding box center [537, 218] width 495 height 29
click at [311, 204] on span "Оберіть значення" at bounding box center [537, 214] width 495 height 21
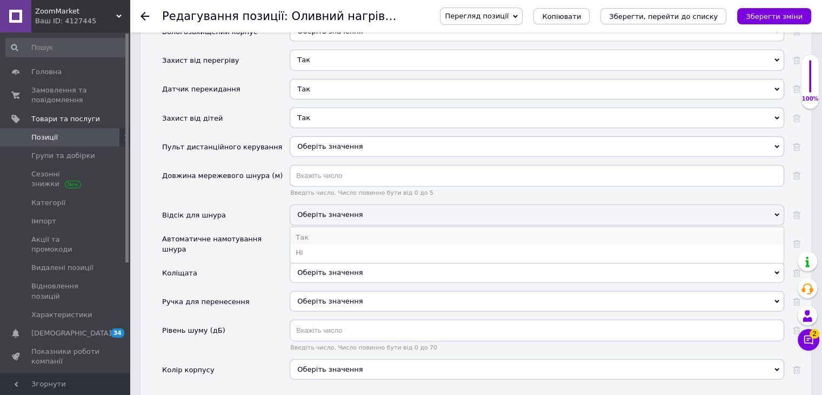
click at [308, 230] on li "Так" at bounding box center [537, 237] width 494 height 15
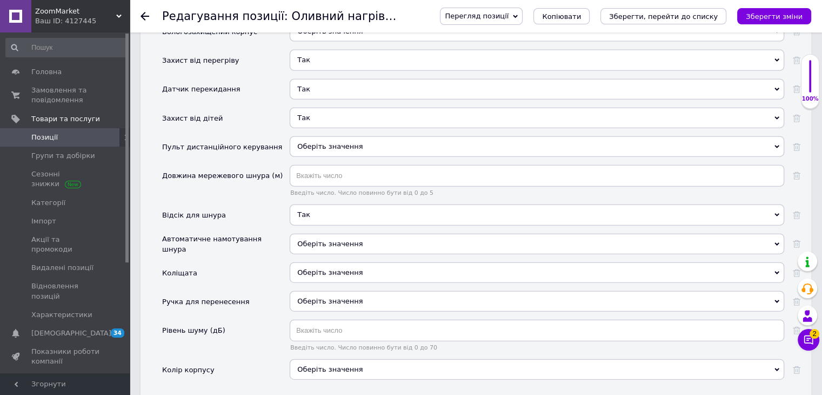
click at [320, 268] on span "Оберіть значення" at bounding box center [329, 272] width 65 height 8
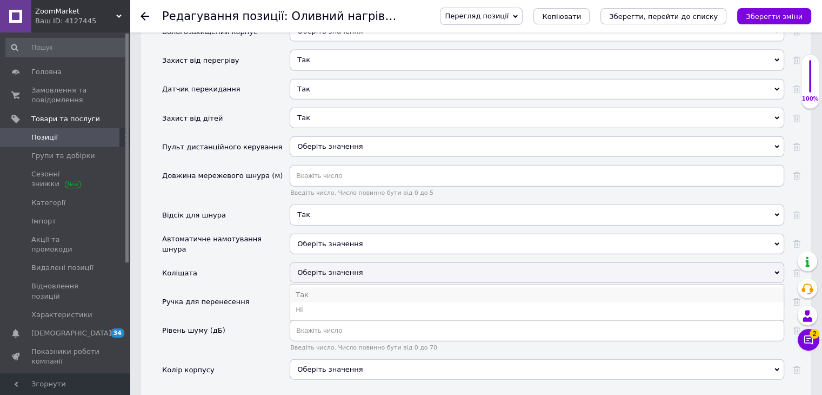
click at [314, 287] on li "Так" at bounding box center [537, 294] width 494 height 15
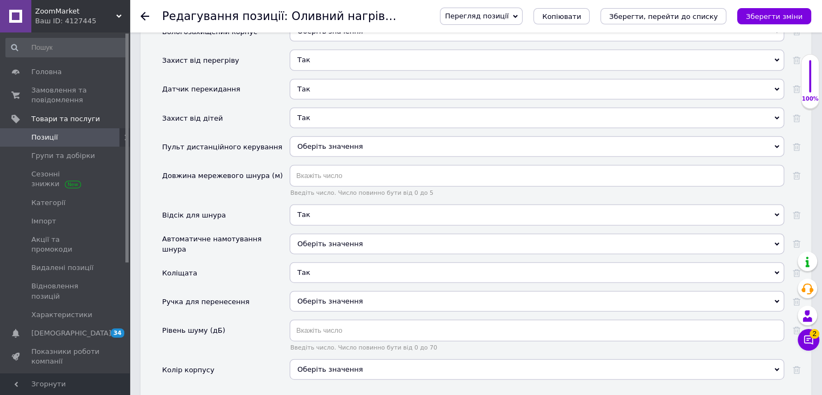
click at [319, 359] on div "Оберіть значення" at bounding box center [537, 369] width 495 height 21
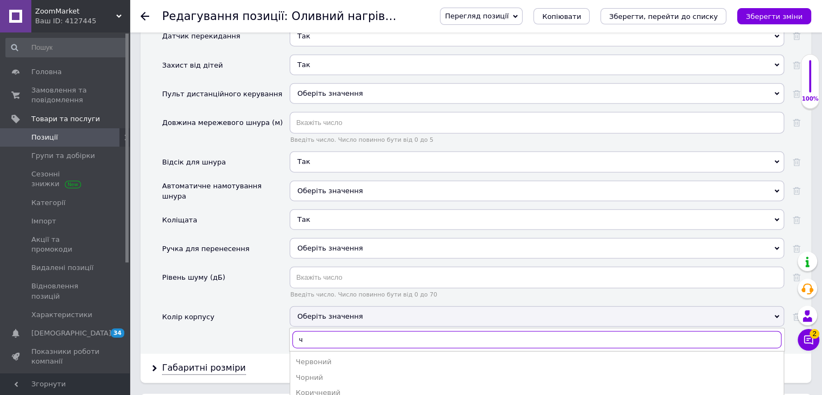
scroll to position [2608, 0]
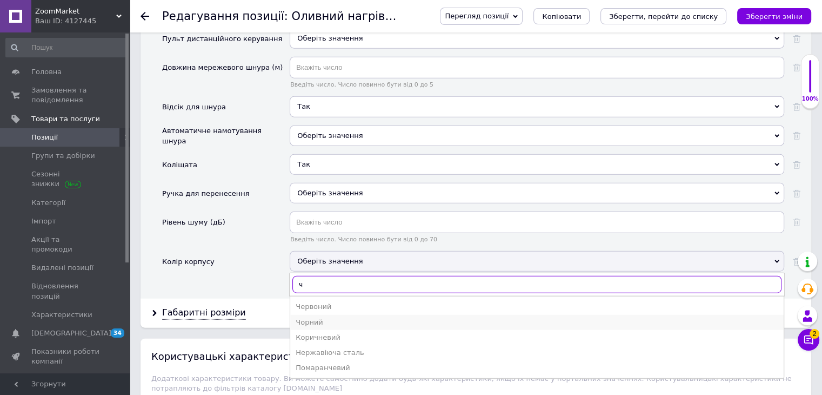
type input "ч"
click at [328, 317] on div "Чорний" at bounding box center [537, 322] width 483 height 10
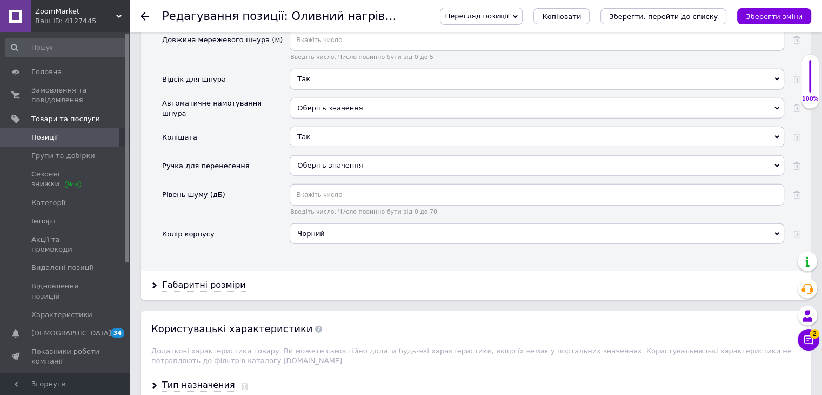
scroll to position [2662, 0]
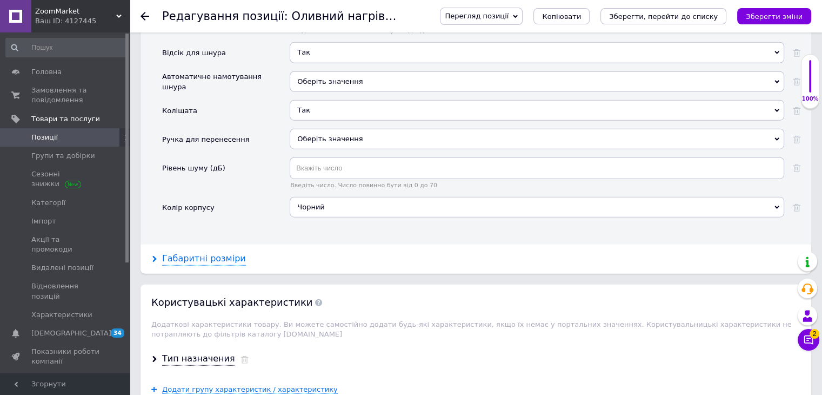
click at [215, 252] on div "Габаритні розміри" at bounding box center [204, 258] width 84 height 12
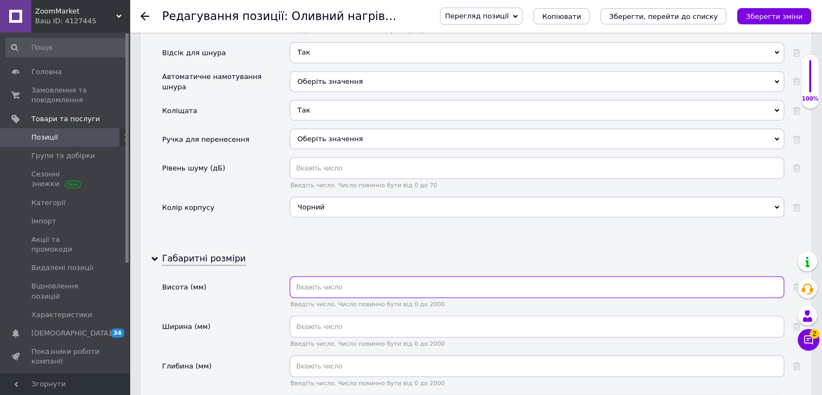
click at [328, 276] on input "text" at bounding box center [537, 287] width 495 height 22
type input "685"
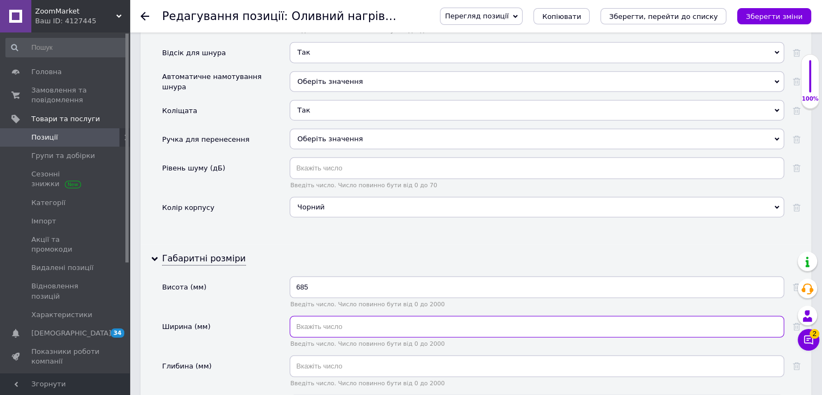
click at [320, 316] on input "text" at bounding box center [537, 327] width 495 height 22
type input "432"
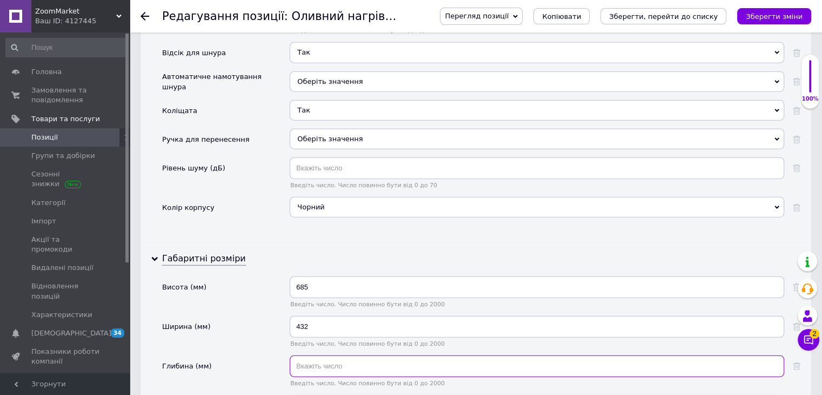
click at [339, 355] on input "text" at bounding box center [537, 366] width 495 height 22
type input "165"
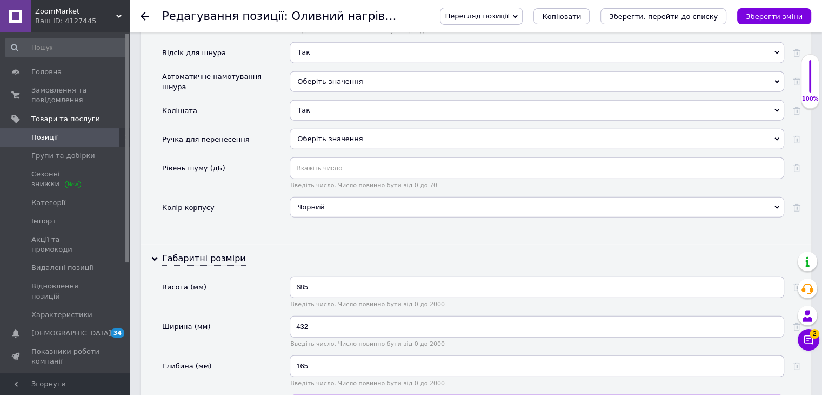
type input "9.4"
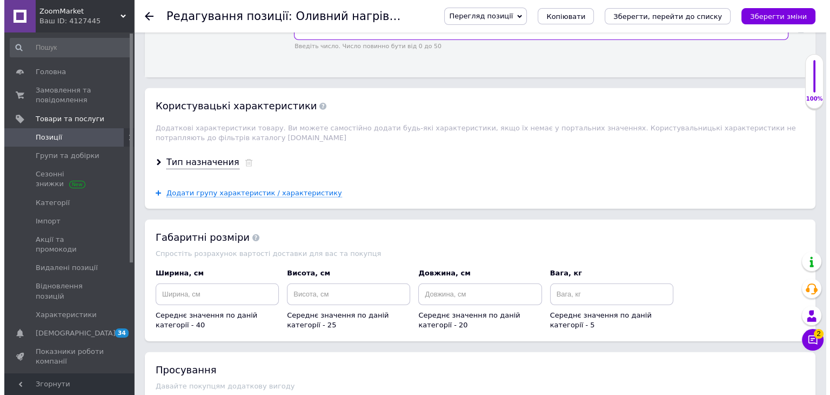
scroll to position [3041, 0]
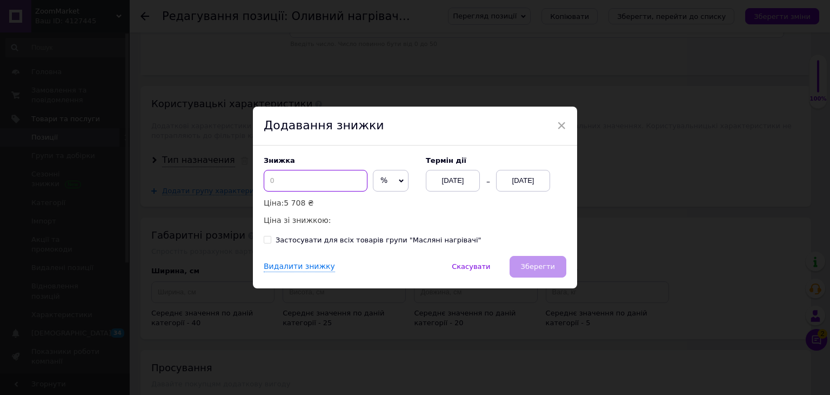
click at [307, 176] on input at bounding box center [316, 181] width 104 height 22
type input "50"
click at [517, 182] on div "[DATE]" at bounding box center [523, 181] width 54 height 22
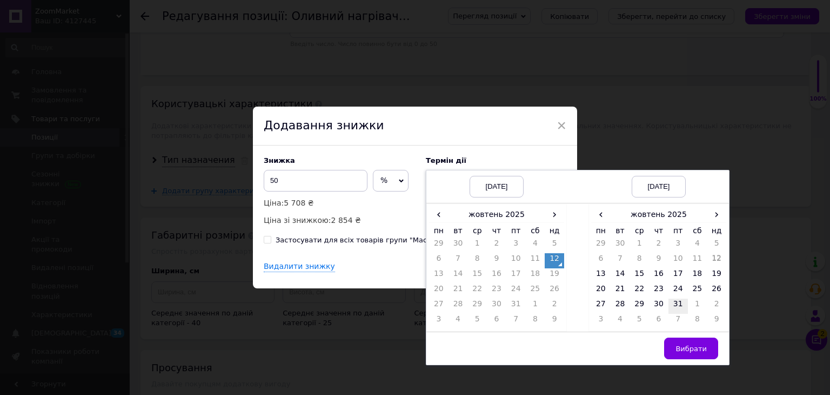
click at [673, 308] on td "31" at bounding box center [678, 305] width 19 height 15
click at [692, 344] on span "Вибрати" at bounding box center [691, 348] width 31 height 8
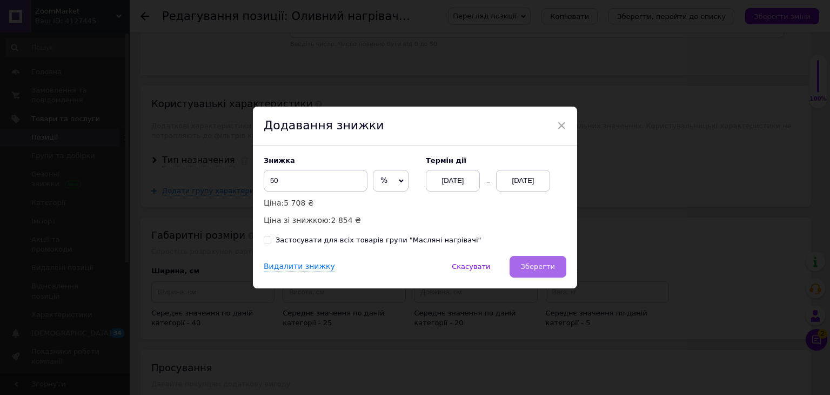
click at [549, 267] on span "Зберегти" at bounding box center [538, 266] width 34 height 8
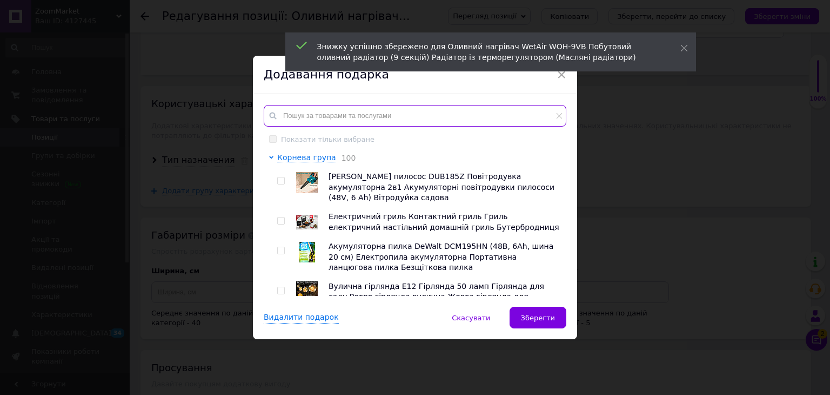
click at [322, 110] on input "text" at bounding box center [415, 116] width 303 height 22
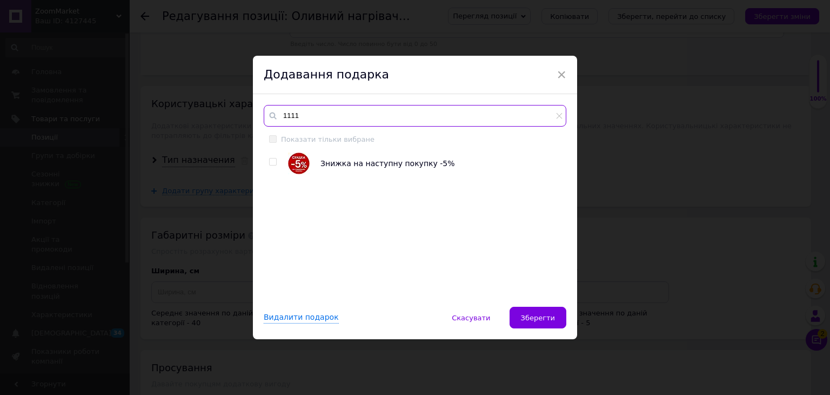
type input "1111"
drag, startPoint x: 275, startPoint y: 164, endPoint x: 308, endPoint y: 182, distance: 37.5
click at [273, 165] on label at bounding box center [273, 162] width 8 height 8
click at [273, 165] on input "checkbox" at bounding box center [272, 161] width 7 height 7
checkbox input "true"
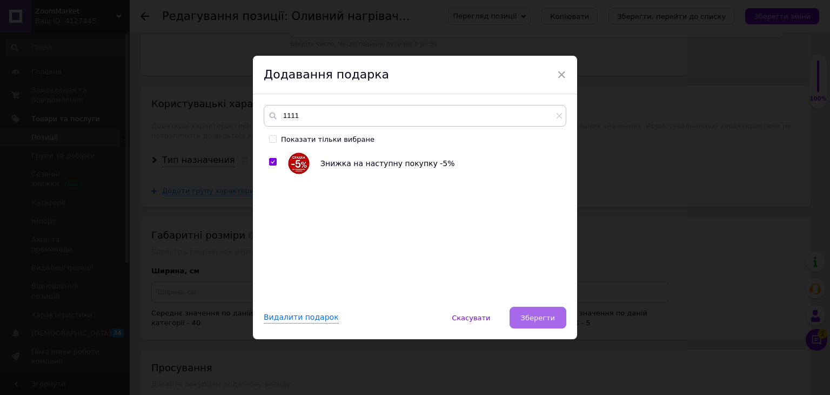
click at [546, 315] on span "Зберегти" at bounding box center [538, 318] width 34 height 8
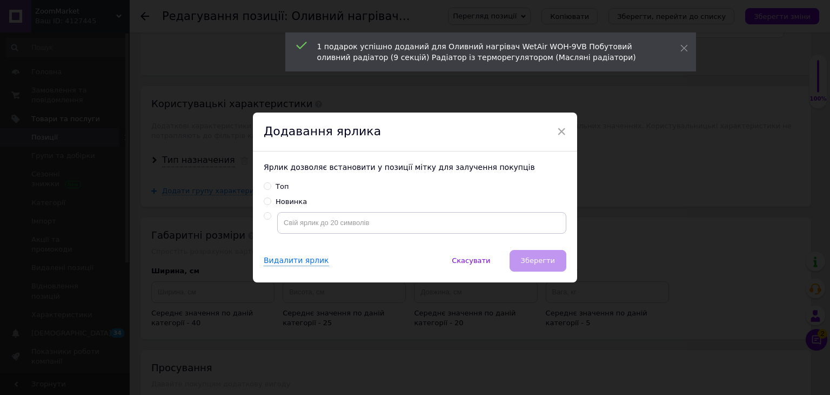
drag, startPoint x: 268, startPoint y: 178, endPoint x: 266, endPoint y: 184, distance: 6.3
click at [268, 180] on div "Ярлик дозволяє встановити у позиції мітку для залучення покупців Топ Новинка" at bounding box center [415, 200] width 324 height 98
click at [266, 184] on input "Топ" at bounding box center [267, 185] width 7 height 7
radio input "true"
click at [535, 260] on span "Зберегти" at bounding box center [538, 260] width 34 height 8
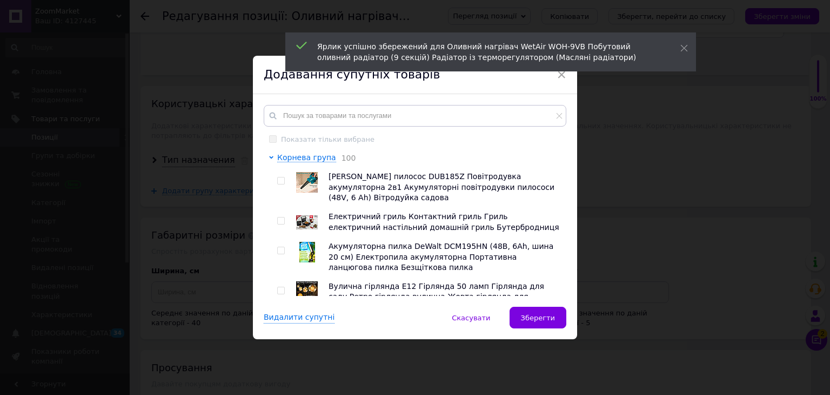
click at [278, 182] on input "checkbox" at bounding box center [280, 180] width 7 height 7
checkbox input "true"
drag, startPoint x: 276, startPoint y: 221, endPoint x: 283, endPoint y: 245, distance: 25.3
click at [277, 221] on input "checkbox" at bounding box center [280, 220] width 7 height 7
checkbox input "true"
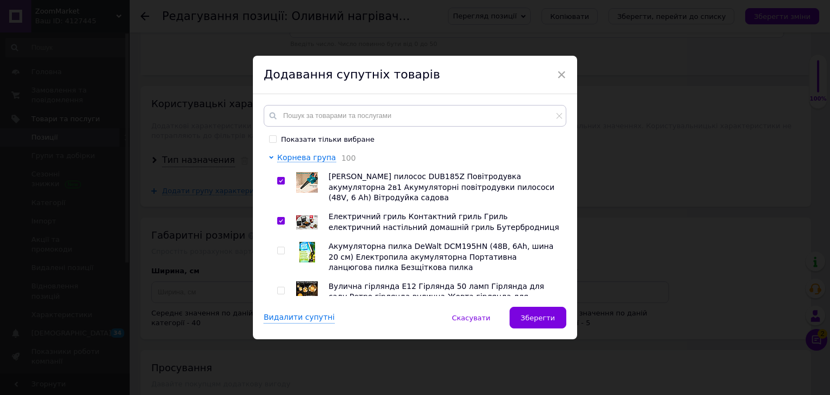
click at [282, 247] on div at bounding box center [282, 257] width 11 height 32
click at [279, 251] on input "checkbox" at bounding box center [280, 250] width 7 height 7
checkbox input "true"
click at [280, 291] on input "checkbox" at bounding box center [280, 290] width 7 height 7
checkbox input "true"
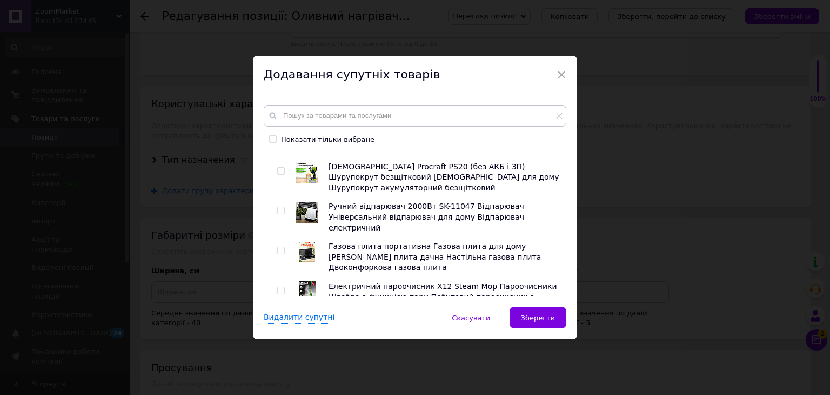
scroll to position [162, 0]
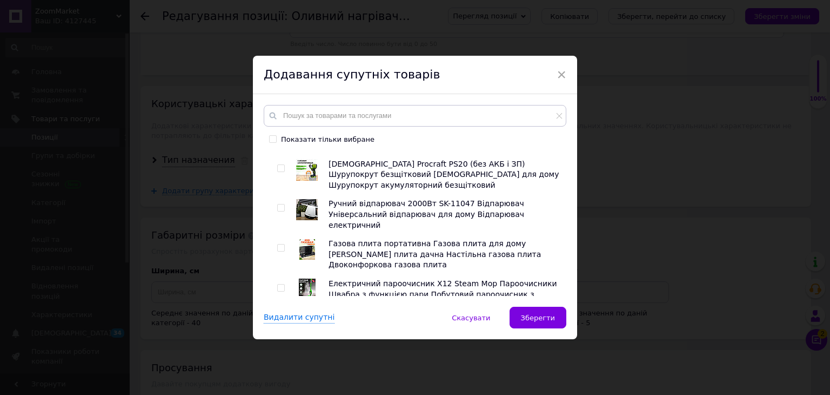
click at [281, 209] on input "checkbox" at bounding box center [280, 207] width 7 height 7
checkbox input "true"
click at [277, 169] on input "checkbox" at bounding box center [280, 168] width 7 height 7
checkbox input "true"
click at [277, 244] on input "checkbox" at bounding box center [280, 247] width 7 height 7
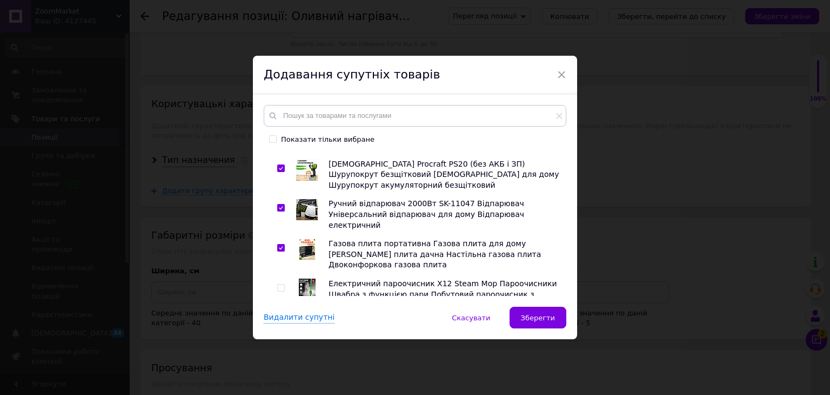
checkbox input "true"
click at [279, 284] on input "checkbox" at bounding box center [280, 287] width 7 height 7
checkbox input "true"
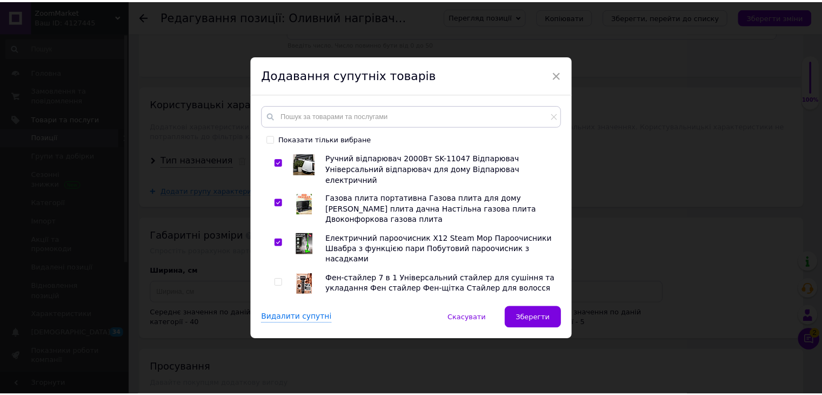
scroll to position [270, 0]
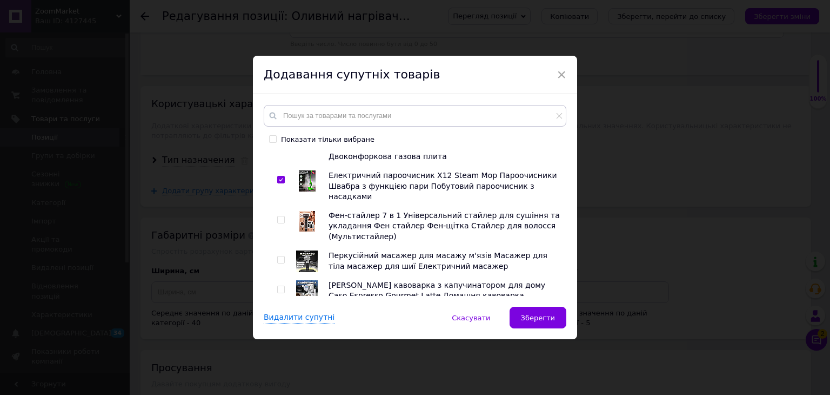
drag, startPoint x: 276, startPoint y: 190, endPoint x: 277, endPoint y: 218, distance: 27.6
click at [277, 216] on input "checkbox" at bounding box center [280, 219] width 7 height 7
checkbox input "true"
click at [282, 256] on input "checkbox" at bounding box center [280, 259] width 7 height 7
checkbox input "true"
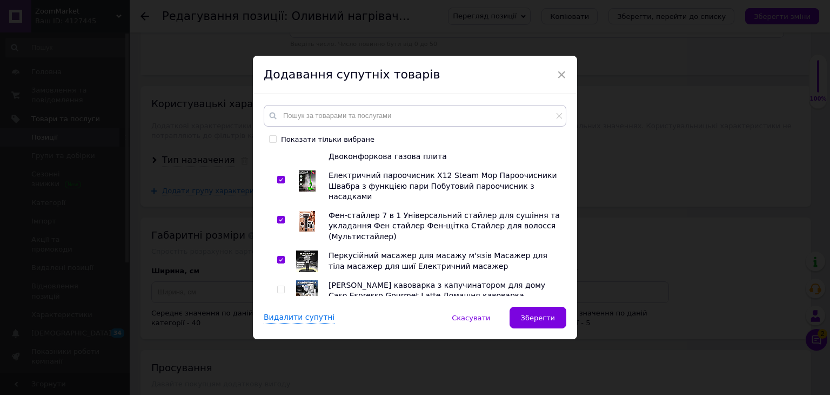
click at [277, 286] on input "checkbox" at bounding box center [280, 289] width 7 height 7
checkbox input "true"
click at [536, 321] on span "Зберегти" at bounding box center [538, 318] width 34 height 8
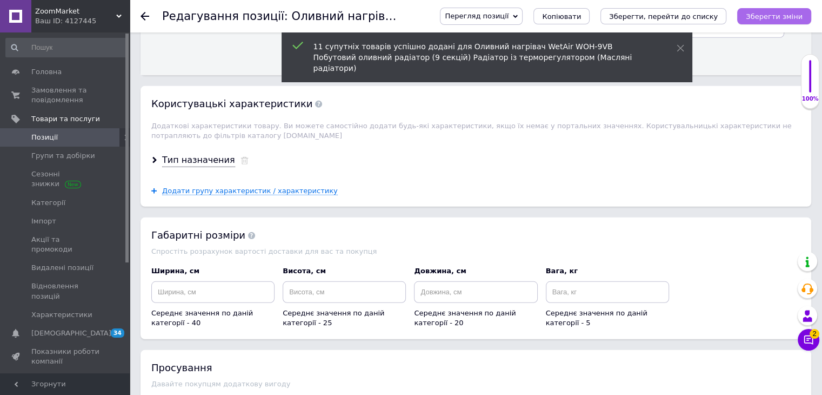
click at [789, 20] on icon "Зберегти зміни" at bounding box center [774, 16] width 57 height 8
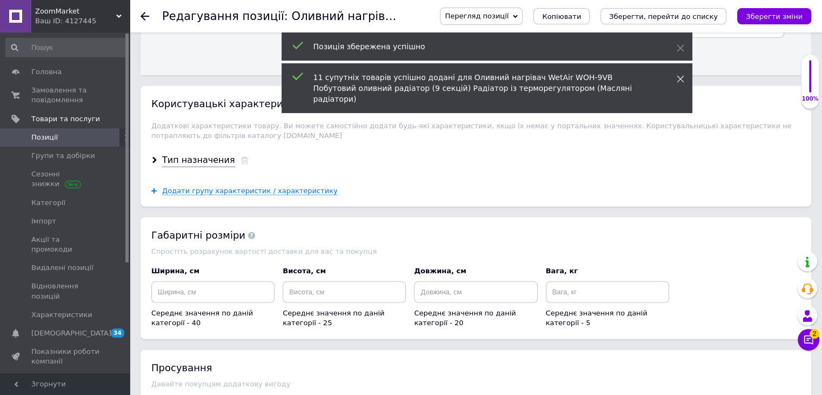
click at [679, 80] on use at bounding box center [680, 79] width 7 height 7
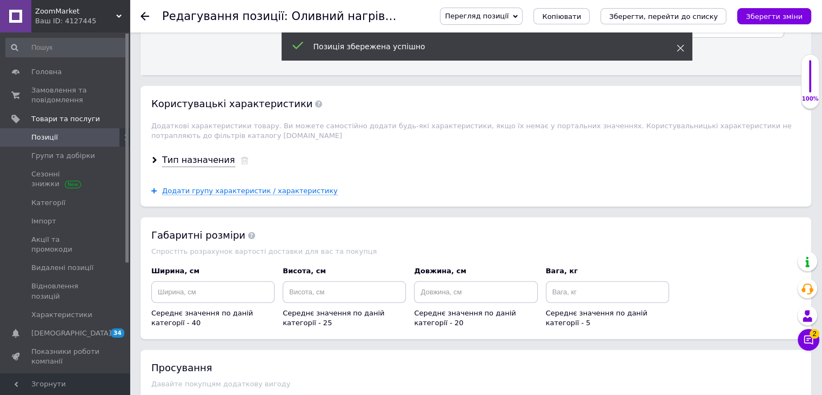
click at [679, 48] on use at bounding box center [680, 48] width 7 height 7
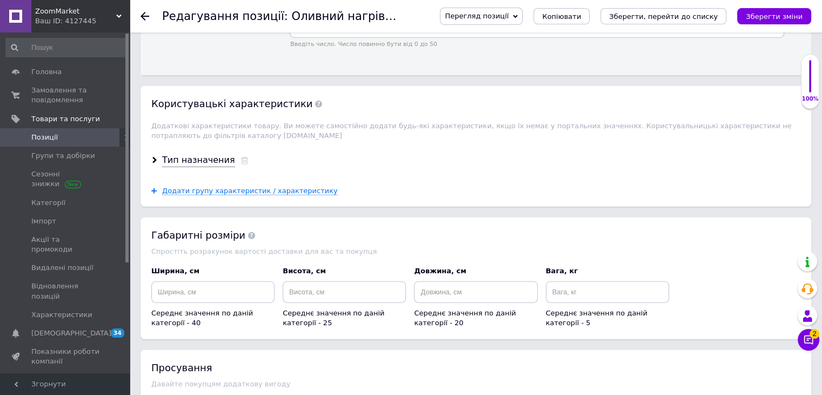
drag, startPoint x: 530, startPoint y: 14, endPoint x: 530, endPoint y: 23, distance: 9.2
click at [509, 16] on span "Перегляд позиції" at bounding box center [477, 16] width 64 height 8
click at [531, 52] on li "Зберегти та переглянути на маркетплейсі" at bounding box center [525, 51] width 169 height 15
click at [45, 144] on link "Позиції" at bounding box center [66, 137] width 133 height 18
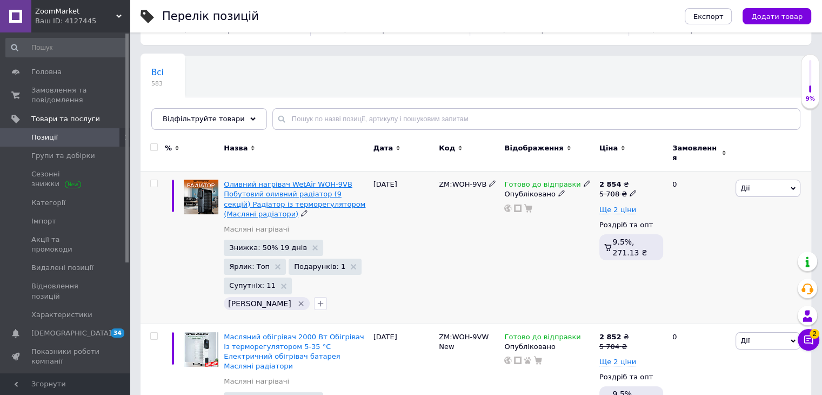
scroll to position [108, 0]
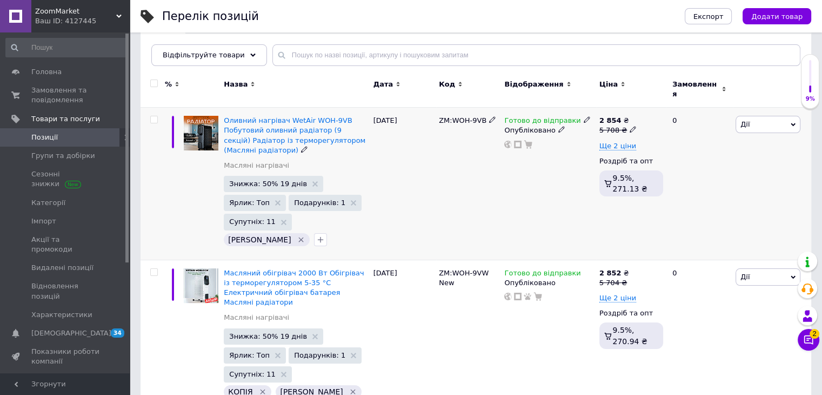
click at [753, 116] on span "Дії" at bounding box center [768, 124] width 65 height 17
click at [728, 168] on li "Копіювати" at bounding box center [728, 175] width 143 height 15
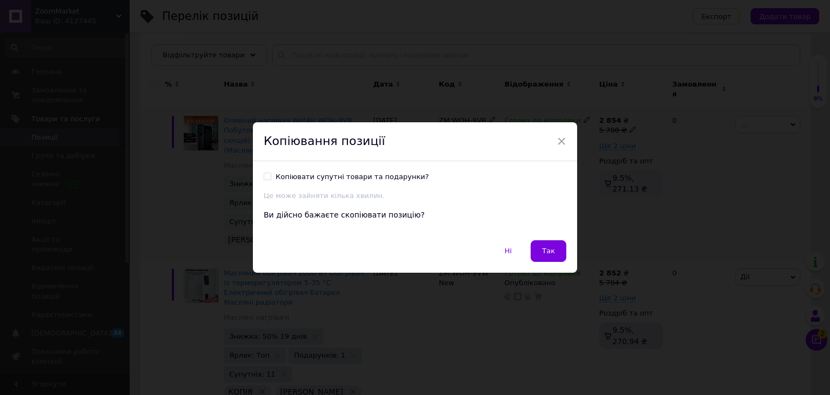
drag, startPoint x: 266, startPoint y: 176, endPoint x: 509, endPoint y: 217, distance: 246.3
click at [266, 176] on input "Копіювати супутні товари та подарунки?" at bounding box center [267, 175] width 7 height 7
checkbox input "true"
click at [545, 251] on span "Так" at bounding box center [548, 251] width 13 height 8
